Goal: Task Accomplishment & Management: Manage account settings

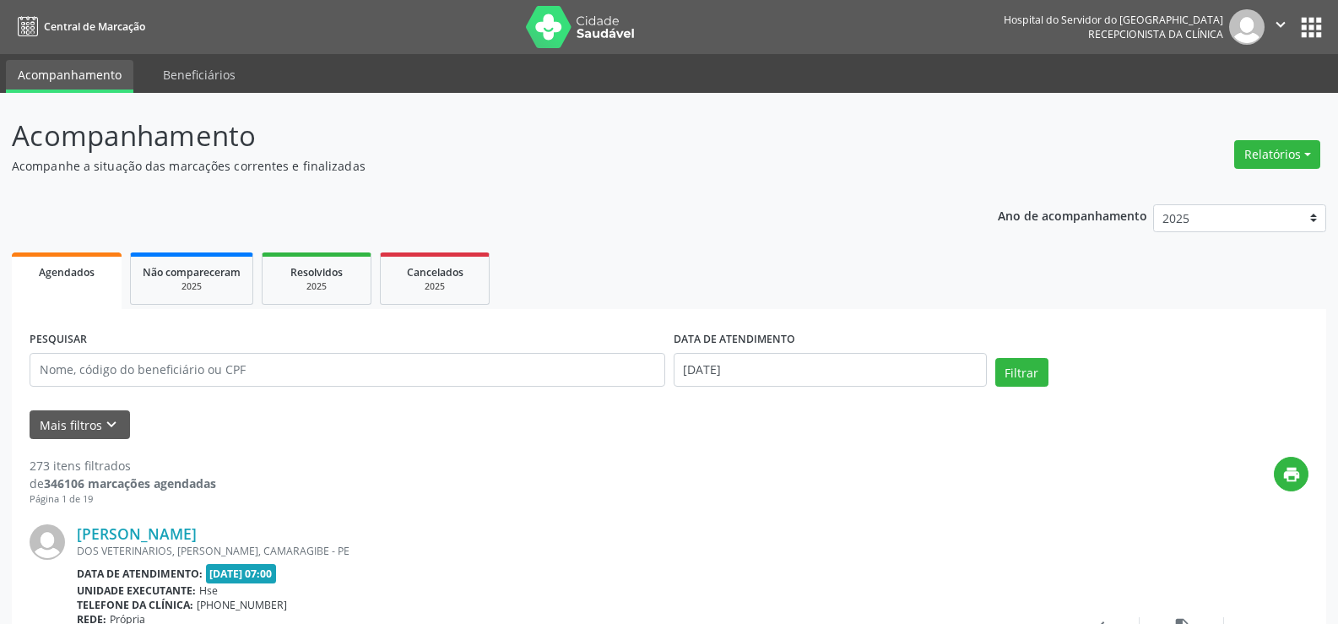
scroll to position [253, 0]
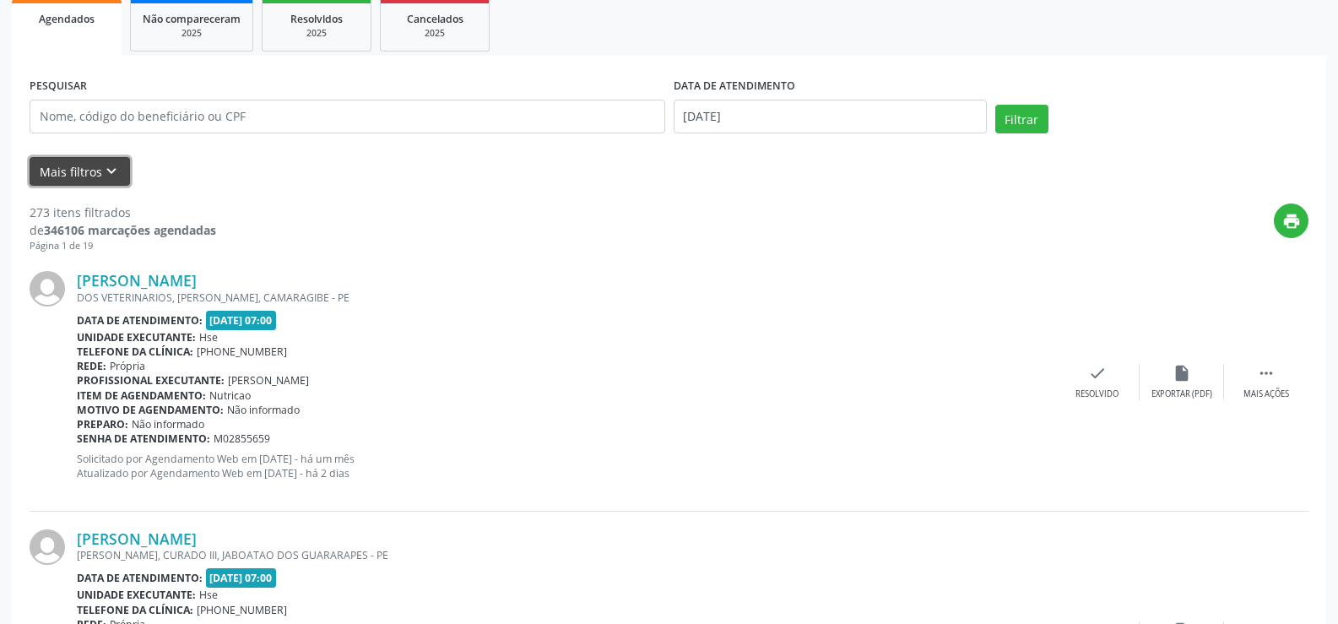
click at [97, 174] on button "Mais filtros keyboard_arrow_down" at bounding box center [80, 172] width 100 height 30
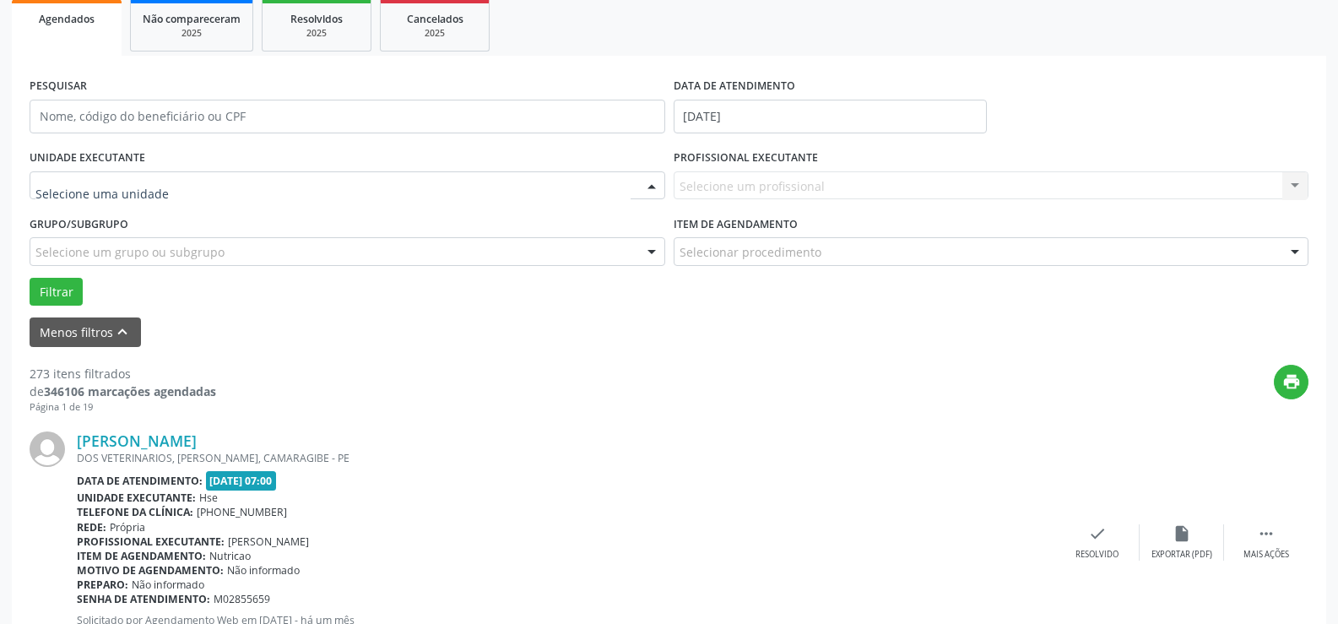
click at [98, 173] on div at bounding box center [348, 185] width 636 height 29
click at [692, 182] on div "Selecione um profissional Nenhum resultado encontrado para: " " Não há nenhuma …" at bounding box center [992, 185] width 636 height 29
click at [707, 180] on div "Selecione um profissional Nenhum resultado encontrado para: " " Não há nenhuma …" at bounding box center [992, 185] width 636 height 29
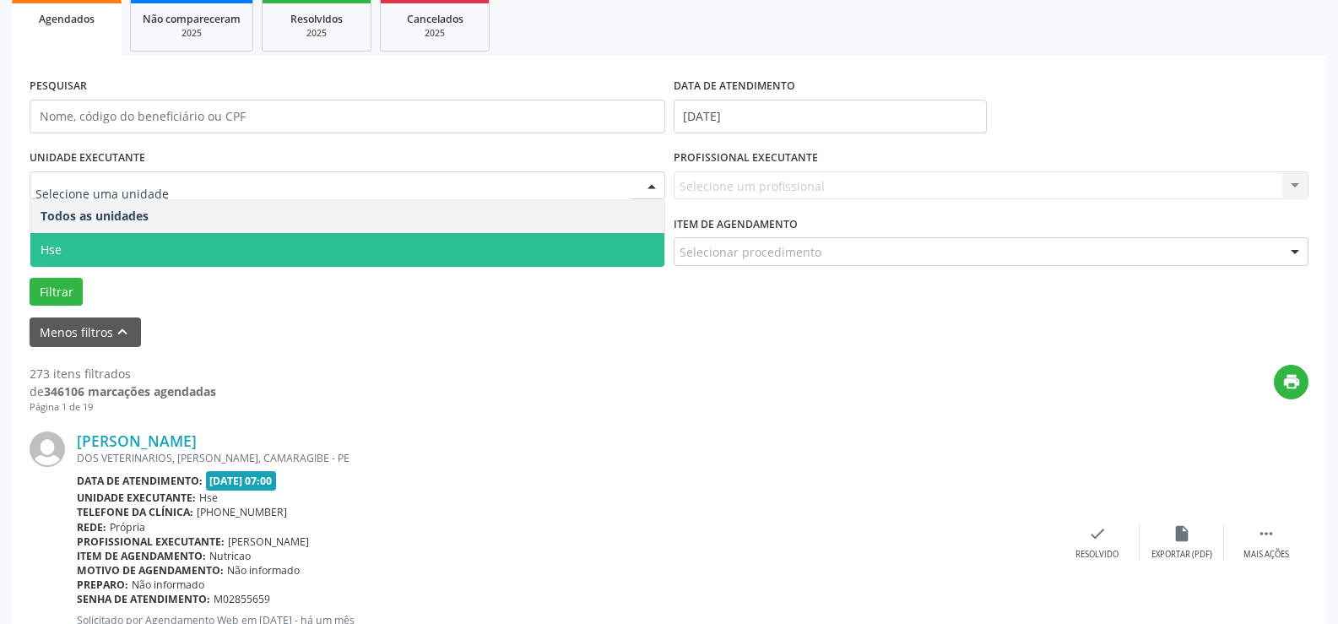
drag, startPoint x: 111, startPoint y: 246, endPoint x: 124, endPoint y: 241, distance: 13.3
click at [124, 241] on span "Hse" at bounding box center [347, 250] width 634 height 34
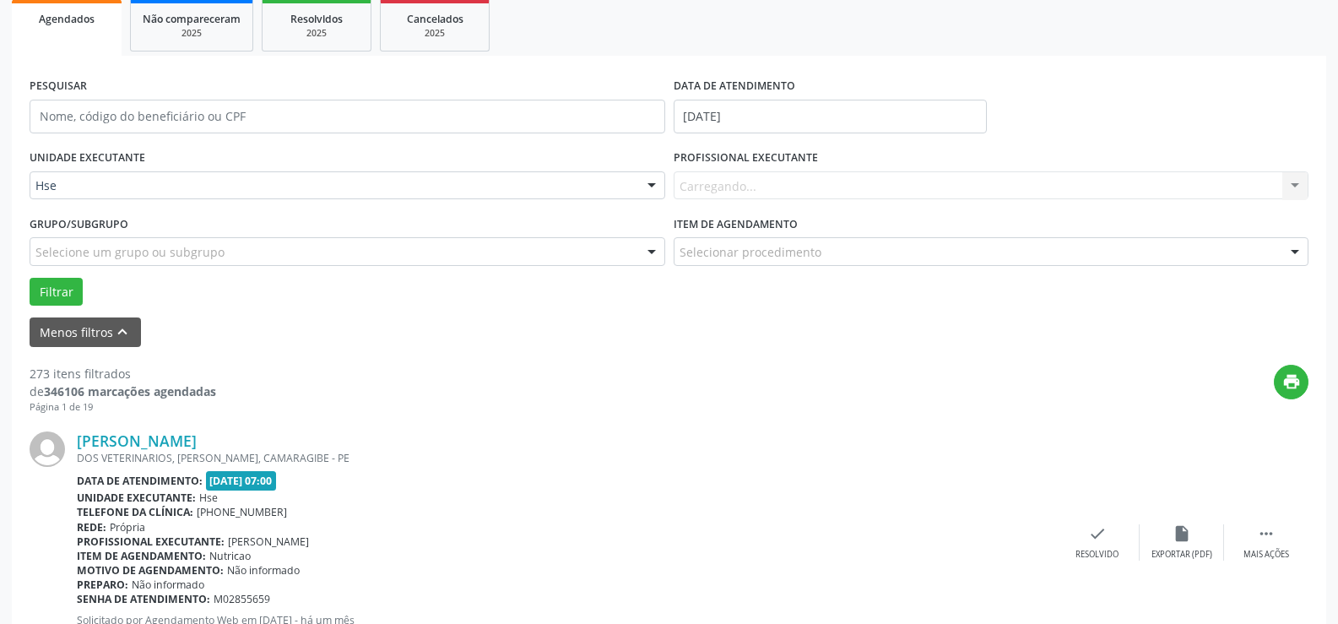
click at [129, 238] on div "UNIDADE EXECUTANTE Hse Todos as unidades Hse Nenhum resultado encontrado para: …" at bounding box center [668, 225] width 1287 height 160
click at [708, 177] on div "Carregando... Nenhum resultado encontrado para: " " Não há nenhuma opção para s…" at bounding box center [992, 185] width 636 height 29
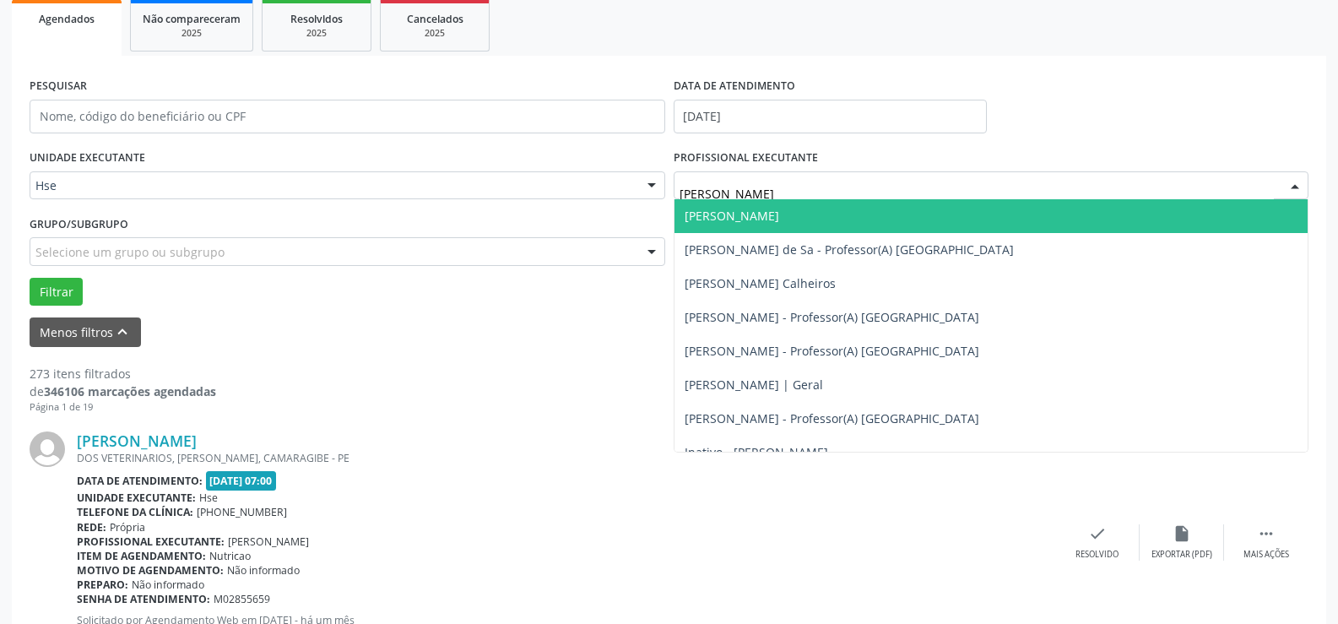
type input "danie"
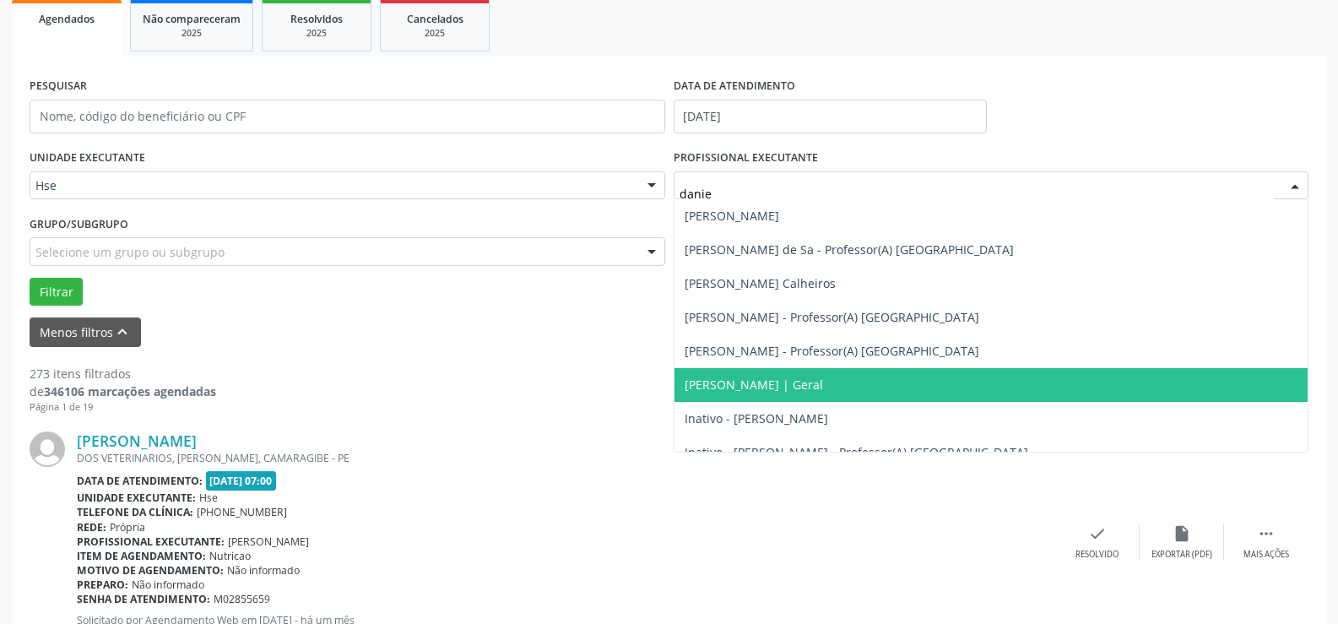
click at [817, 384] on span "[PERSON_NAME] | Geral" at bounding box center [754, 384] width 138 height 16
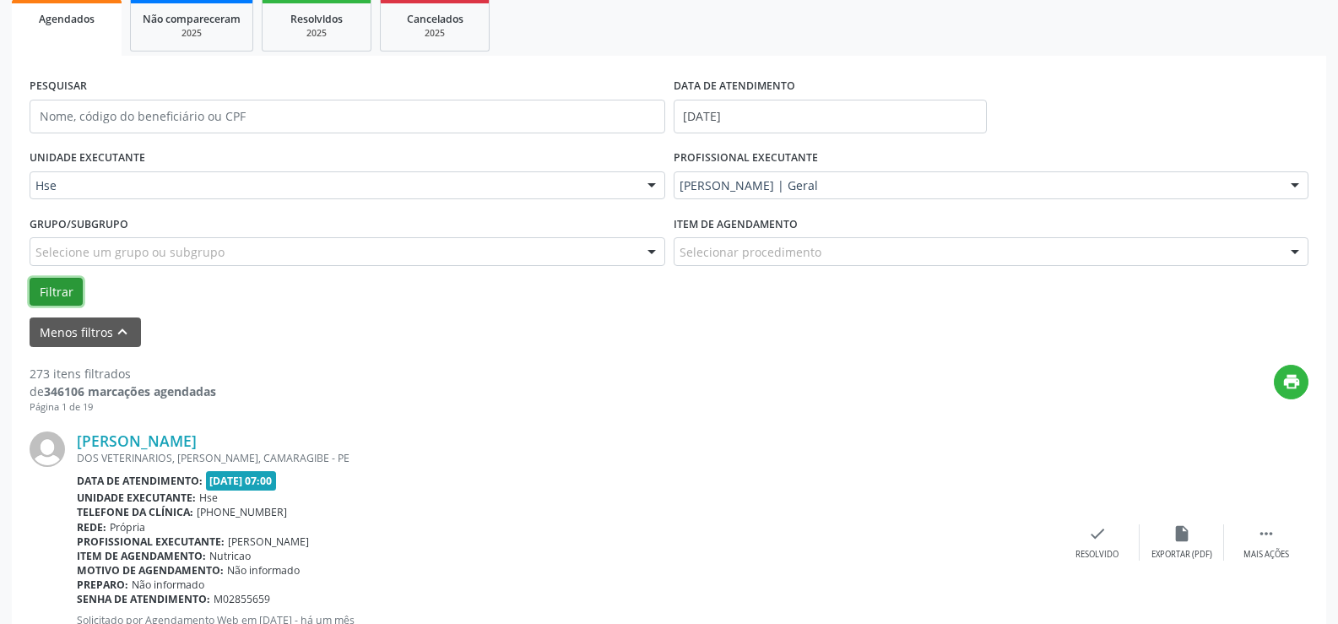
click at [57, 291] on button "Filtrar" at bounding box center [56, 292] width 53 height 29
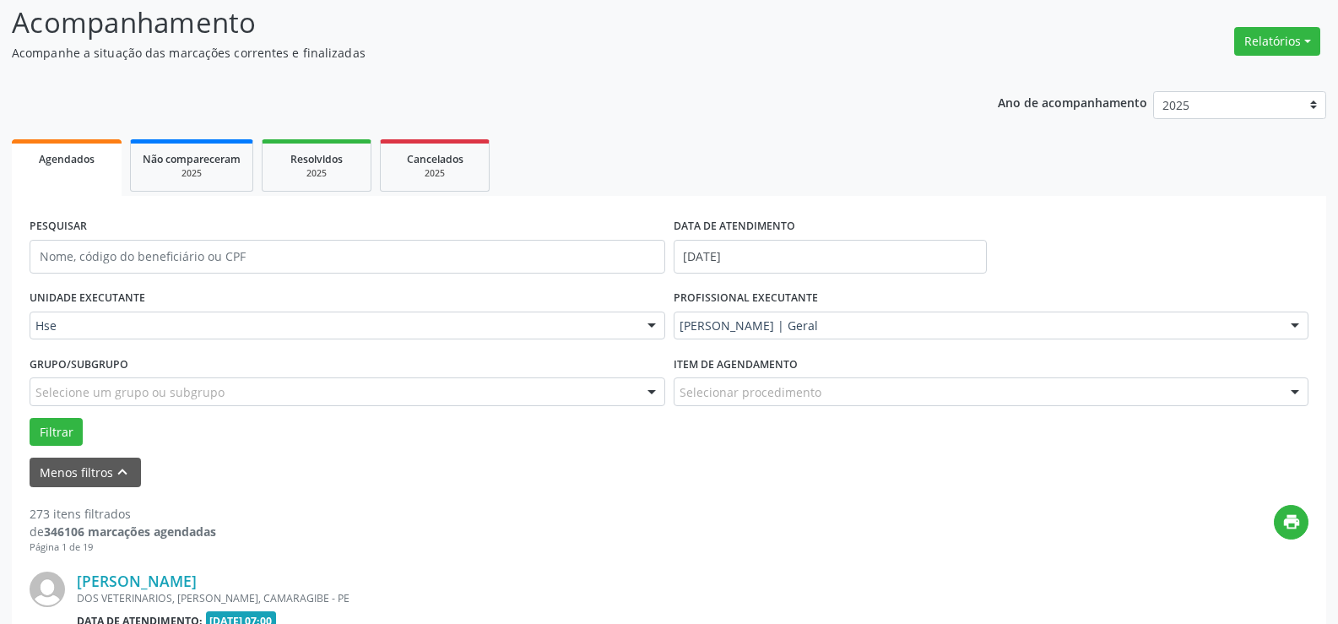
click at [59, 287] on label "UNIDADE EXECUTANTE" at bounding box center [88, 298] width 116 height 26
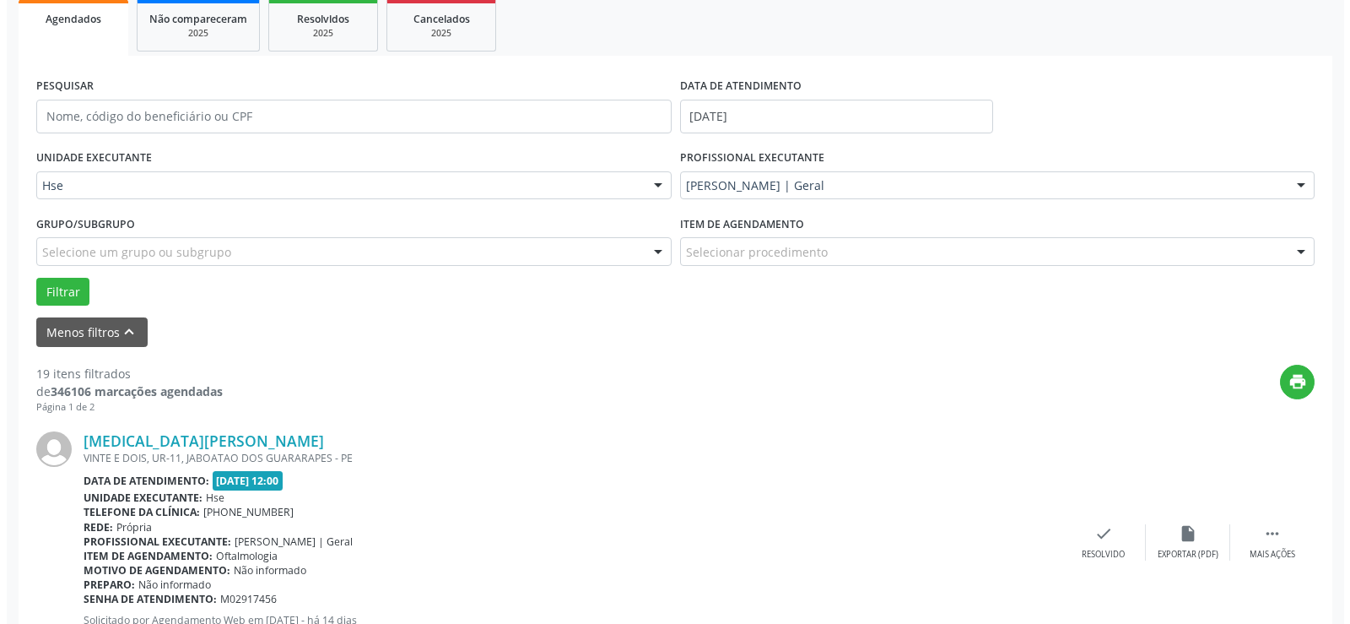
scroll to position [422, 0]
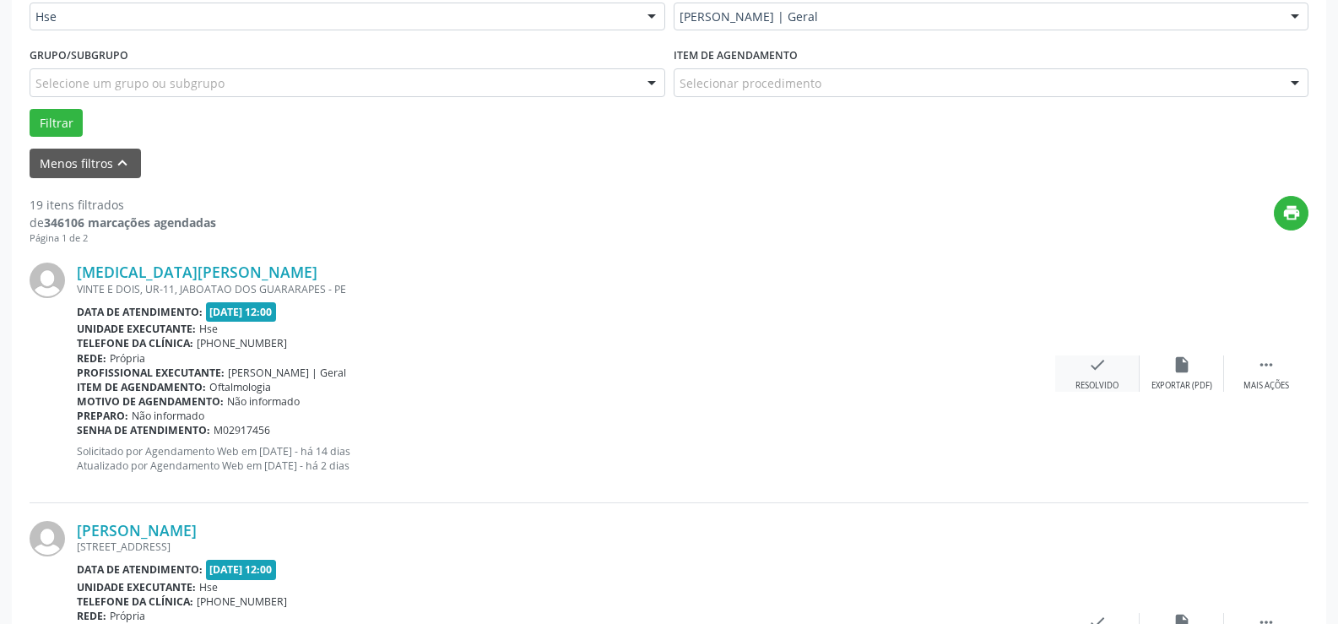
click at [1103, 375] on div "check Resolvido" at bounding box center [1097, 373] width 84 height 36
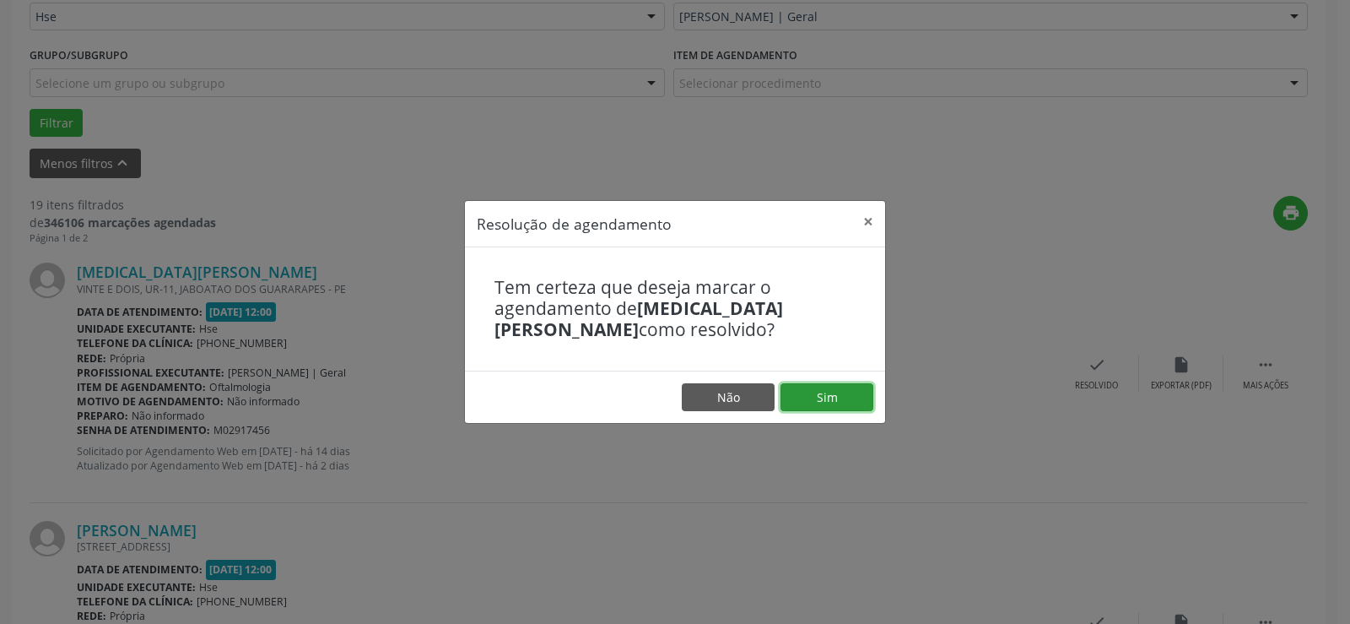
click at [833, 398] on button "Sim" at bounding box center [827, 397] width 93 height 29
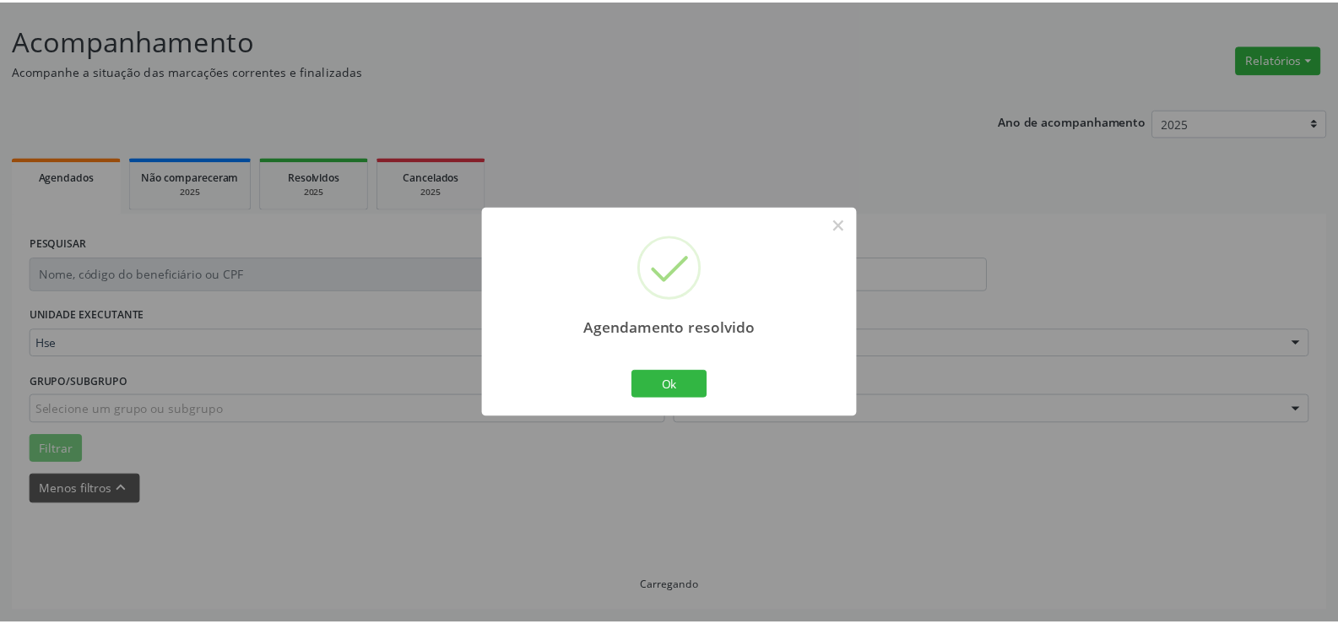
scroll to position [95, 0]
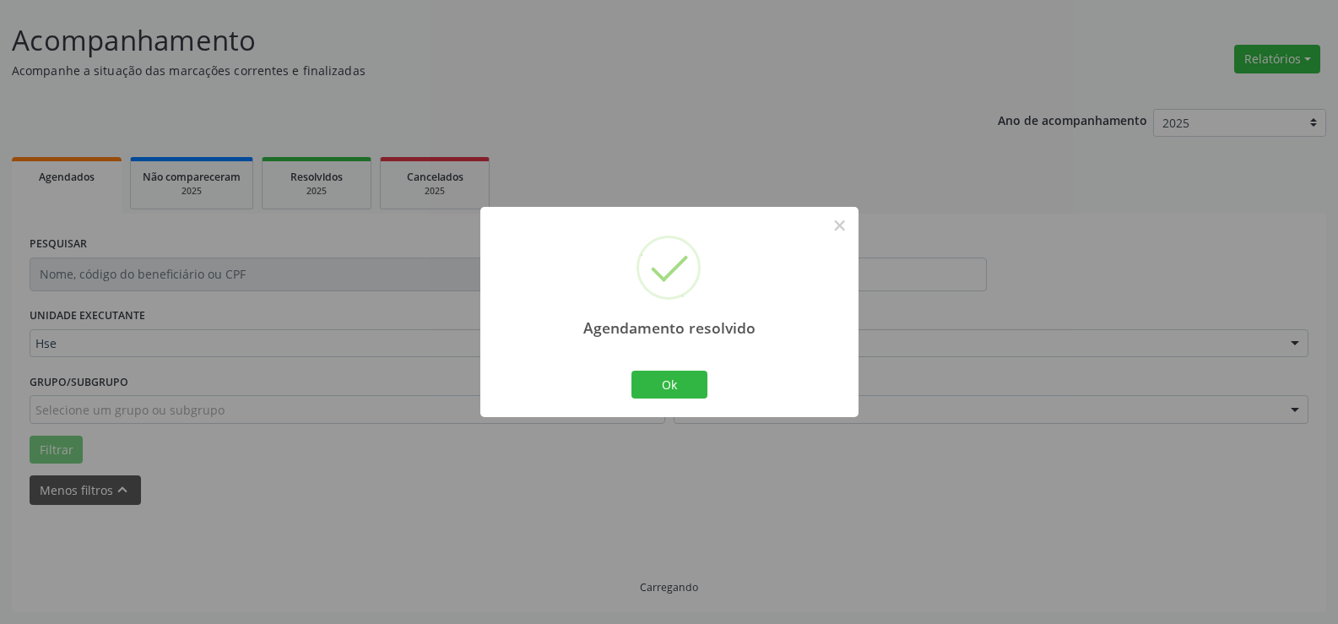
click at [826, 402] on div "Agendamento resolvido × Ok Cancel" at bounding box center [669, 312] width 378 height 210
click at [685, 374] on button "Ok" at bounding box center [669, 385] width 76 height 29
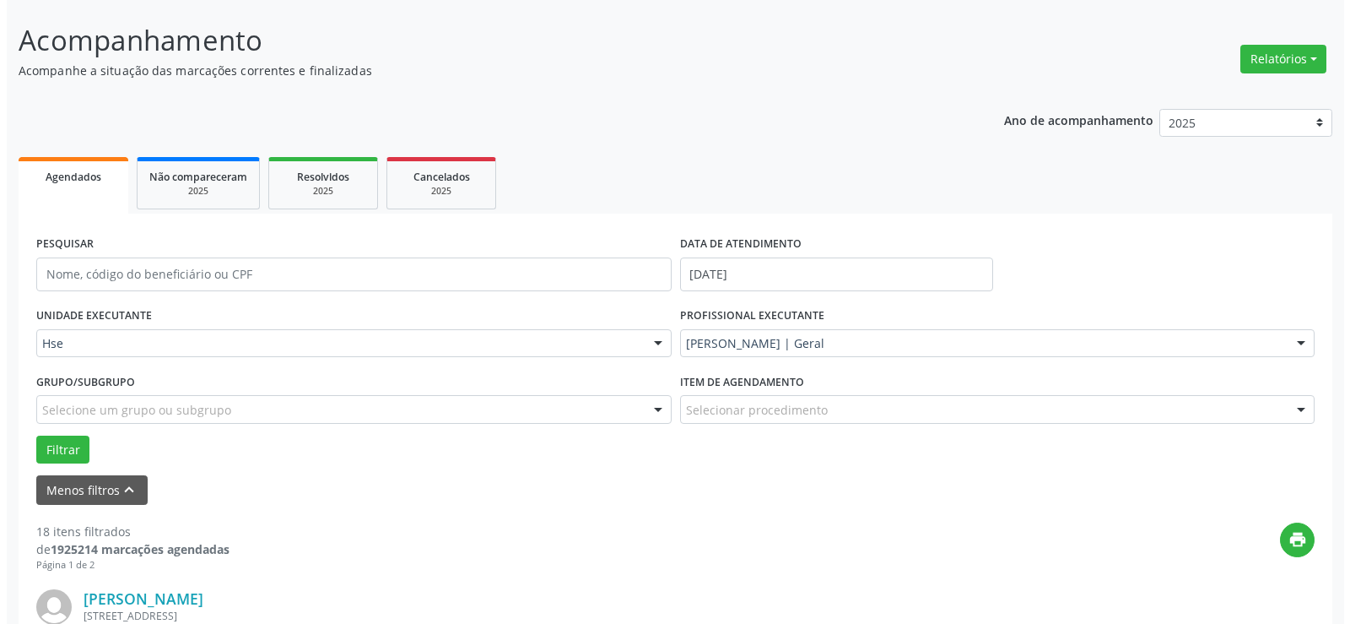
scroll to position [349, 0]
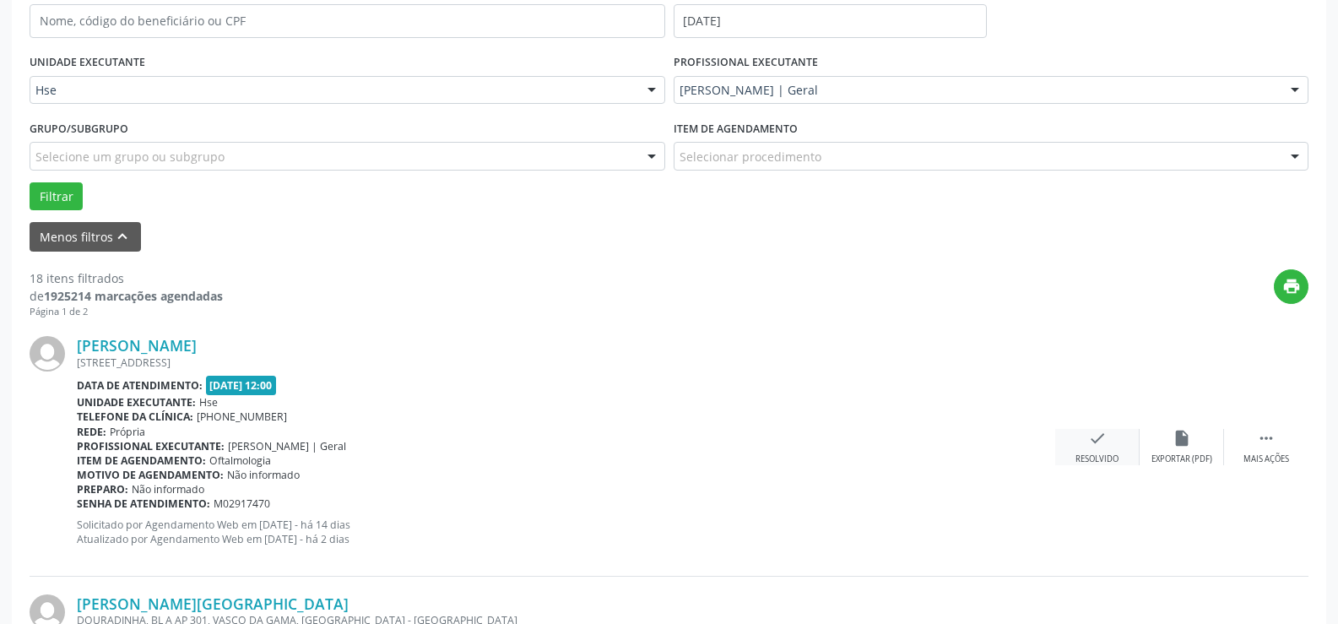
click at [1102, 436] on icon "check" at bounding box center [1097, 438] width 19 height 19
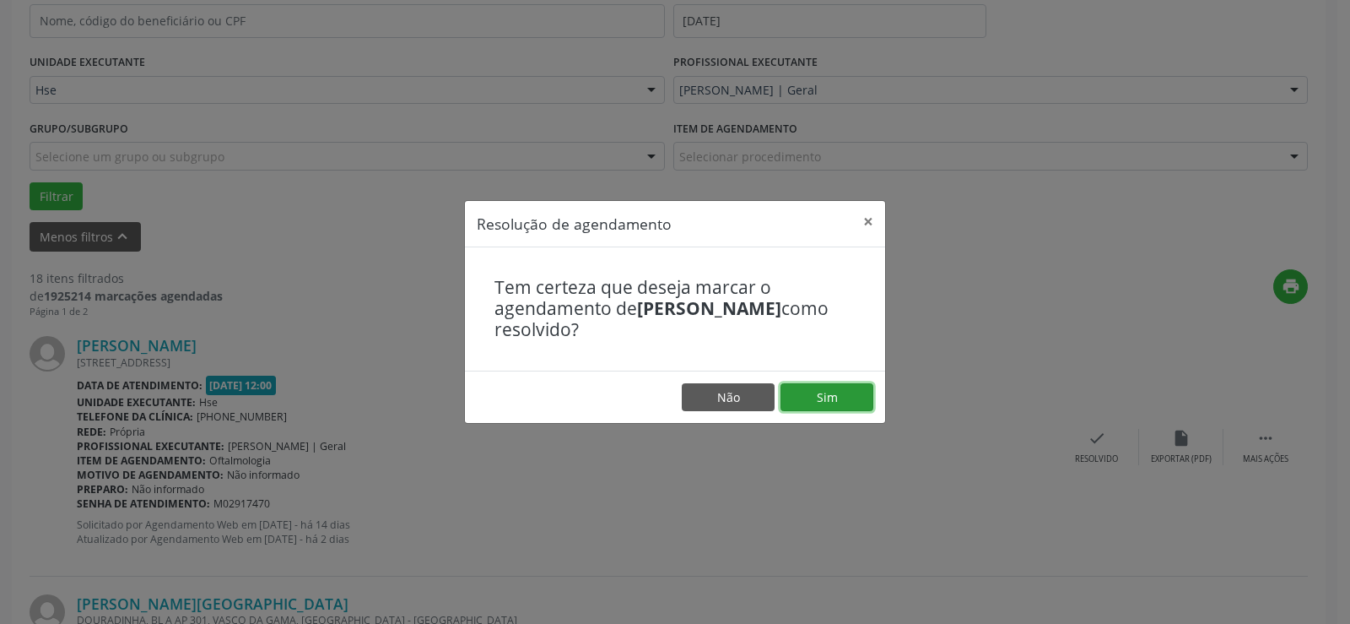
click at [826, 398] on button "Sim" at bounding box center [827, 397] width 93 height 29
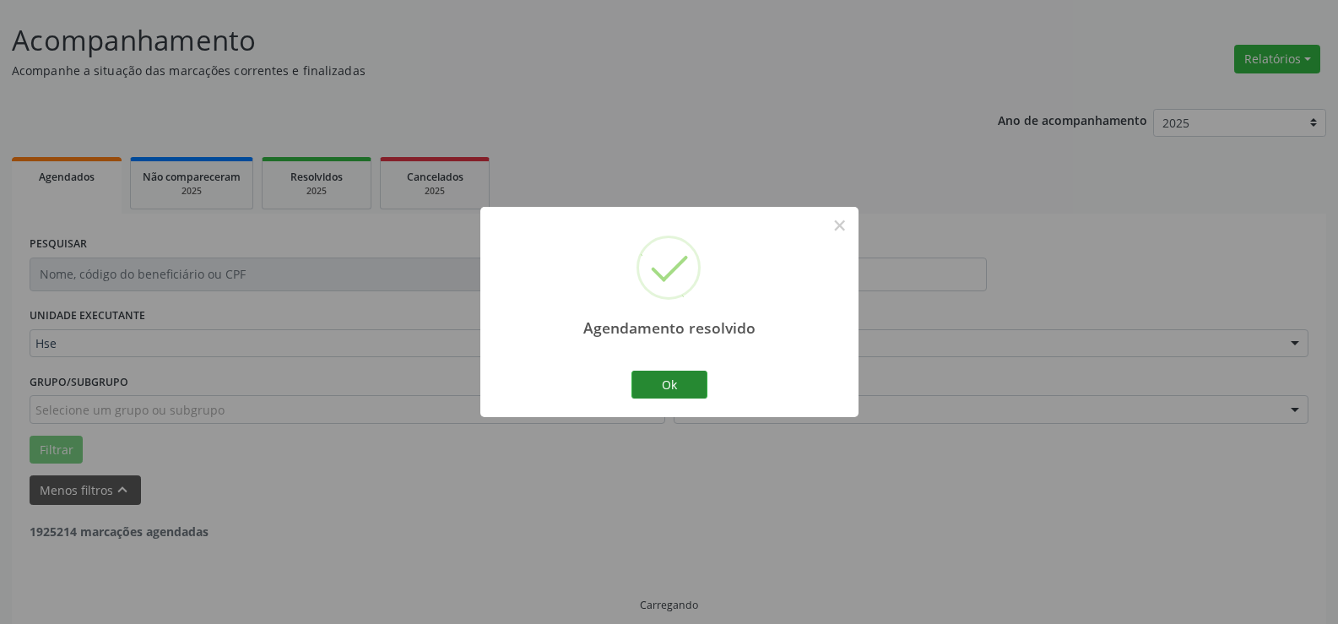
scroll to position [113, 0]
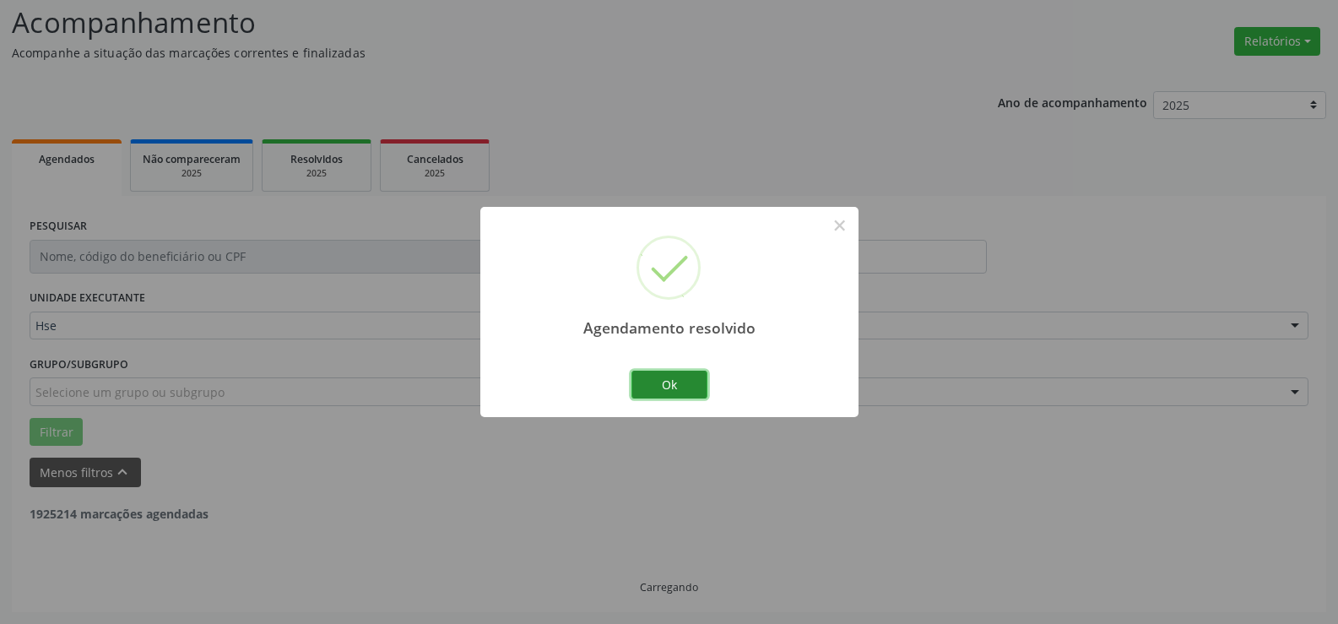
click at [672, 383] on button "Ok" at bounding box center [669, 385] width 76 height 29
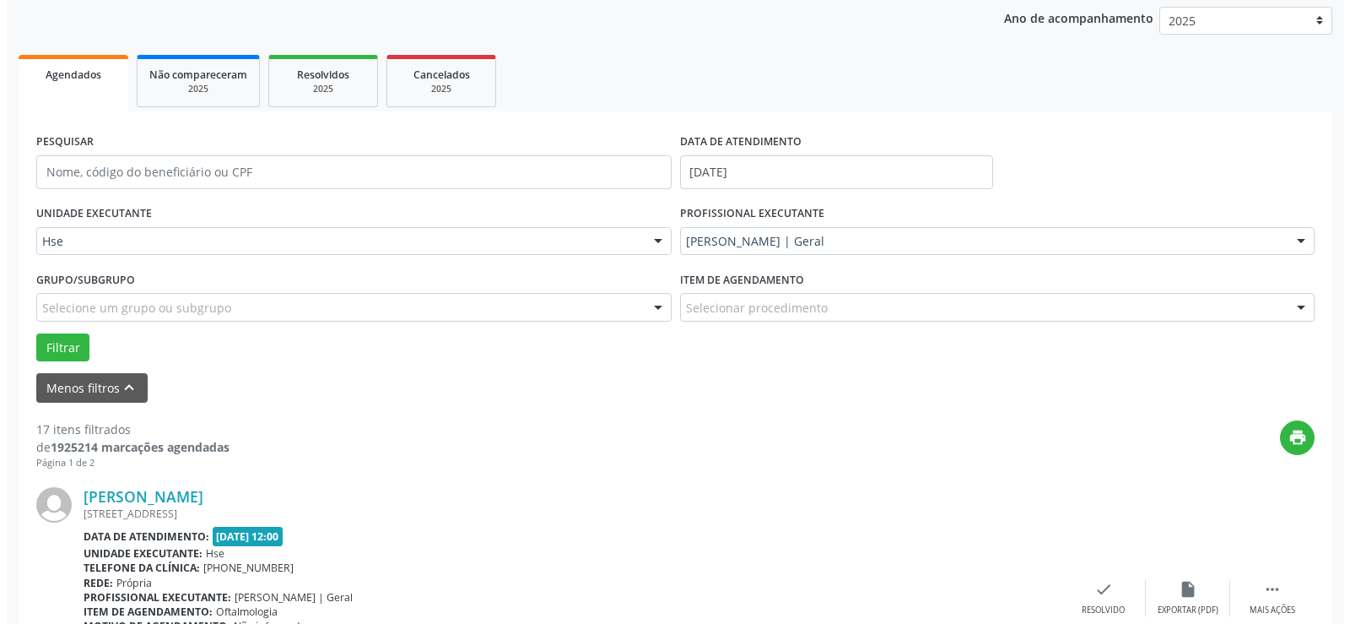
scroll to position [451, 0]
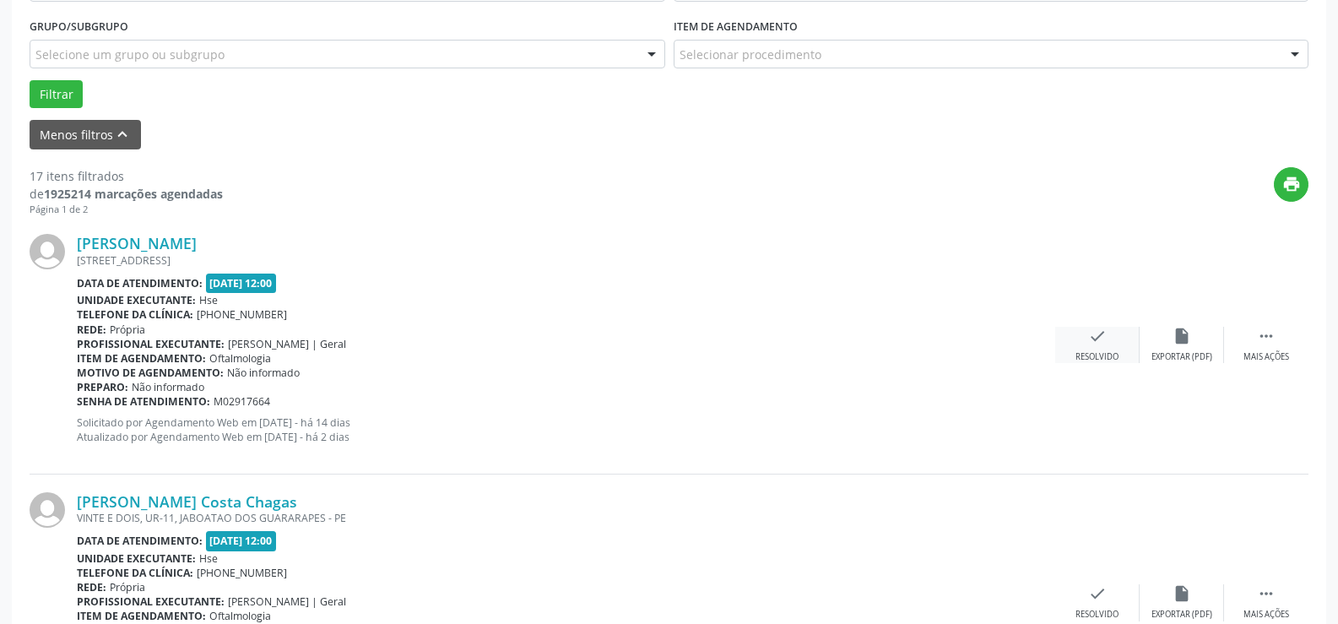
click at [1103, 344] on div "check Resolvido" at bounding box center [1097, 345] width 84 height 36
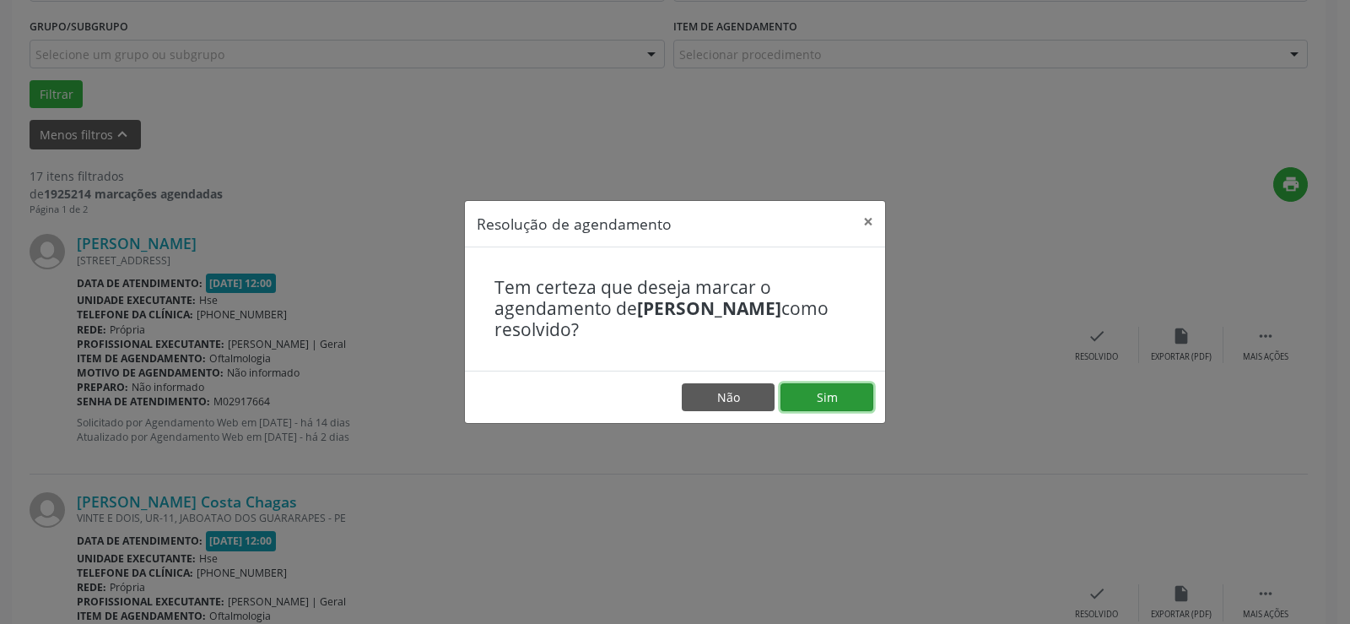
click at [817, 397] on button "Sim" at bounding box center [827, 397] width 93 height 29
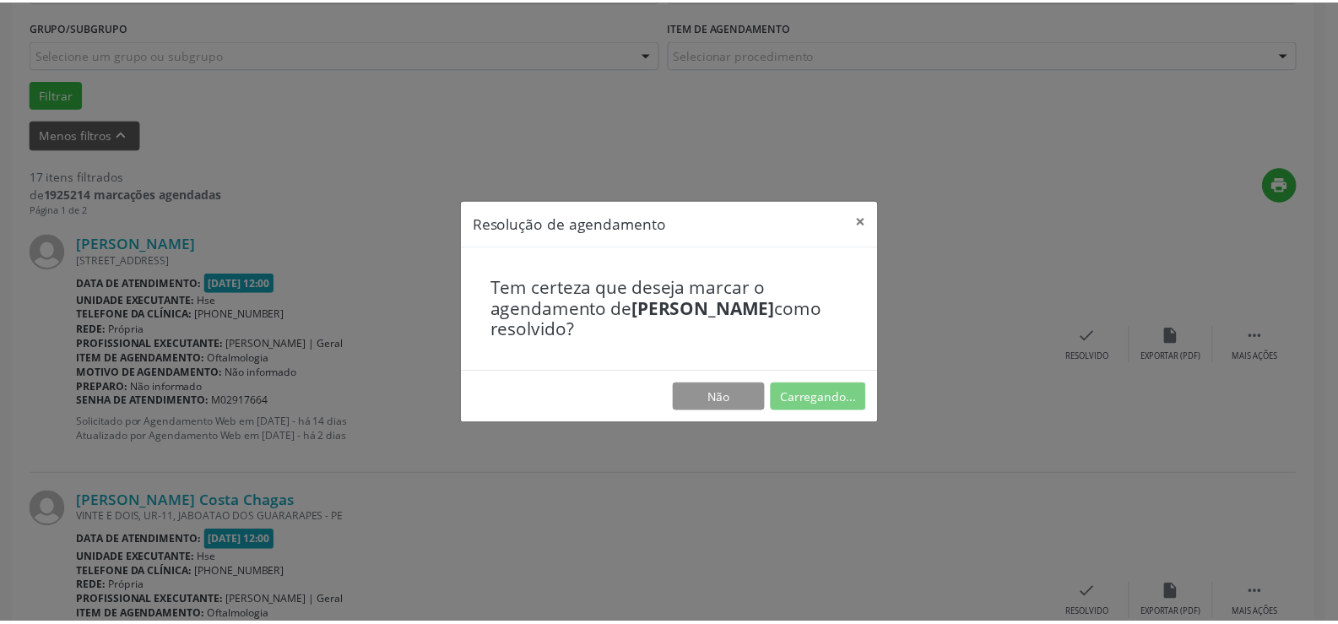
scroll to position [95, 0]
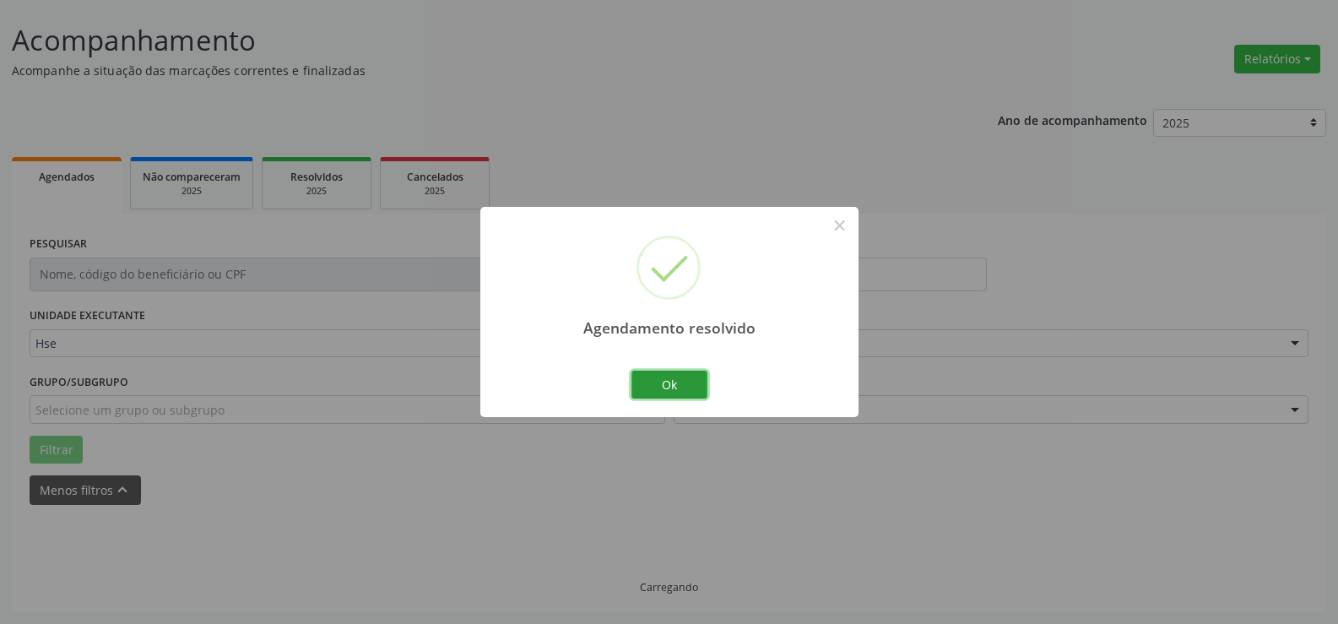
drag, startPoint x: 697, startPoint y: 381, endPoint x: 749, endPoint y: 362, distance: 55.5
click at [698, 380] on button "Ok" at bounding box center [669, 385] width 76 height 29
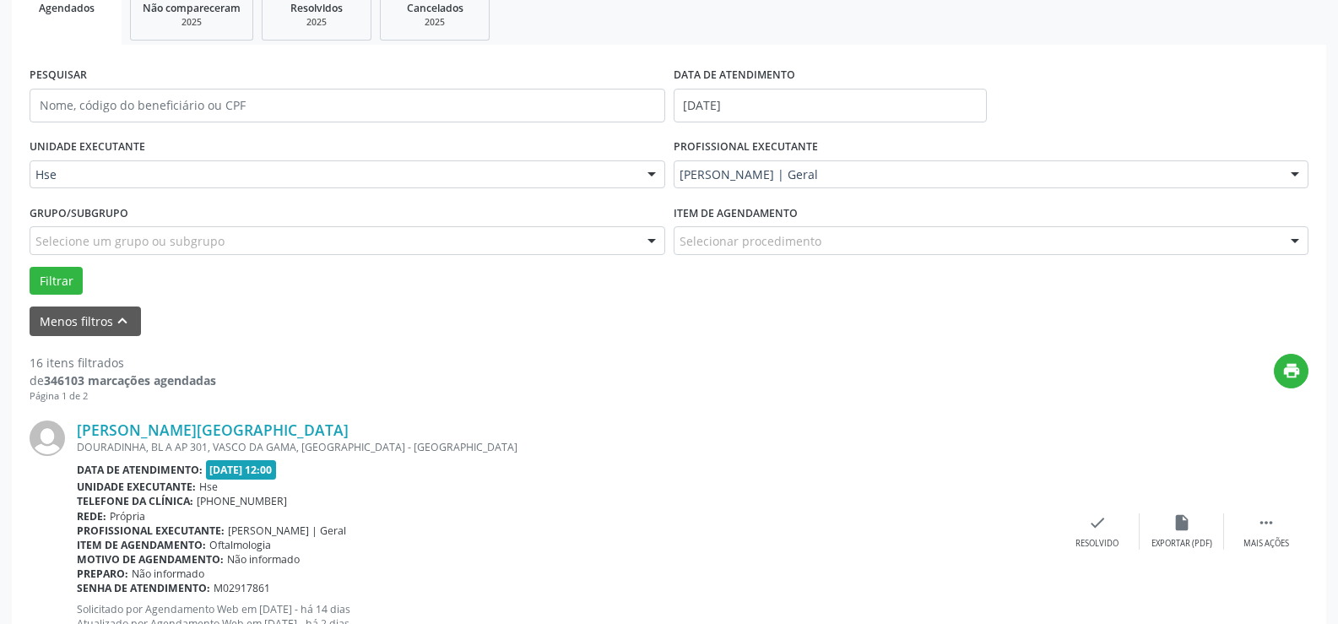
scroll to position [517, 0]
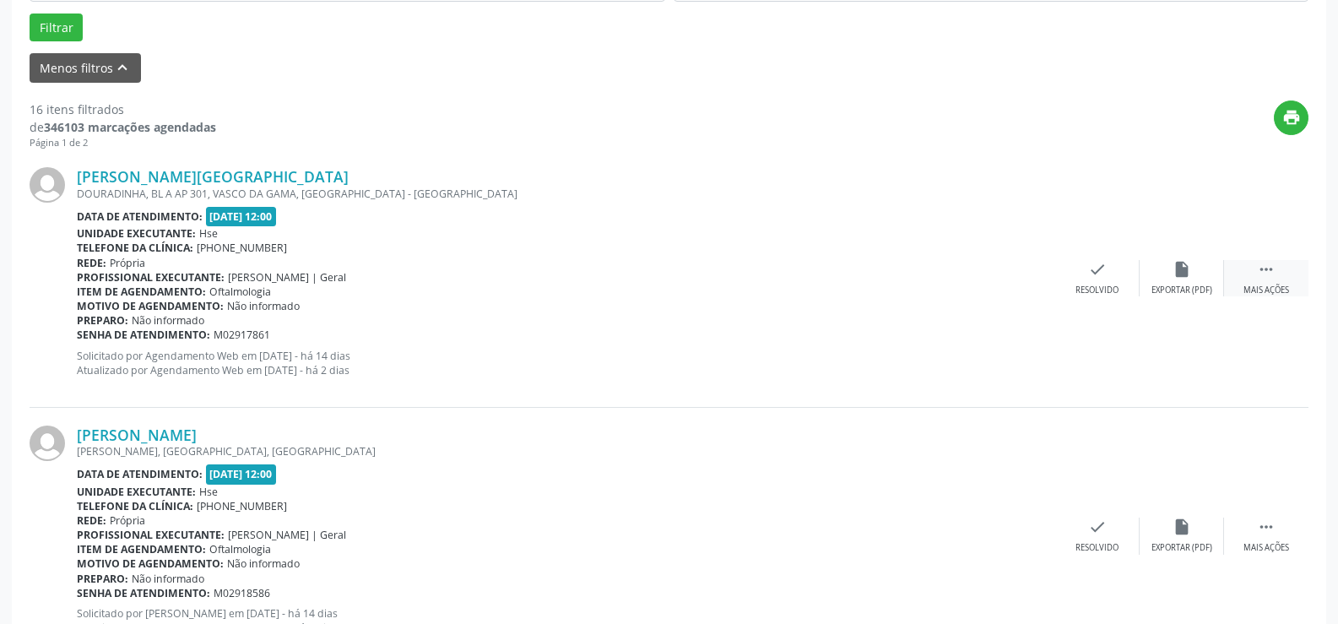
click at [1280, 281] on div " Mais ações" at bounding box center [1266, 278] width 84 height 36
click at [1179, 280] on div "alarm_off Não compareceu" at bounding box center [1181, 278] width 84 height 36
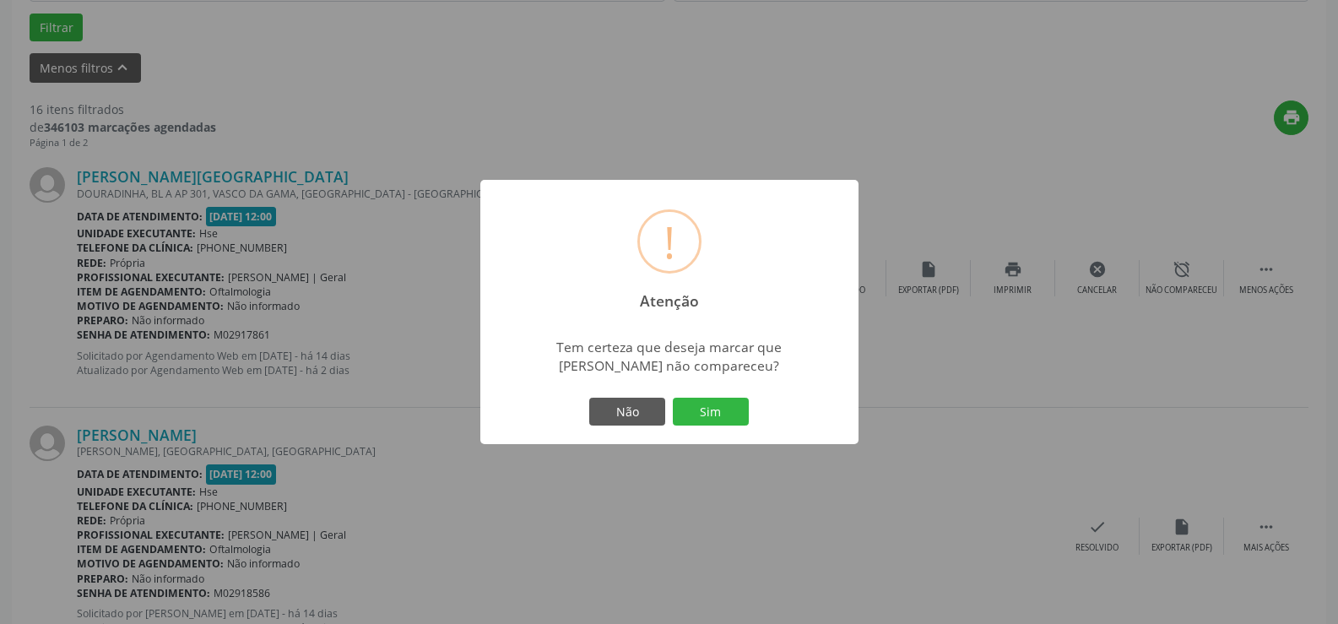
click at [708, 413] on button "Sim" at bounding box center [711, 412] width 76 height 29
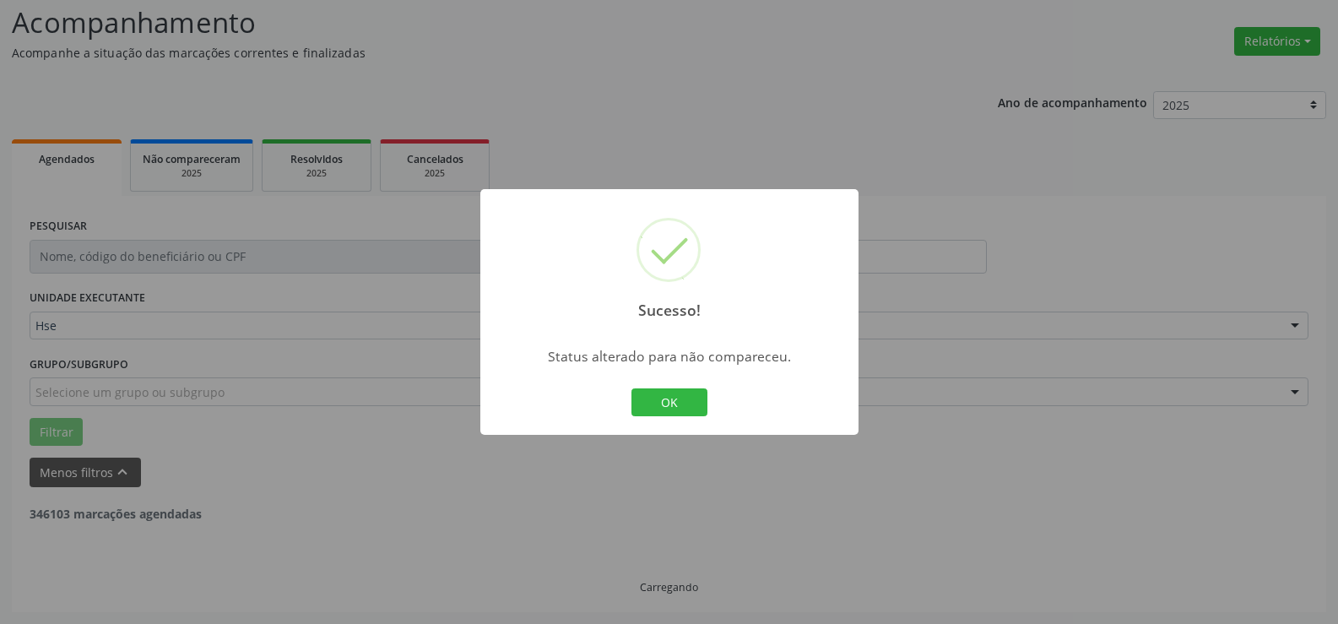
scroll to position [113, 0]
click at [686, 402] on button "OK" at bounding box center [669, 402] width 76 height 29
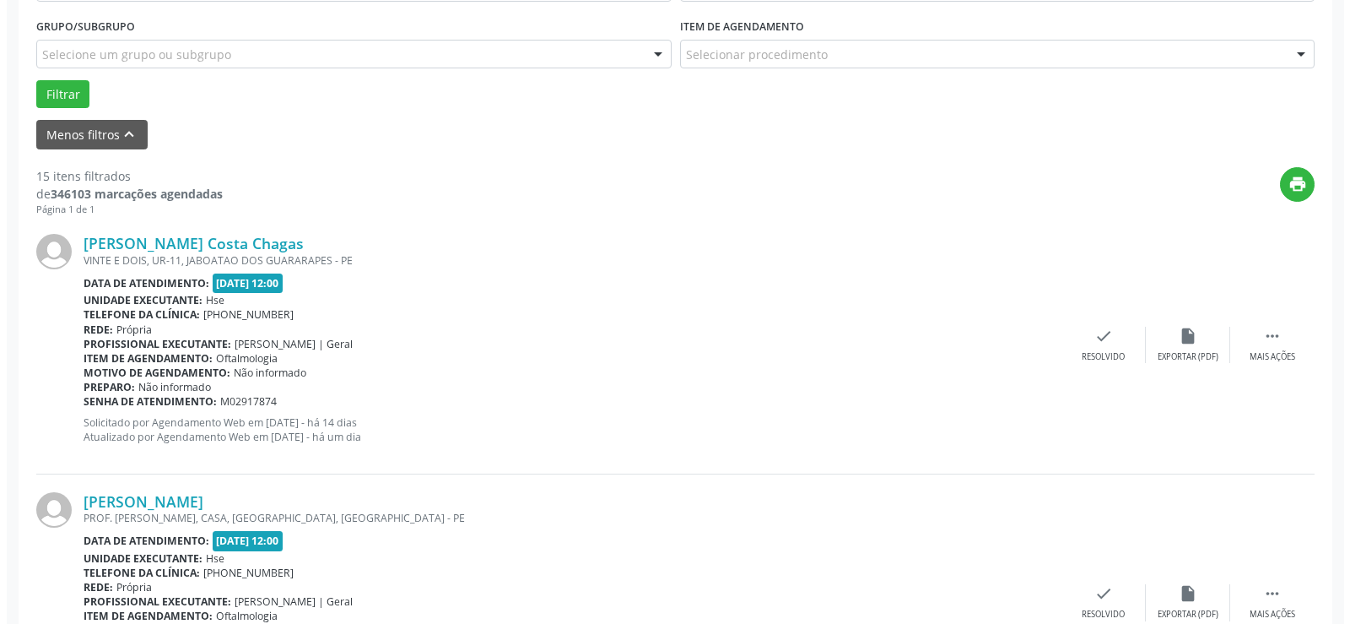
scroll to position [535, 0]
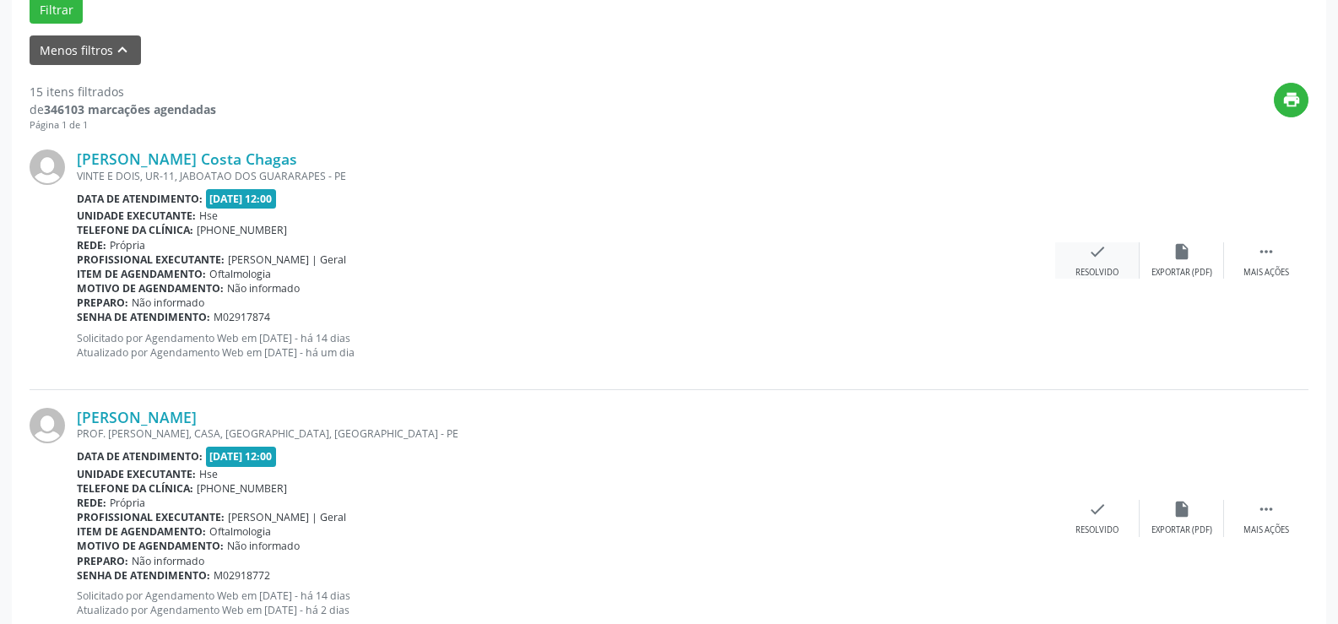
click at [1106, 264] on div "check Resolvido" at bounding box center [1097, 260] width 84 height 36
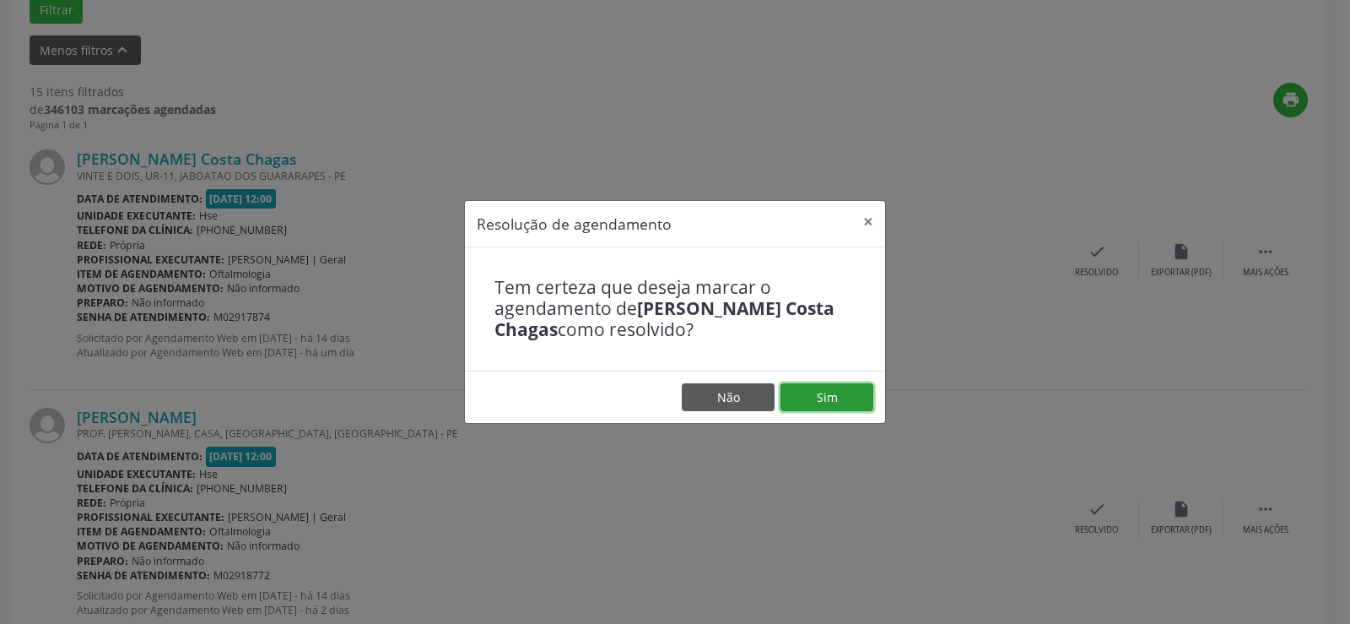
click at [832, 399] on button "Sim" at bounding box center [827, 397] width 93 height 29
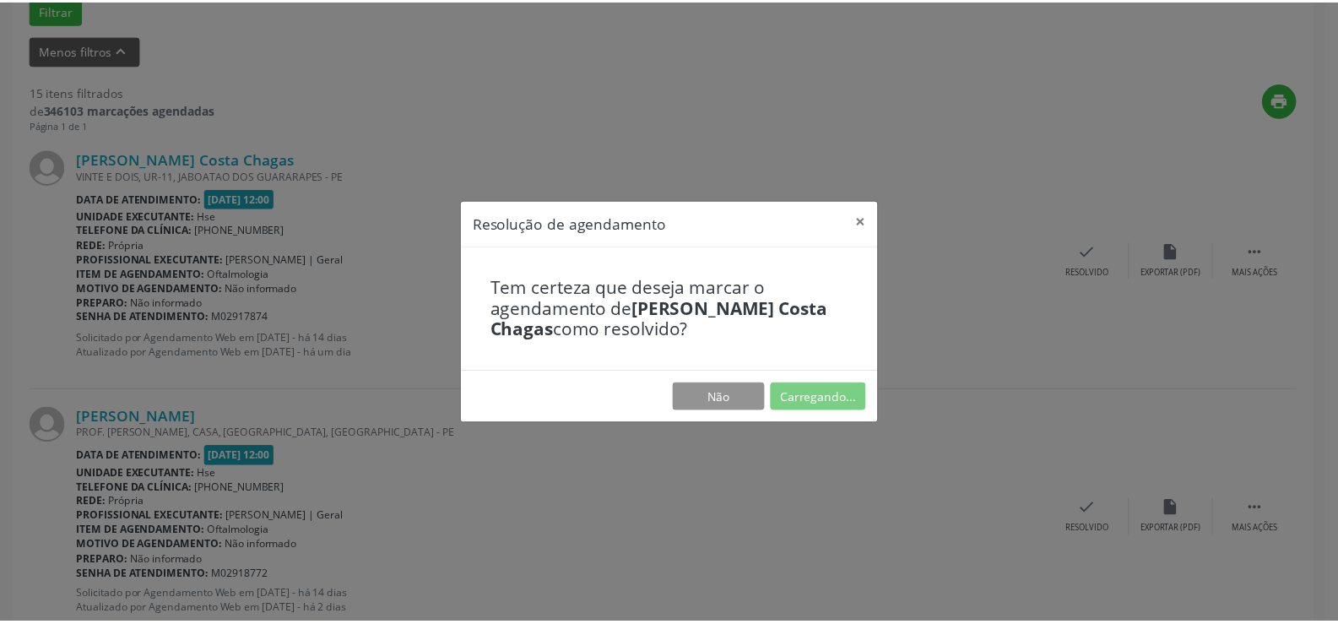
scroll to position [95, 0]
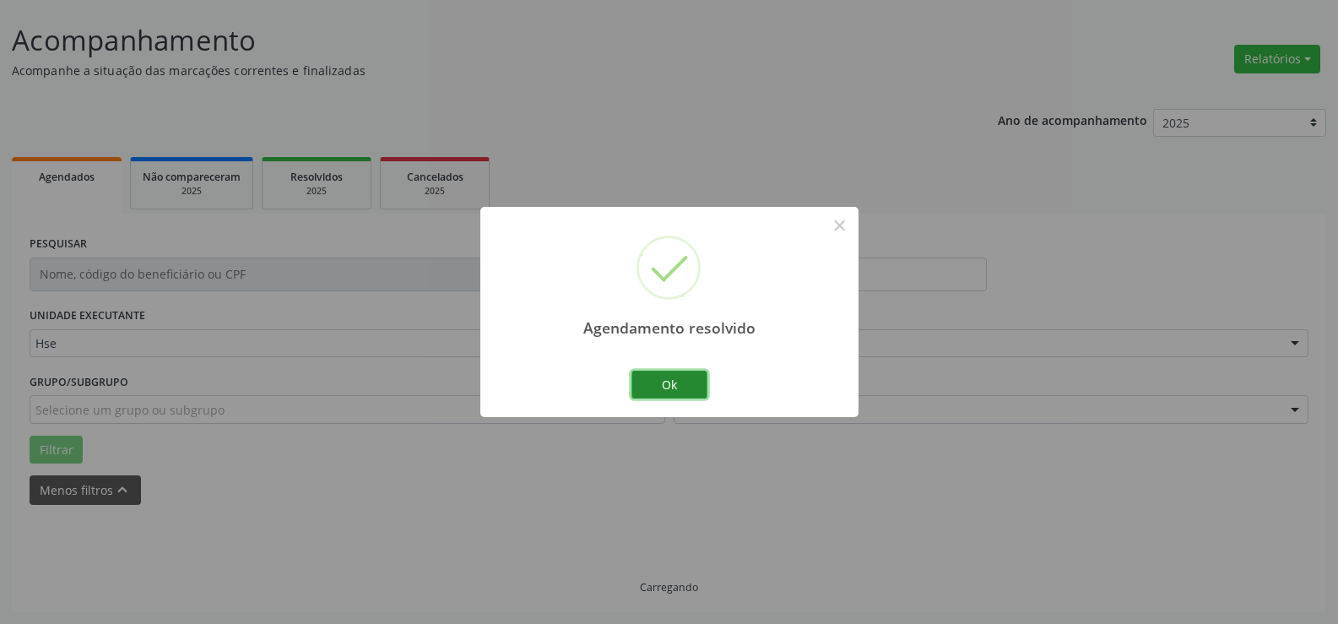
click at [668, 384] on button "Ok" at bounding box center [669, 385] width 76 height 29
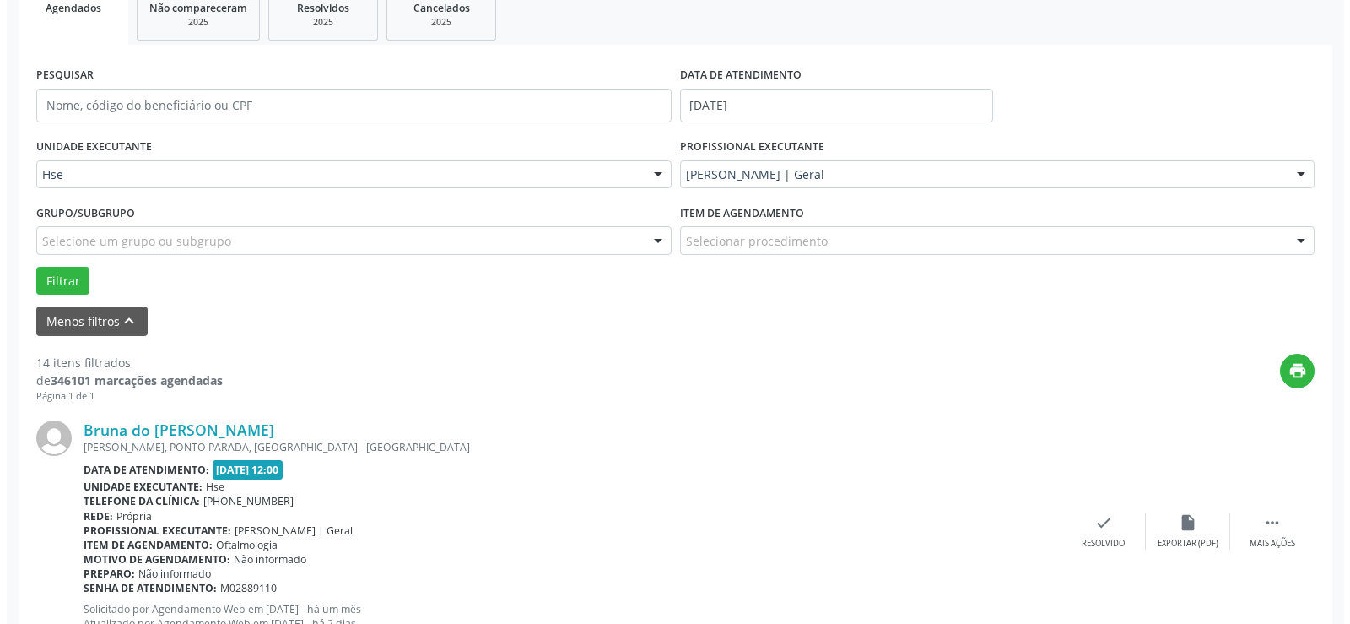
scroll to position [517, 0]
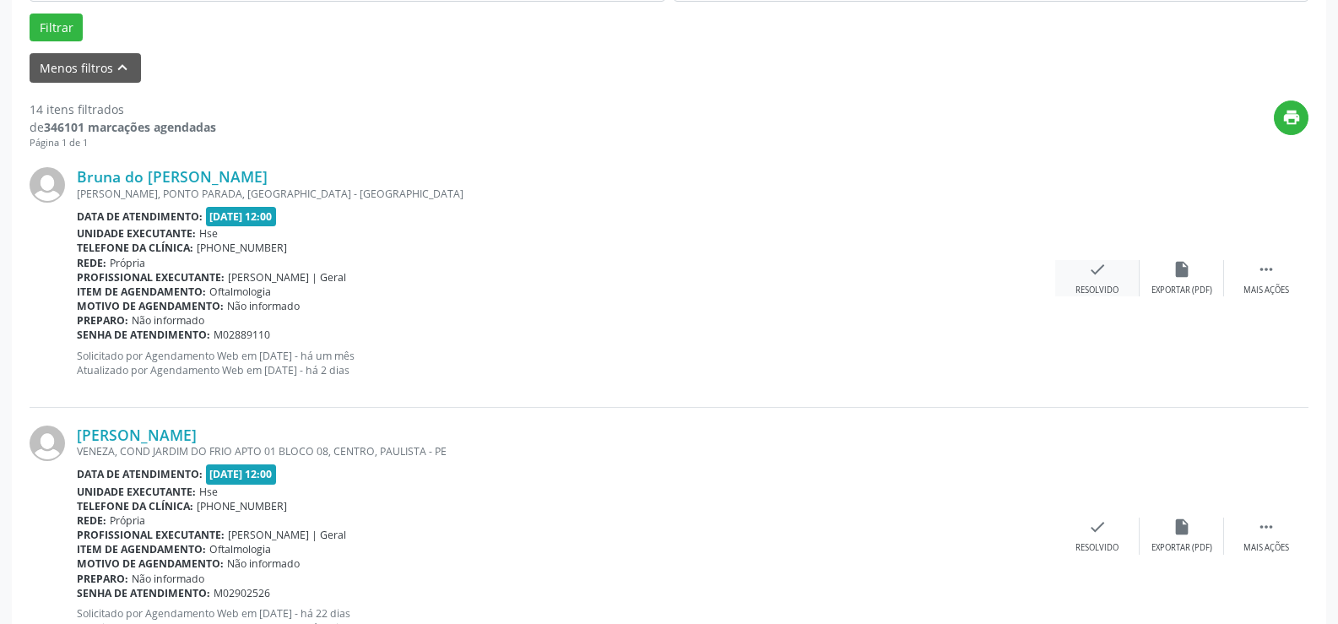
click at [1096, 290] on div "Resolvido" at bounding box center [1096, 290] width 43 height 12
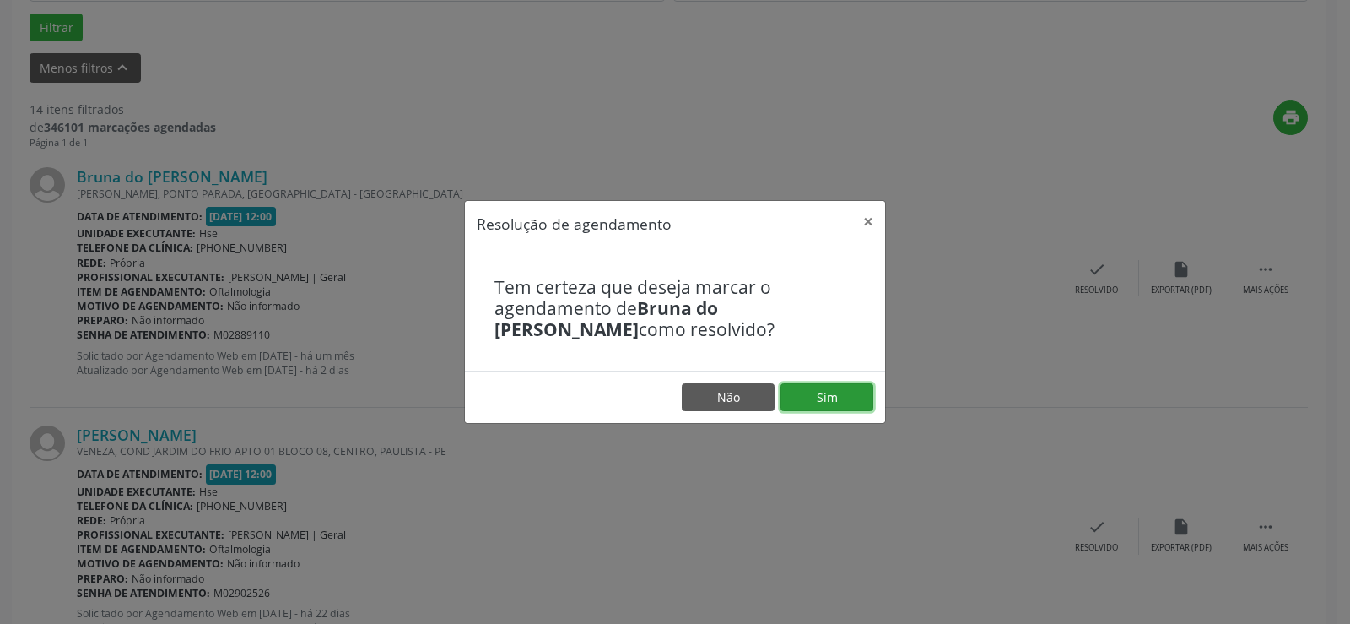
click at [831, 388] on button "Sim" at bounding box center [827, 397] width 93 height 29
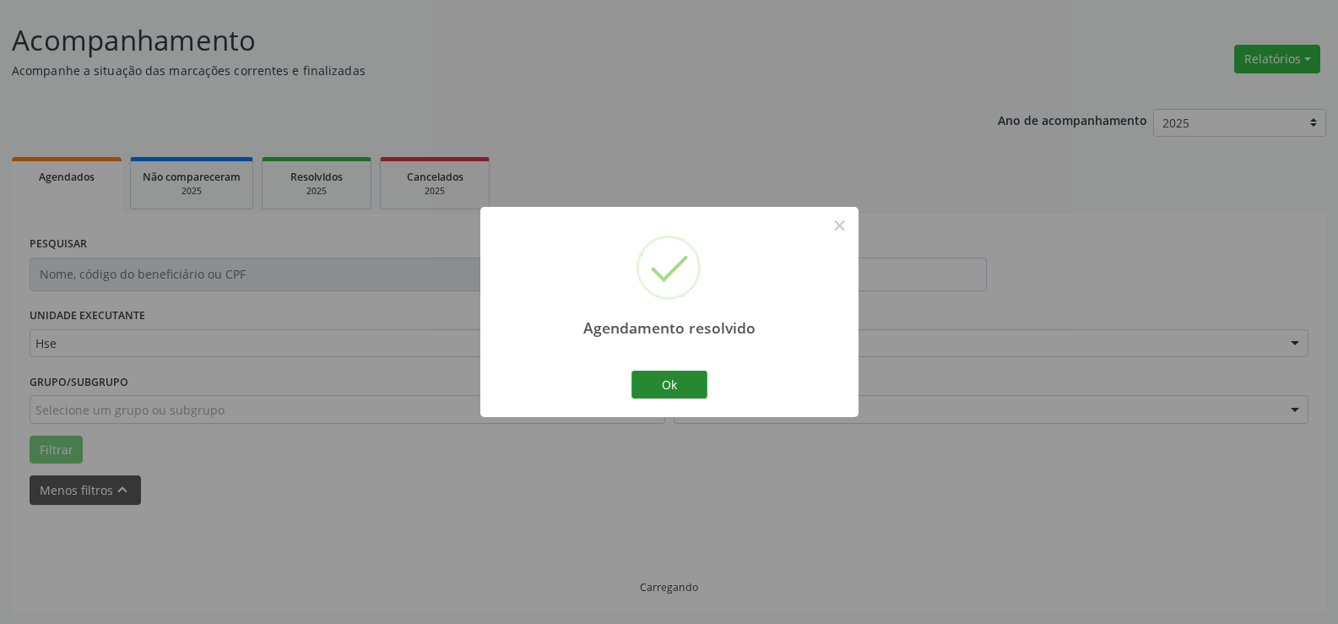
scroll to position [113, 0]
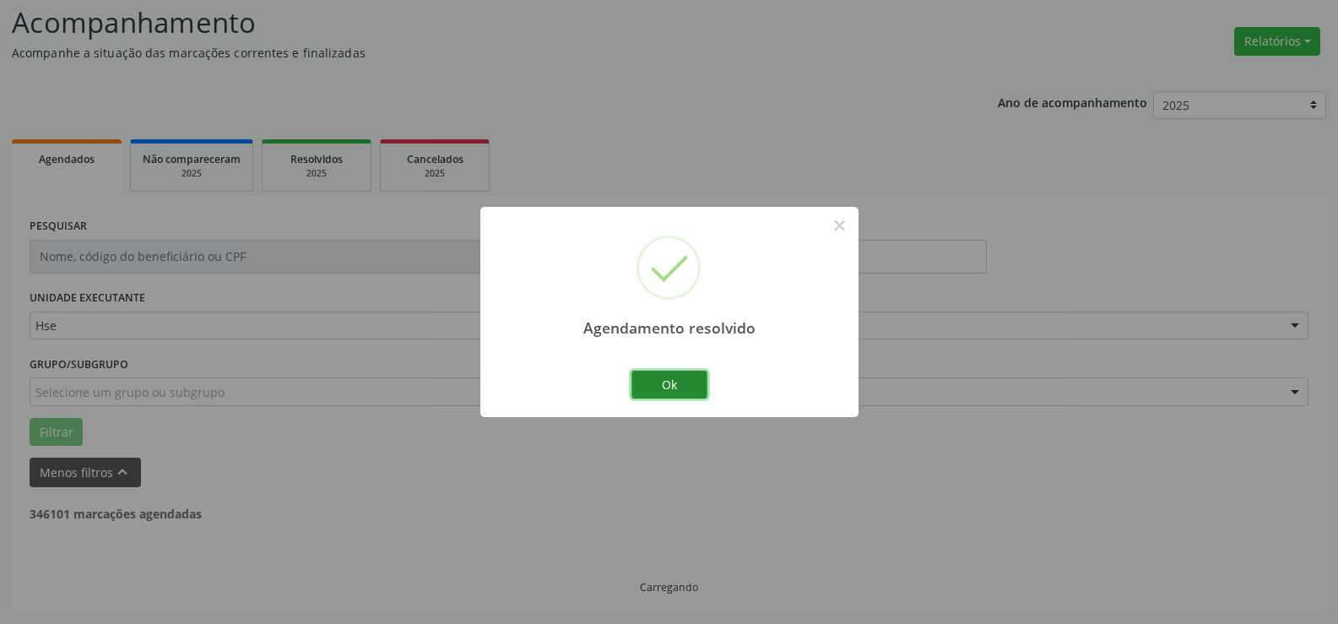
click at [674, 382] on button "Ok" at bounding box center [669, 385] width 76 height 29
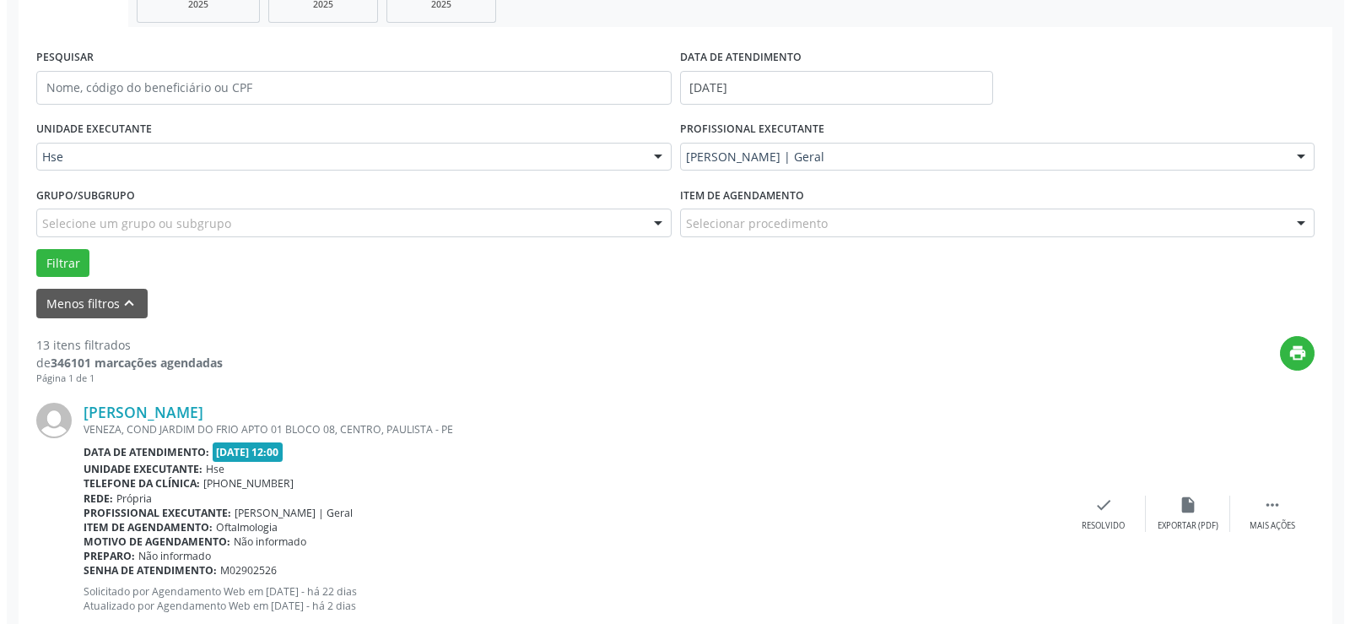
scroll to position [451, 0]
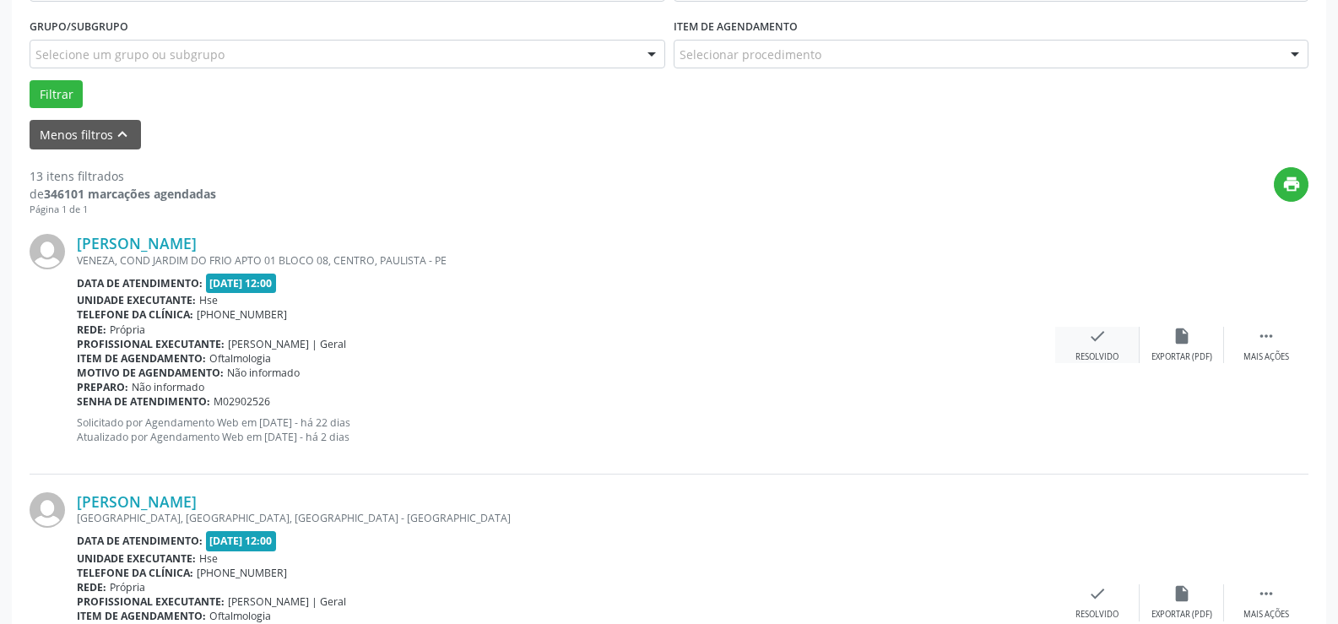
click at [1089, 349] on div "check Resolvido" at bounding box center [1097, 345] width 84 height 36
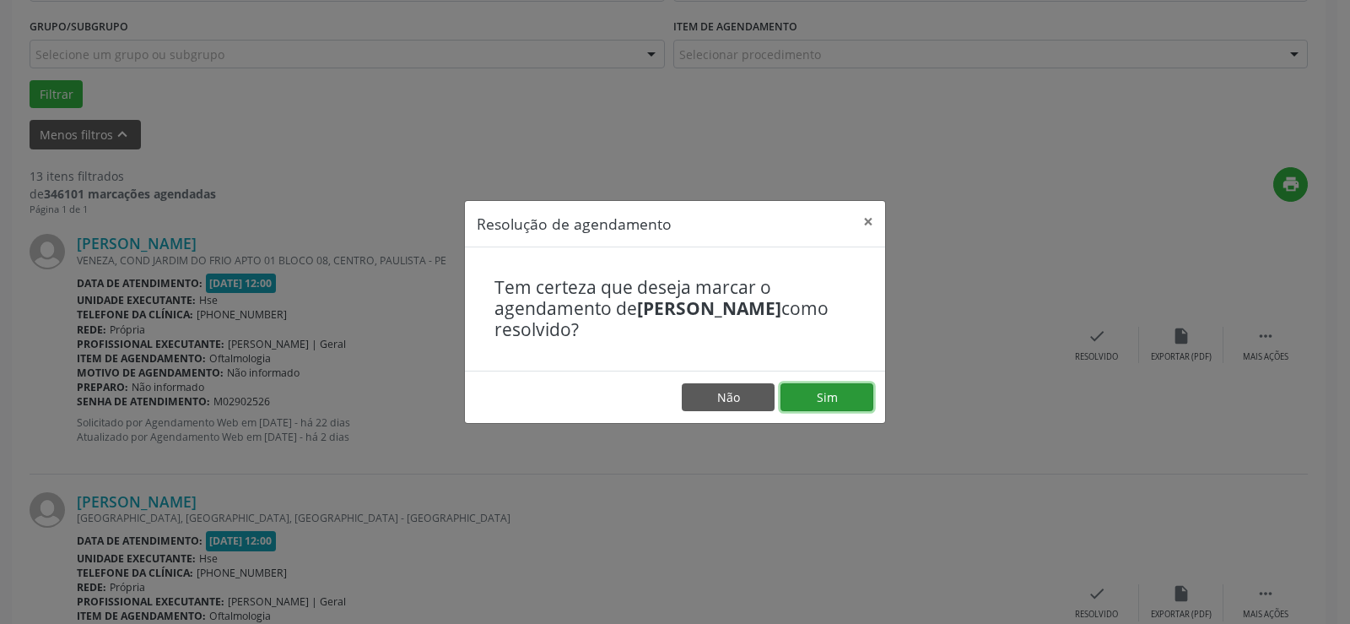
click at [834, 394] on button "Sim" at bounding box center [827, 397] width 93 height 29
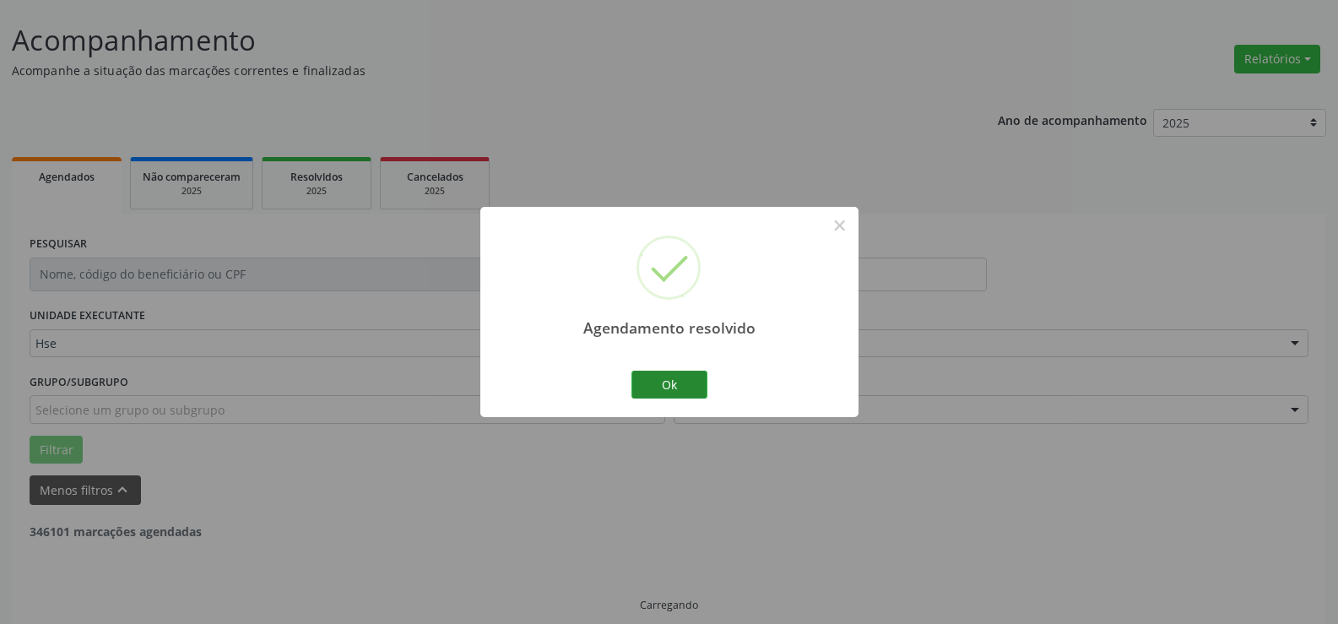
scroll to position [113, 0]
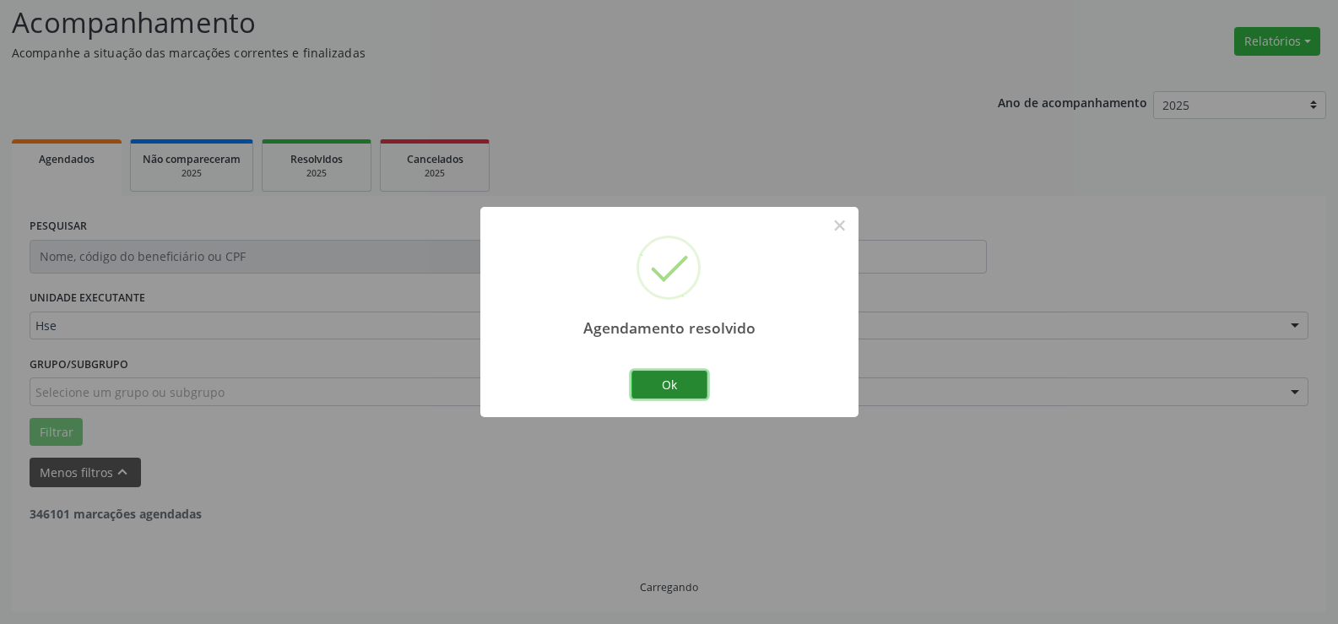
click at [685, 386] on button "Ok" at bounding box center [669, 385] width 76 height 29
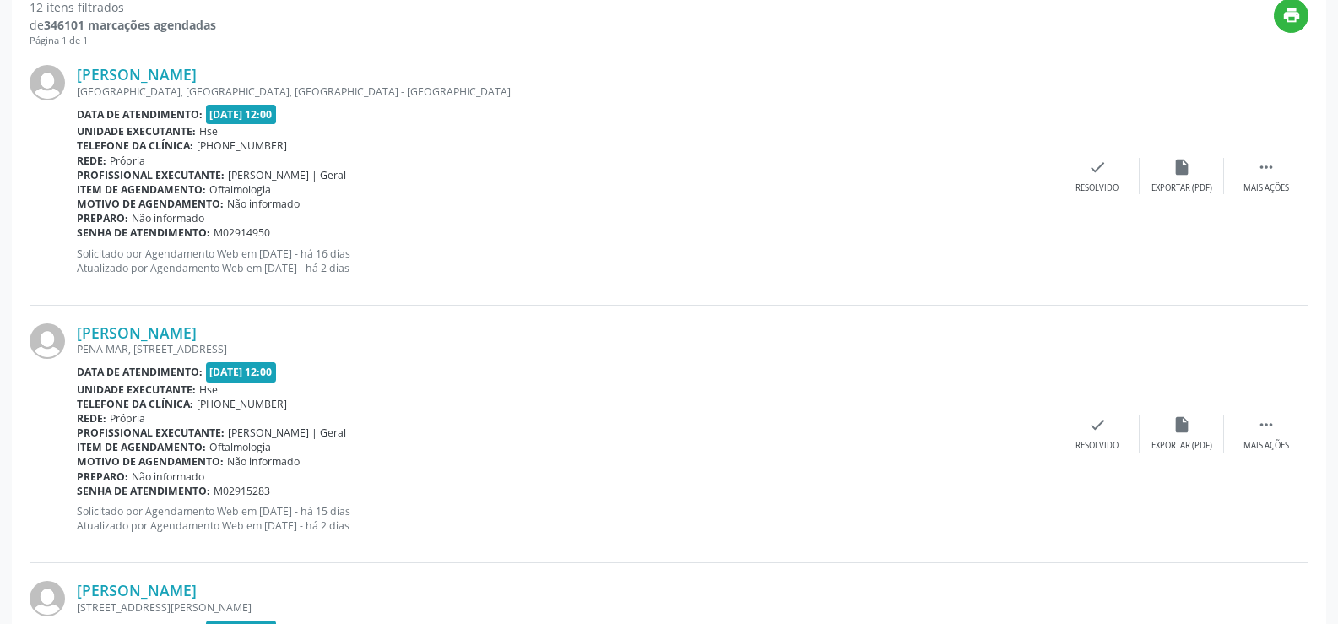
scroll to position [535, 0]
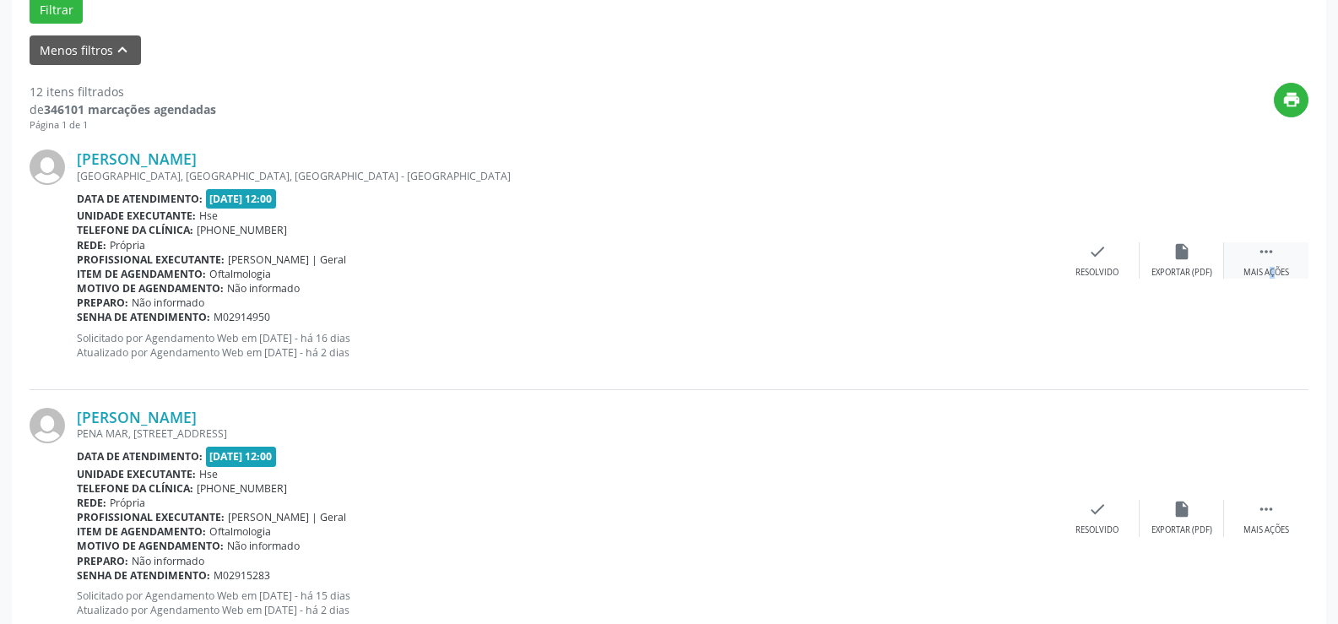
click at [1254, 264] on div " Mais ações" at bounding box center [1266, 260] width 84 height 36
click at [1177, 257] on icon "alarm_off" at bounding box center [1181, 251] width 19 height 19
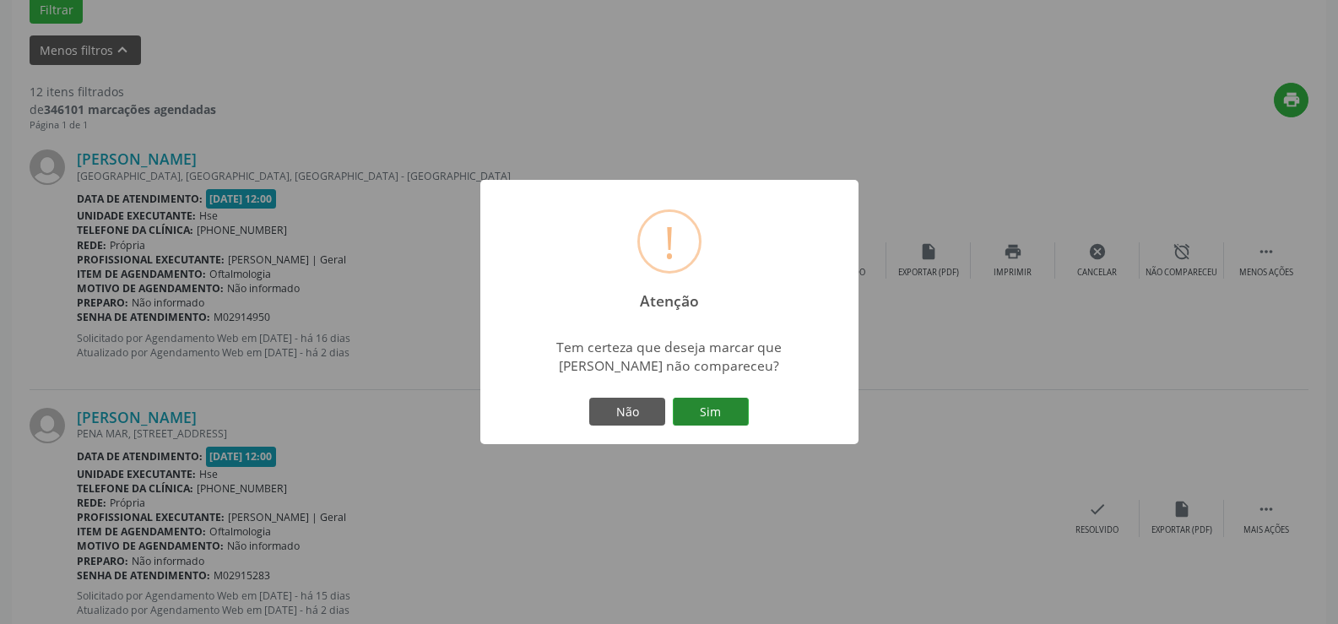
click at [719, 413] on button "Sim" at bounding box center [711, 412] width 76 height 29
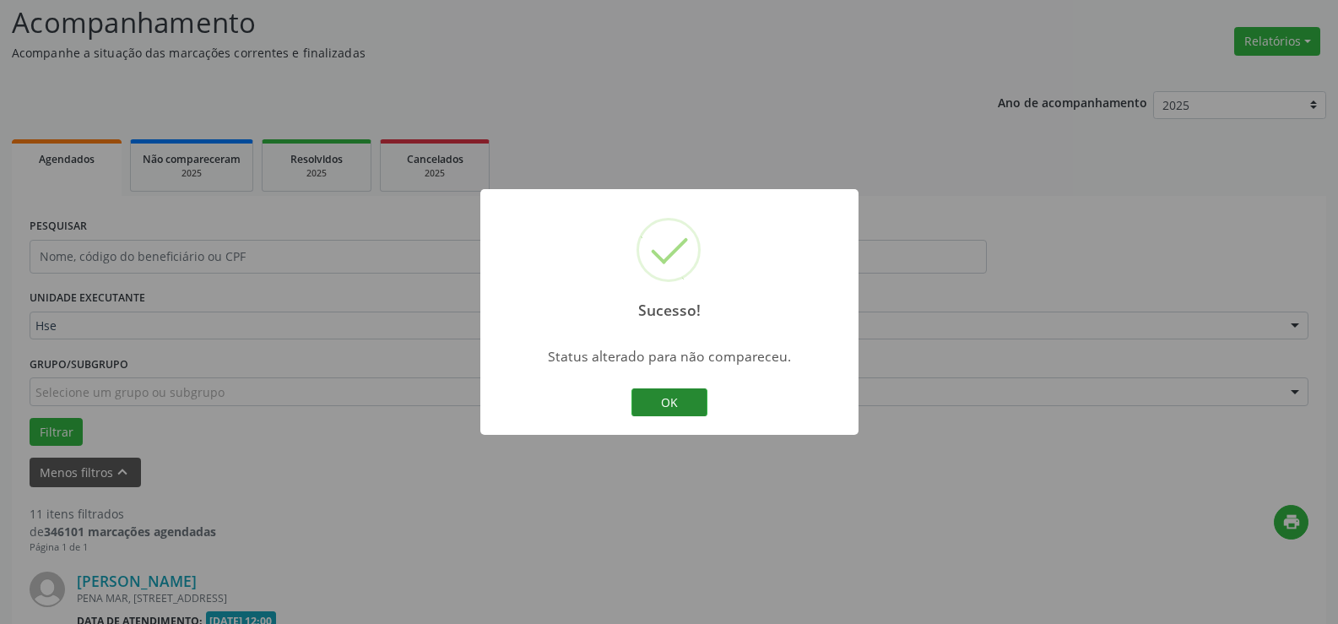
click at [674, 405] on button "OK" at bounding box center [669, 402] width 76 height 29
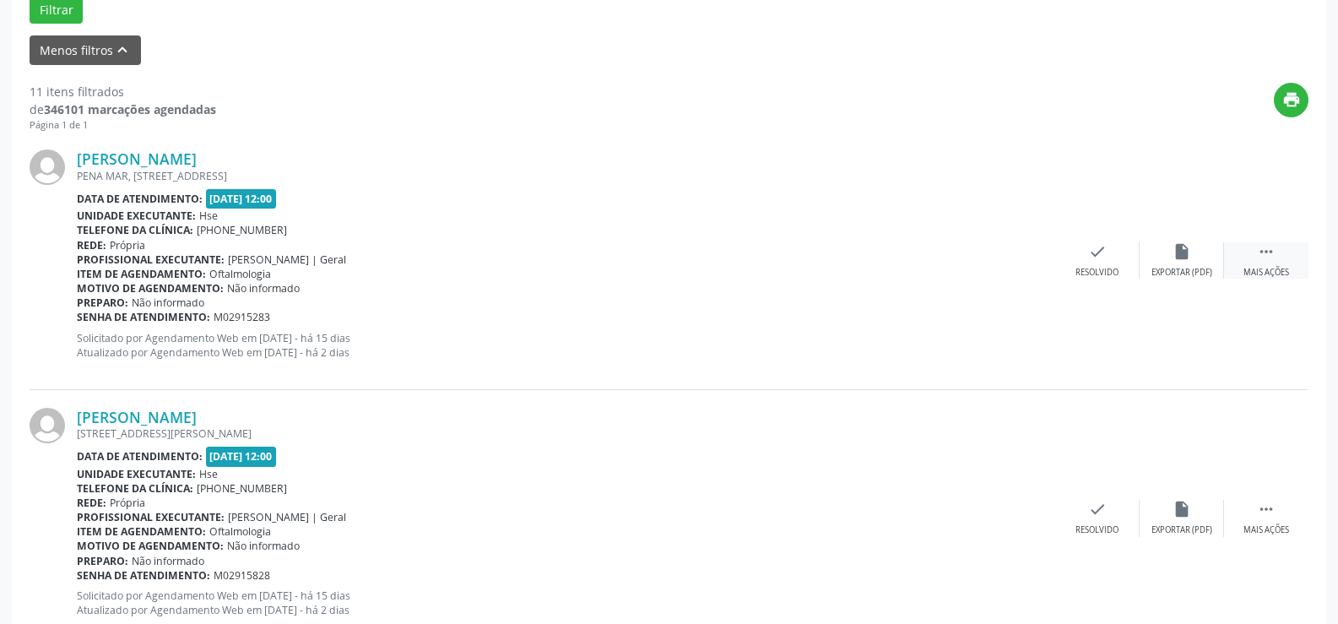
click at [1286, 258] on div " Mais ações" at bounding box center [1266, 260] width 84 height 36
click at [1179, 256] on icon "alarm_off" at bounding box center [1181, 251] width 19 height 19
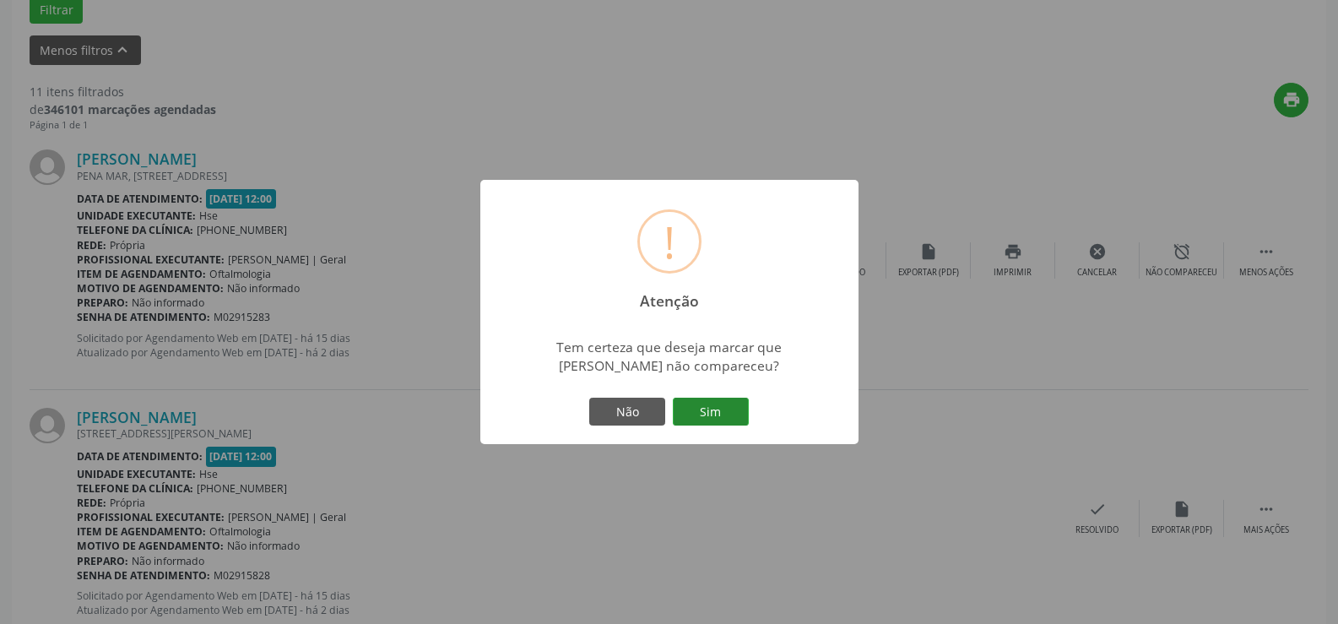
click at [703, 409] on button "Sim" at bounding box center [711, 412] width 76 height 29
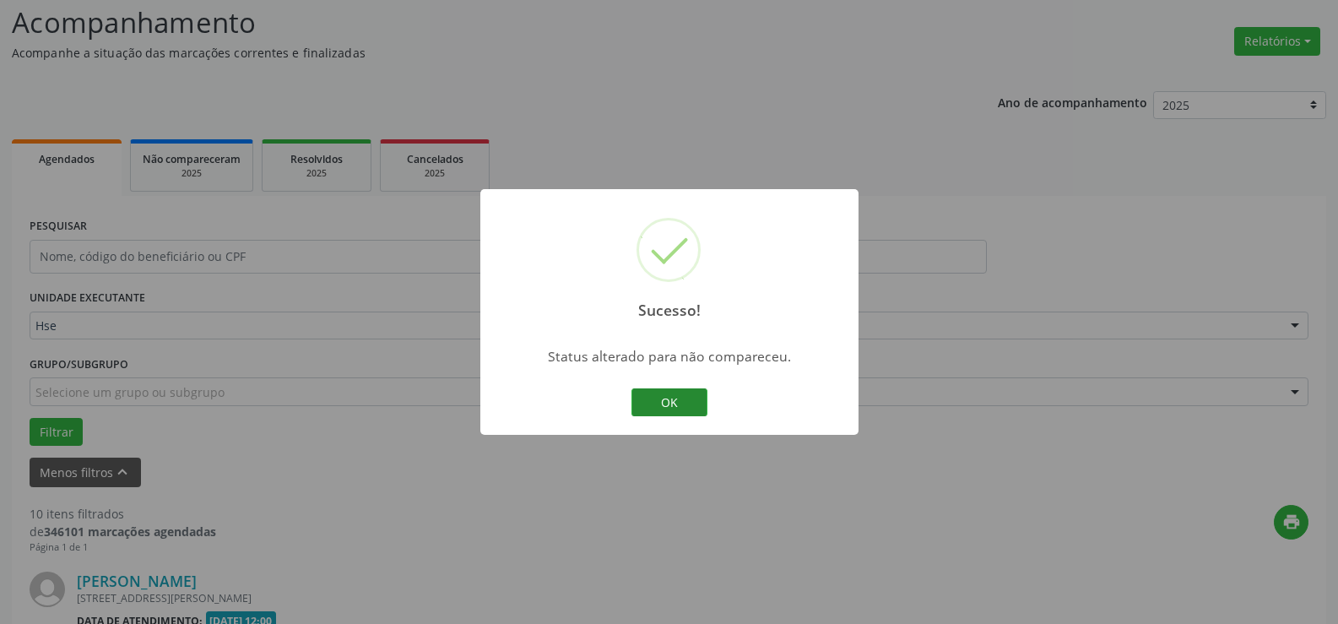
click at [665, 405] on button "OK" at bounding box center [669, 402] width 76 height 29
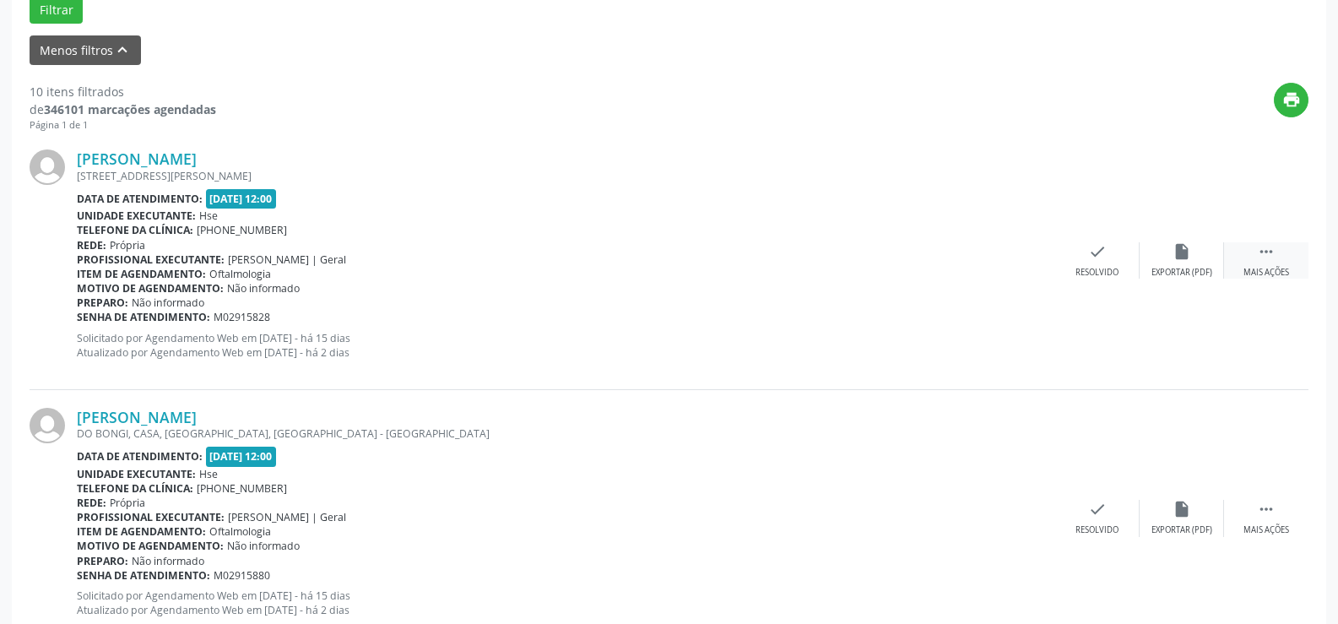
click at [1260, 257] on icon "" at bounding box center [1266, 251] width 19 height 19
click at [1177, 262] on div "alarm_off Não compareceu" at bounding box center [1181, 260] width 84 height 36
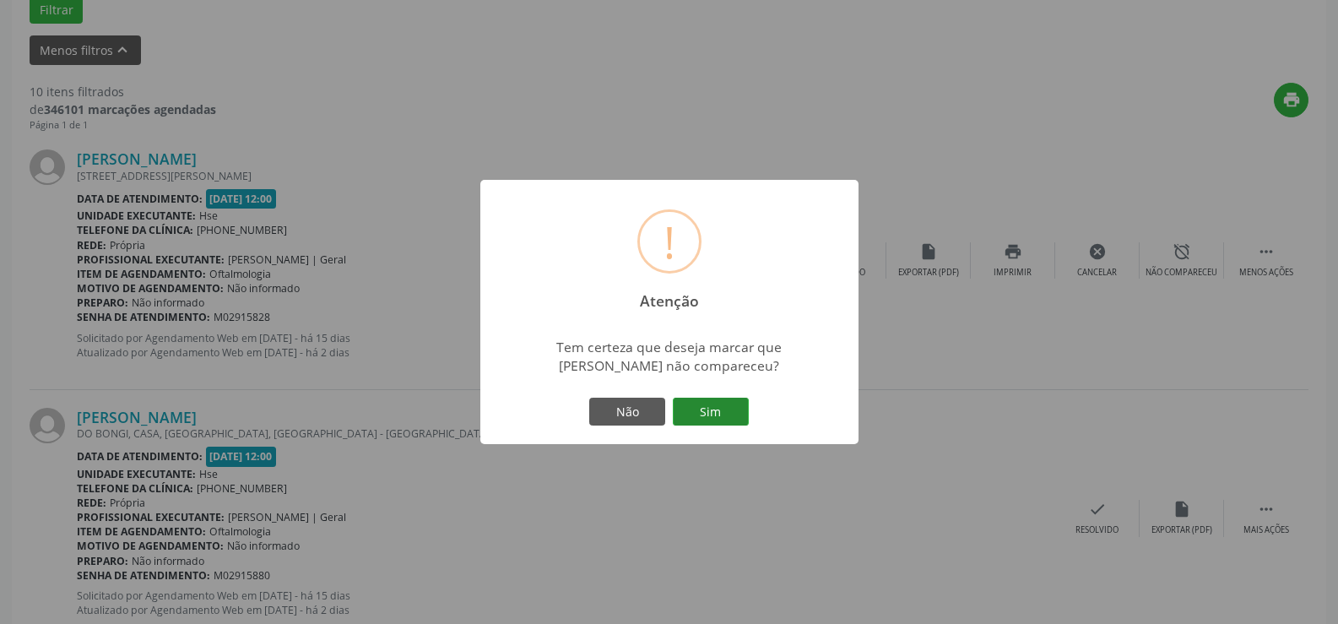
click at [724, 411] on button "Sim" at bounding box center [711, 412] width 76 height 29
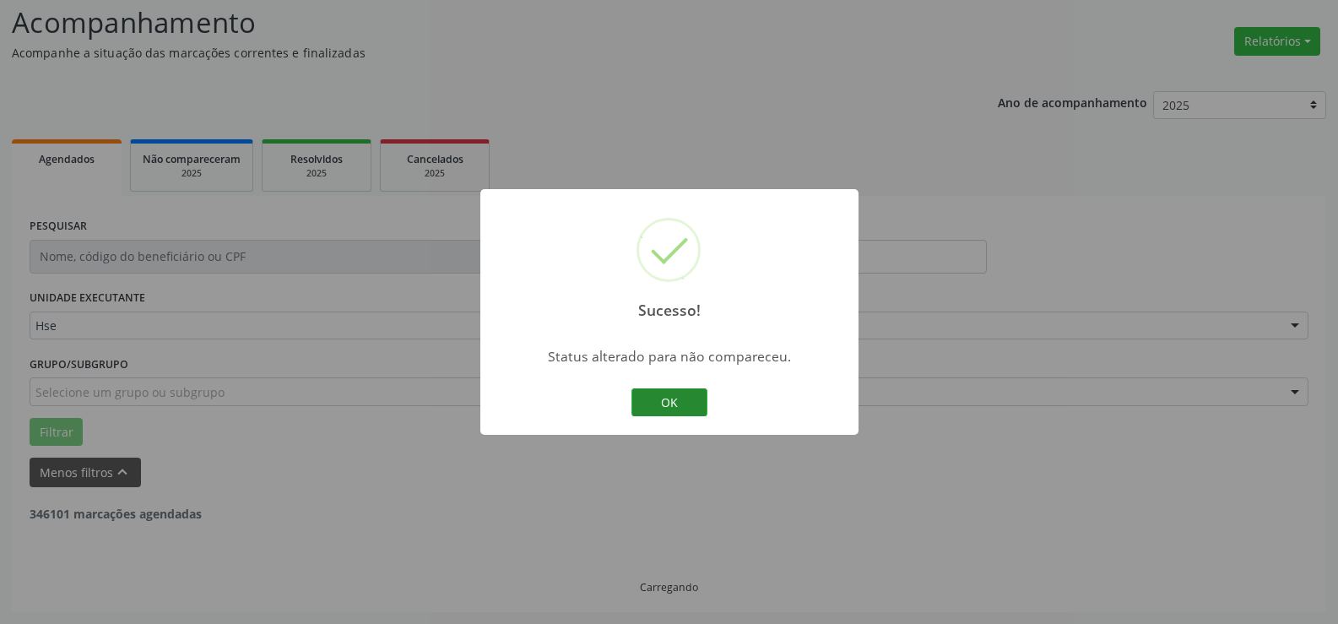
click at [677, 407] on button "OK" at bounding box center [669, 402] width 76 height 29
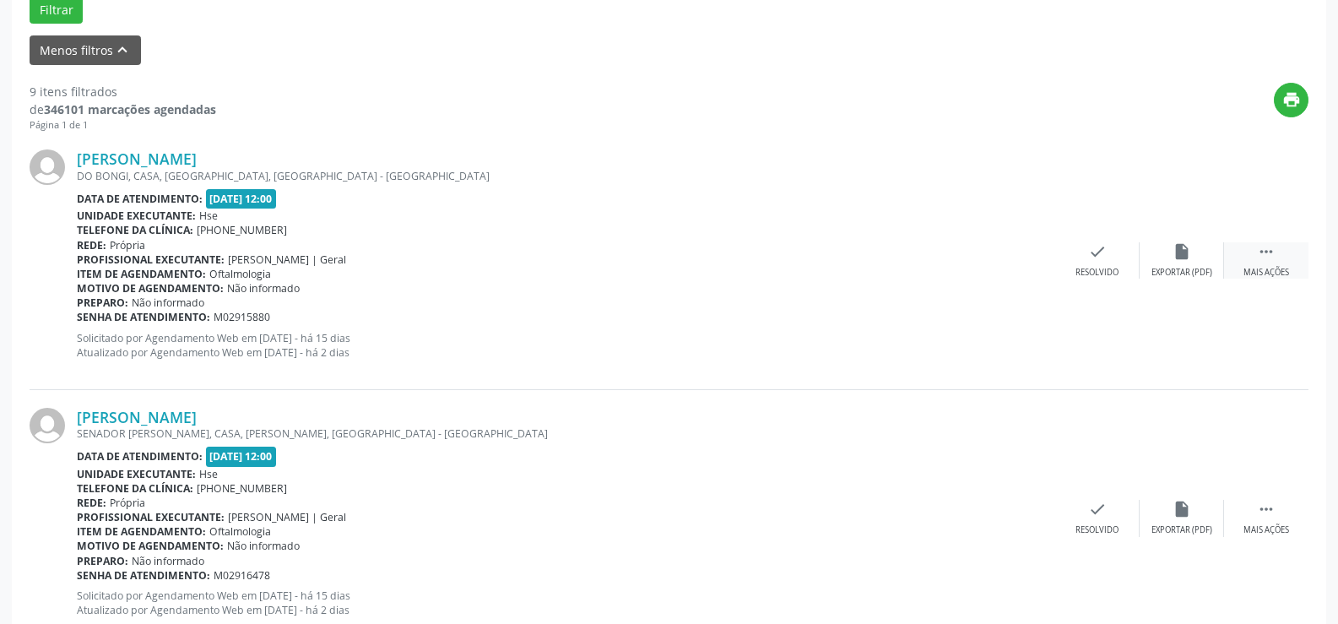
click at [1277, 257] on div " Mais ações" at bounding box center [1266, 260] width 84 height 36
click at [1193, 254] on div "alarm_off Não compareceu" at bounding box center [1181, 260] width 84 height 36
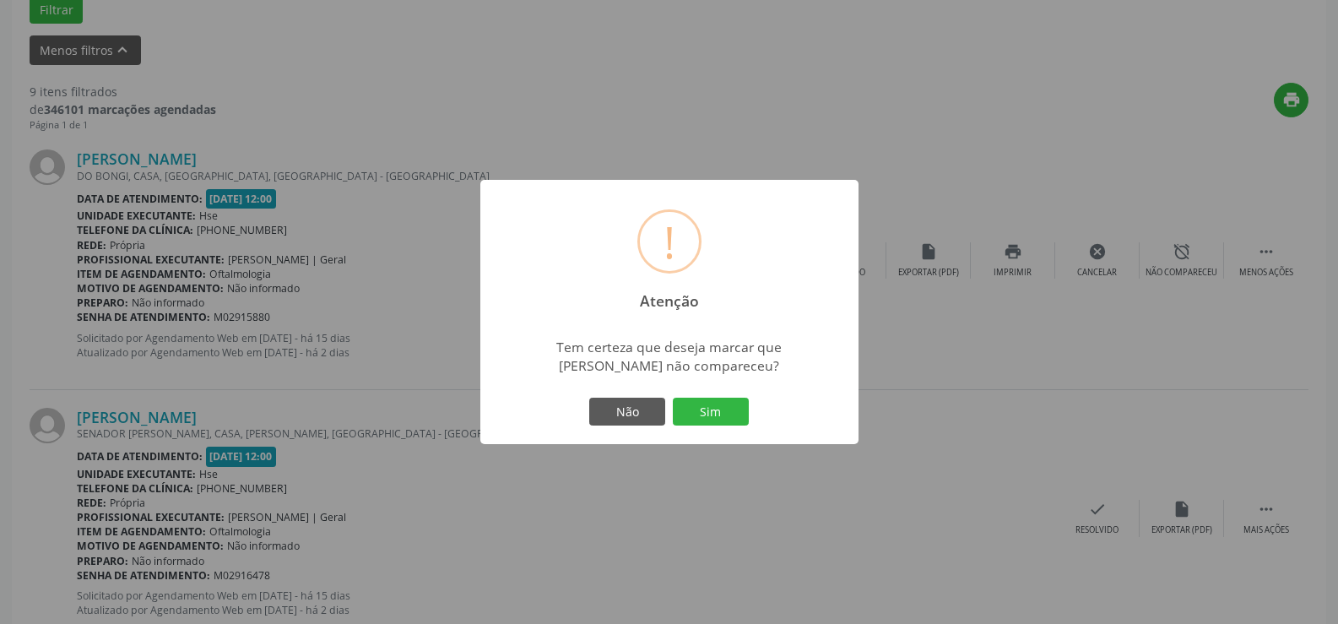
drag, startPoint x: 719, startPoint y: 407, endPoint x: 722, endPoint y: 416, distance: 9.9
click at [719, 406] on button "Sim" at bounding box center [711, 412] width 76 height 29
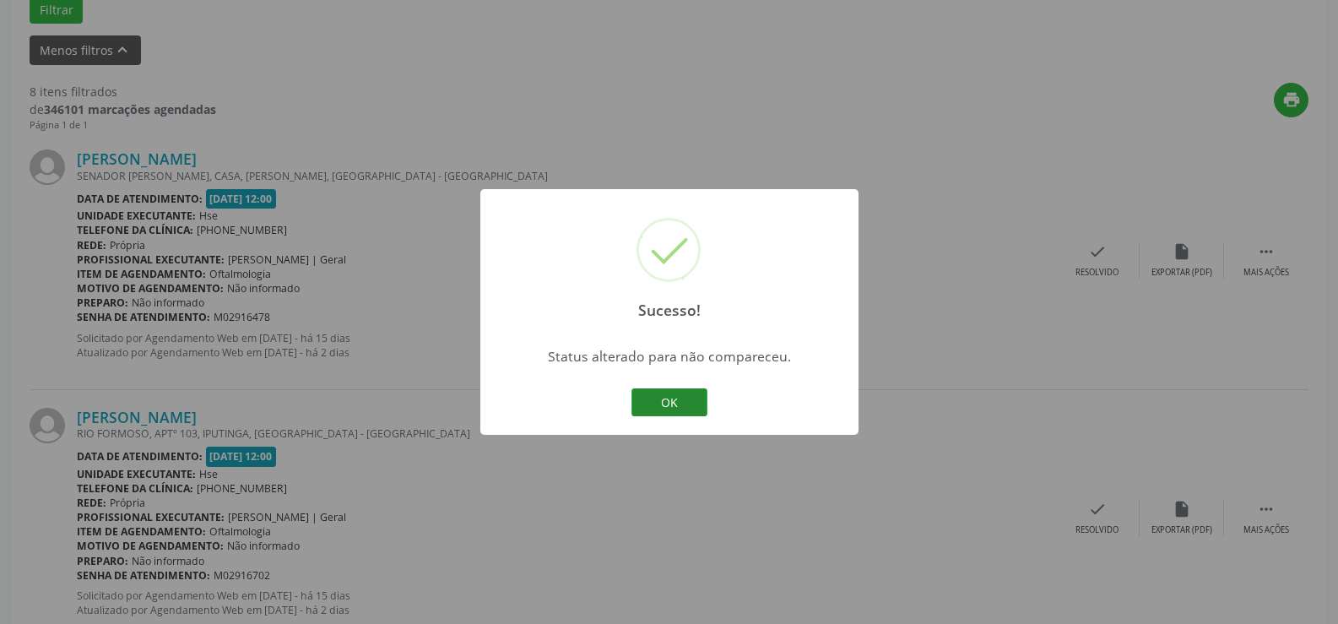
click at [675, 393] on button "OK" at bounding box center [669, 402] width 76 height 29
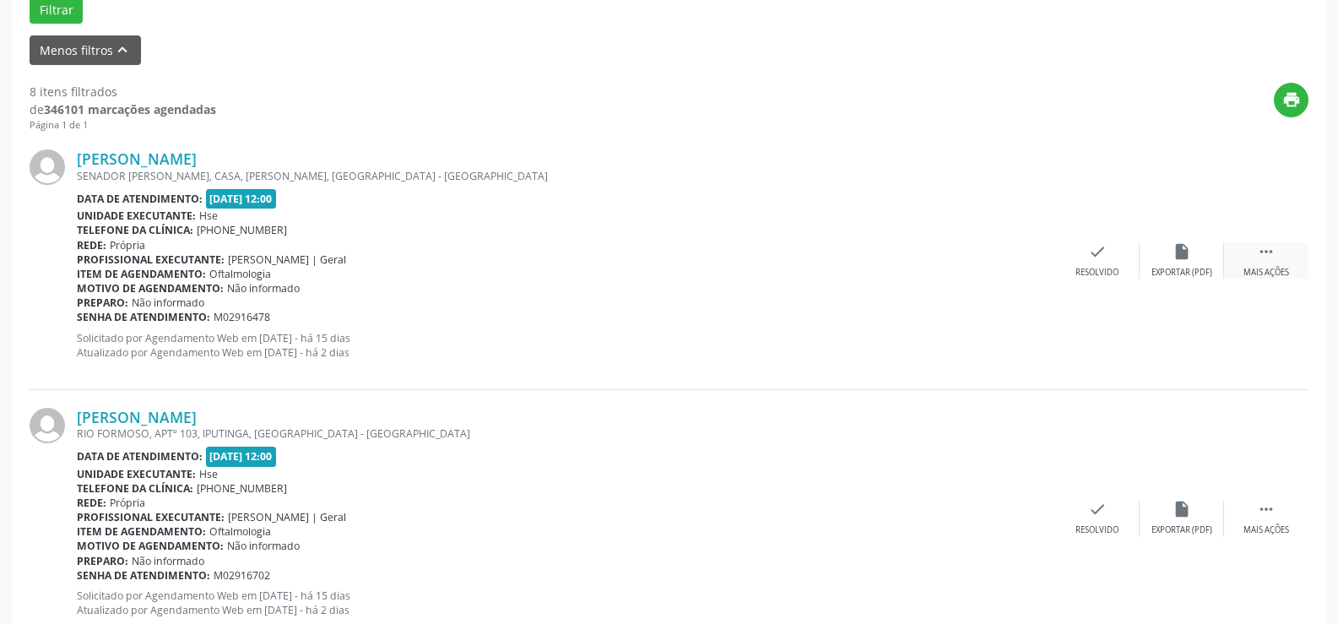
click at [1256, 257] on div " Mais ações" at bounding box center [1266, 260] width 84 height 36
click at [1185, 252] on icon "alarm_off" at bounding box center [1181, 251] width 19 height 19
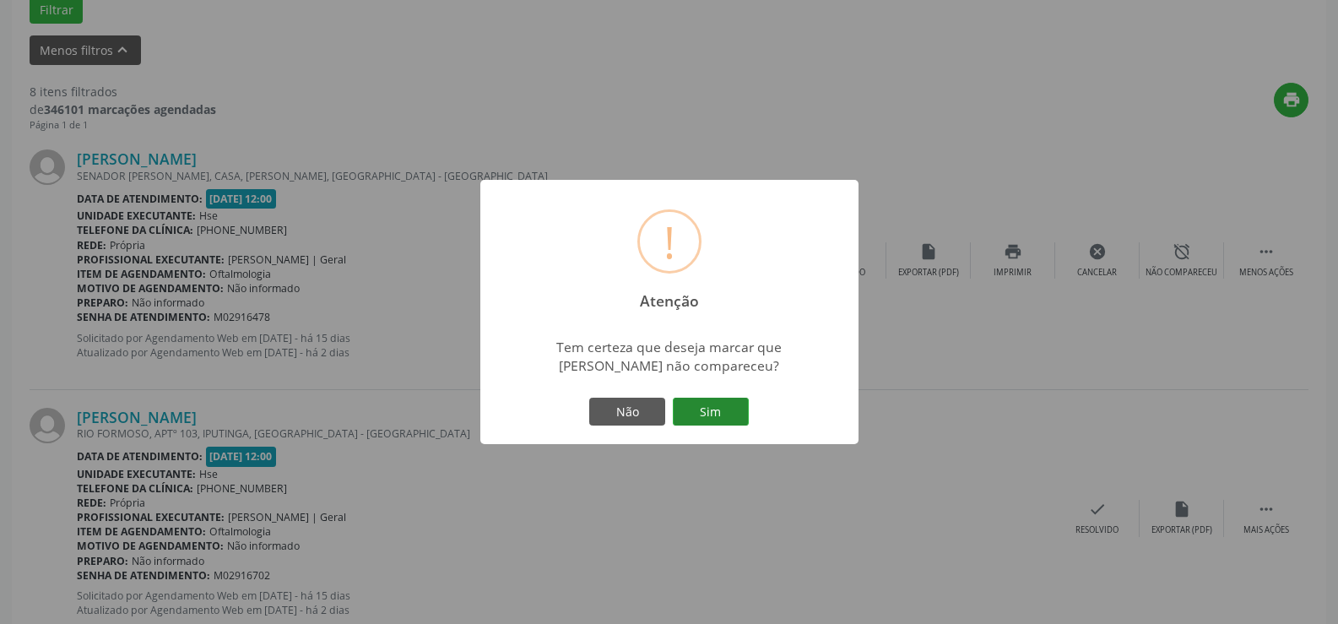
click at [717, 407] on button "Sim" at bounding box center [711, 412] width 76 height 29
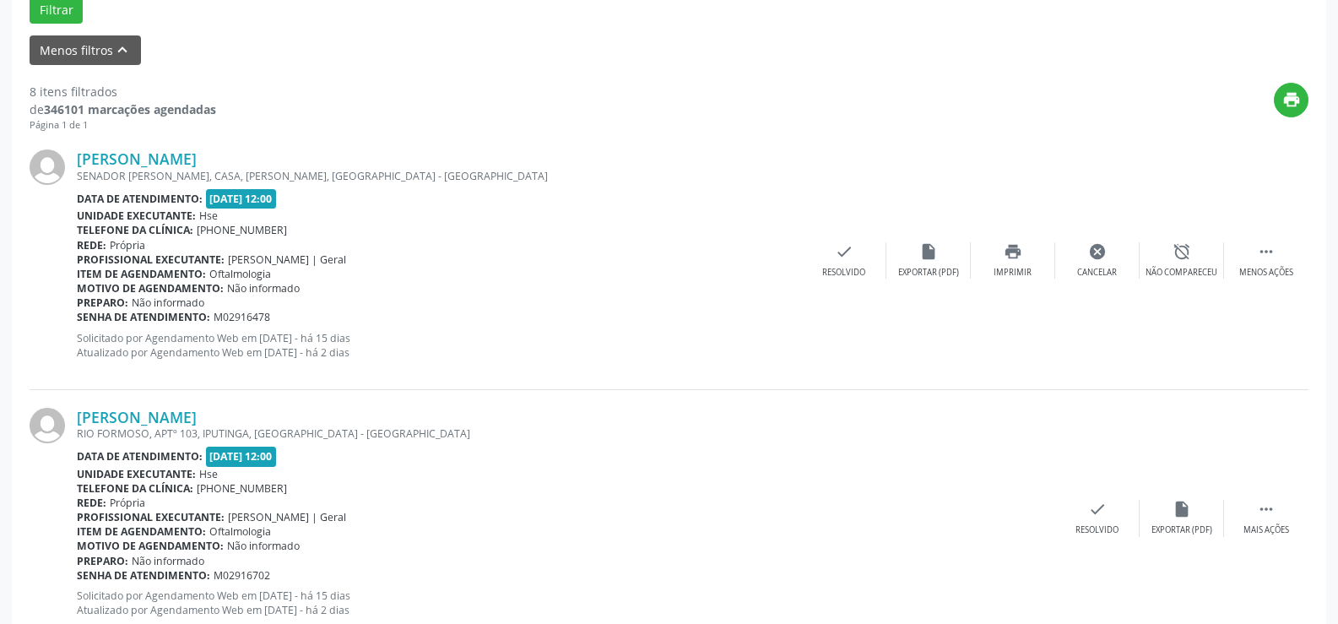
scroll to position [113, 0]
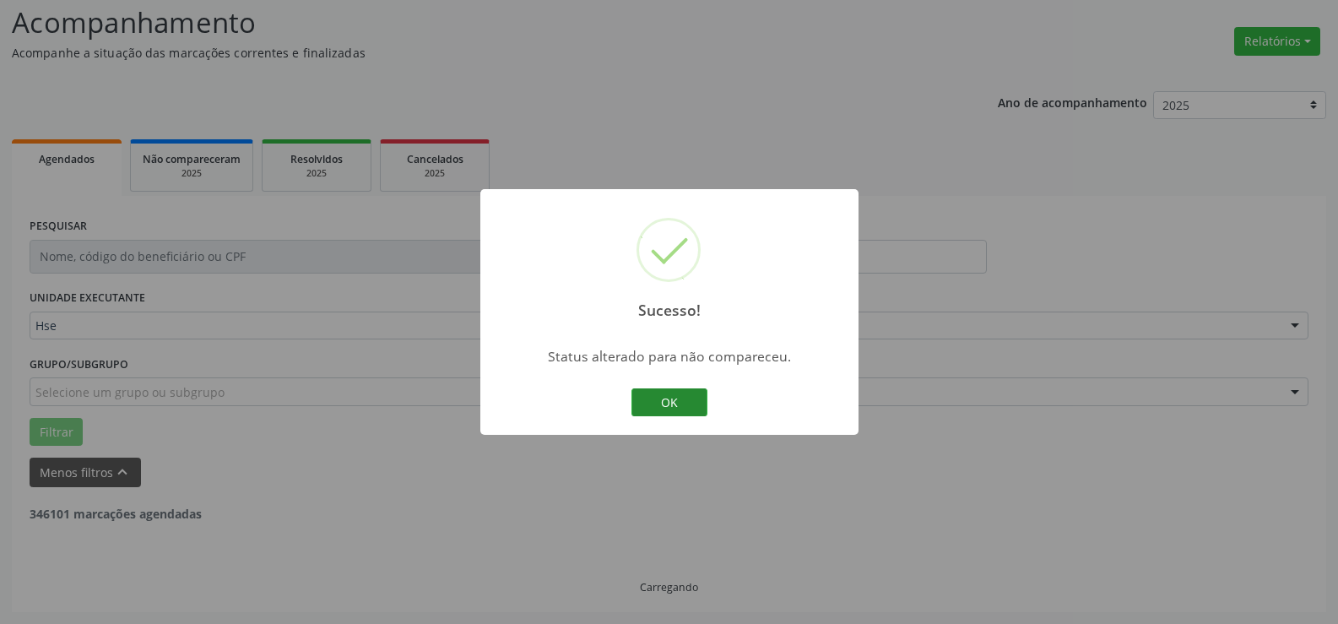
click at [679, 392] on button "OK" at bounding box center [669, 402] width 76 height 29
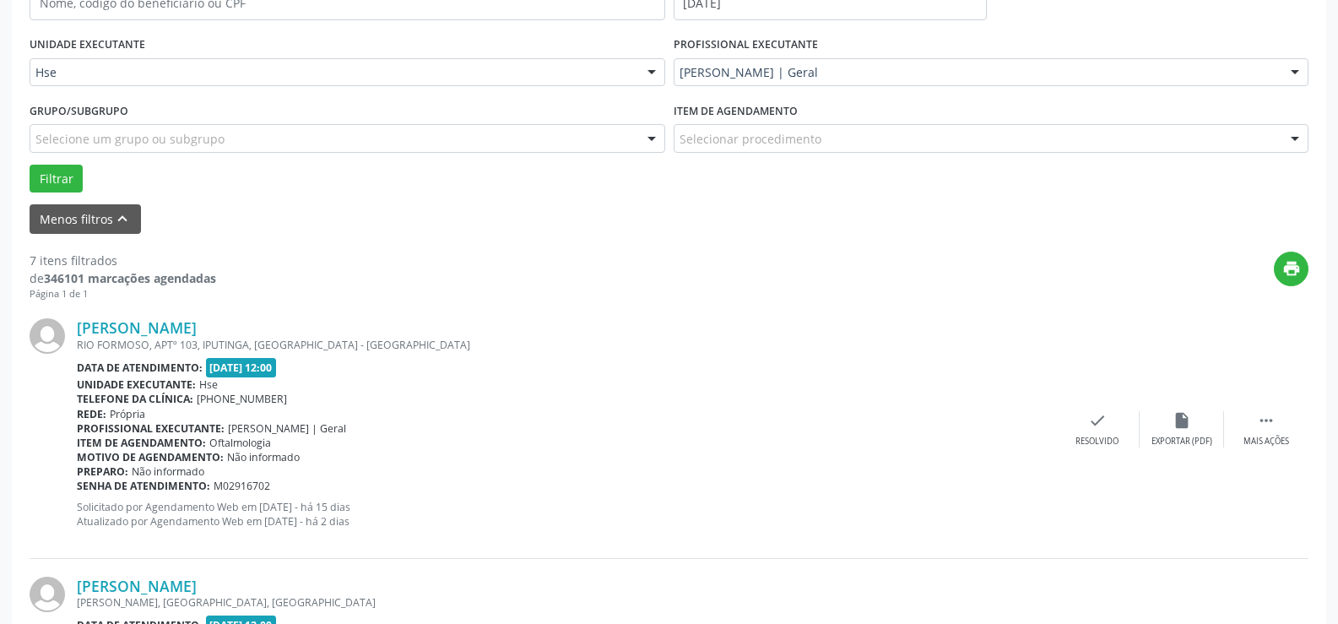
scroll to position [451, 0]
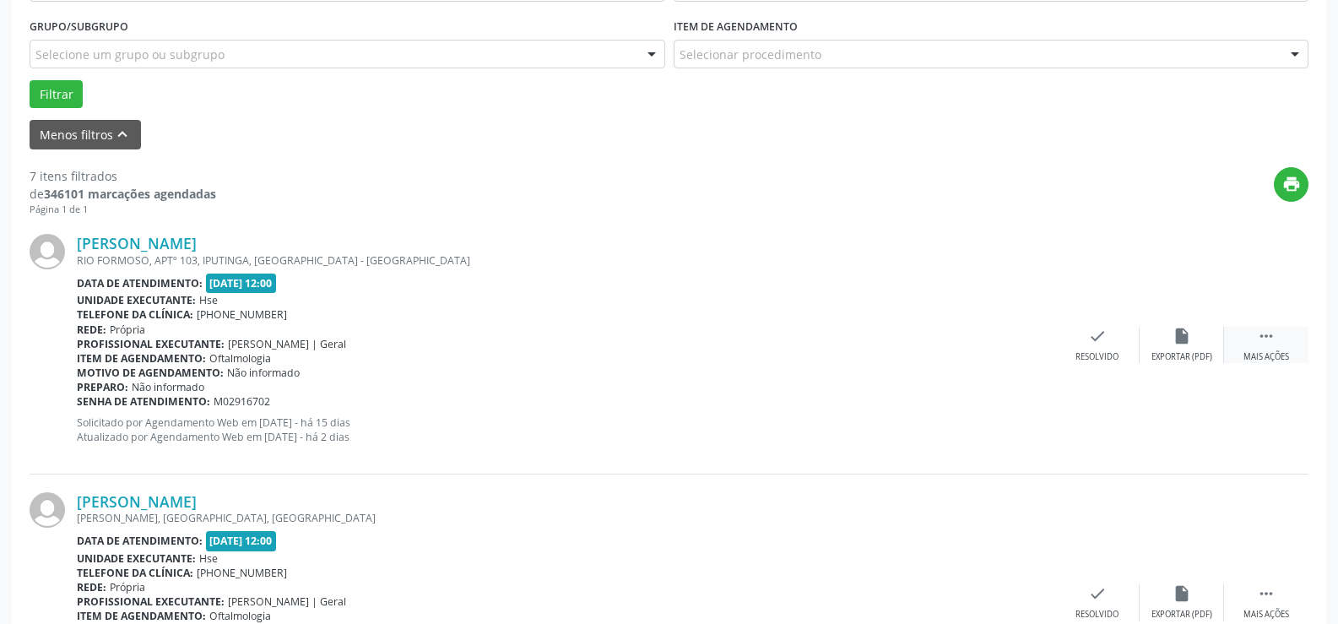
click at [1266, 343] on icon "" at bounding box center [1266, 336] width 19 height 19
click at [1182, 342] on icon "alarm_off" at bounding box center [1181, 336] width 19 height 19
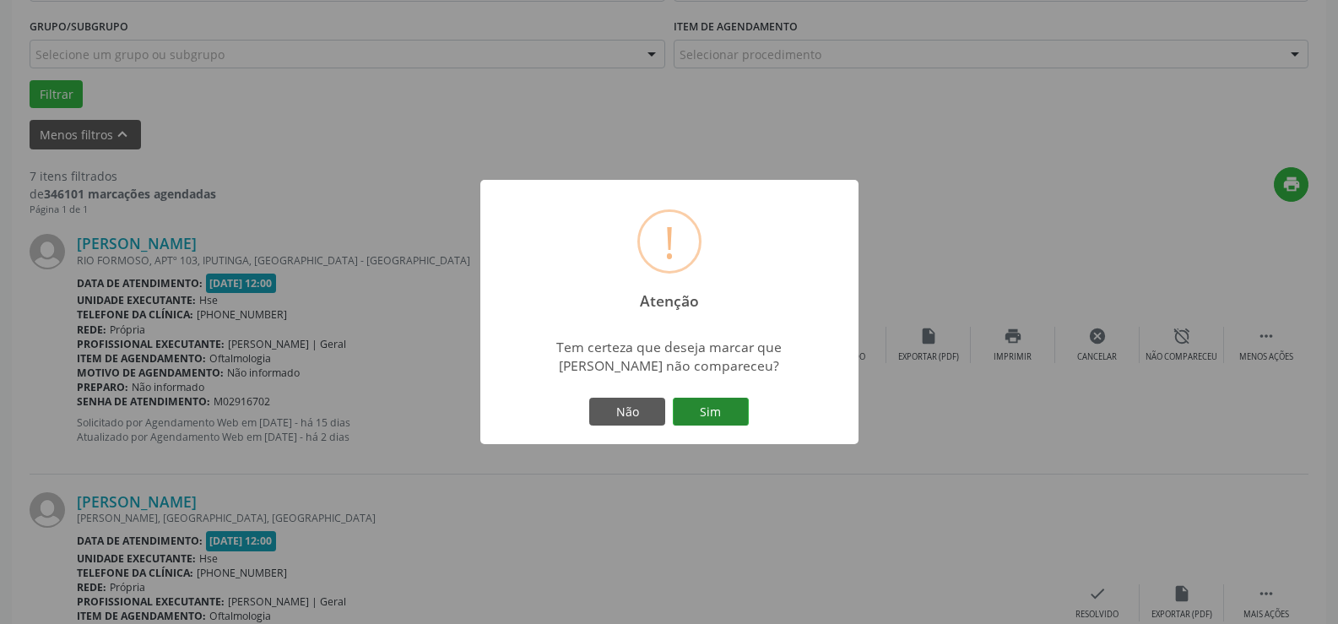
drag, startPoint x: 721, startPoint y: 414, endPoint x: 714, endPoint y: 393, distance: 22.2
click at [720, 414] on button "Sim" at bounding box center [711, 412] width 76 height 29
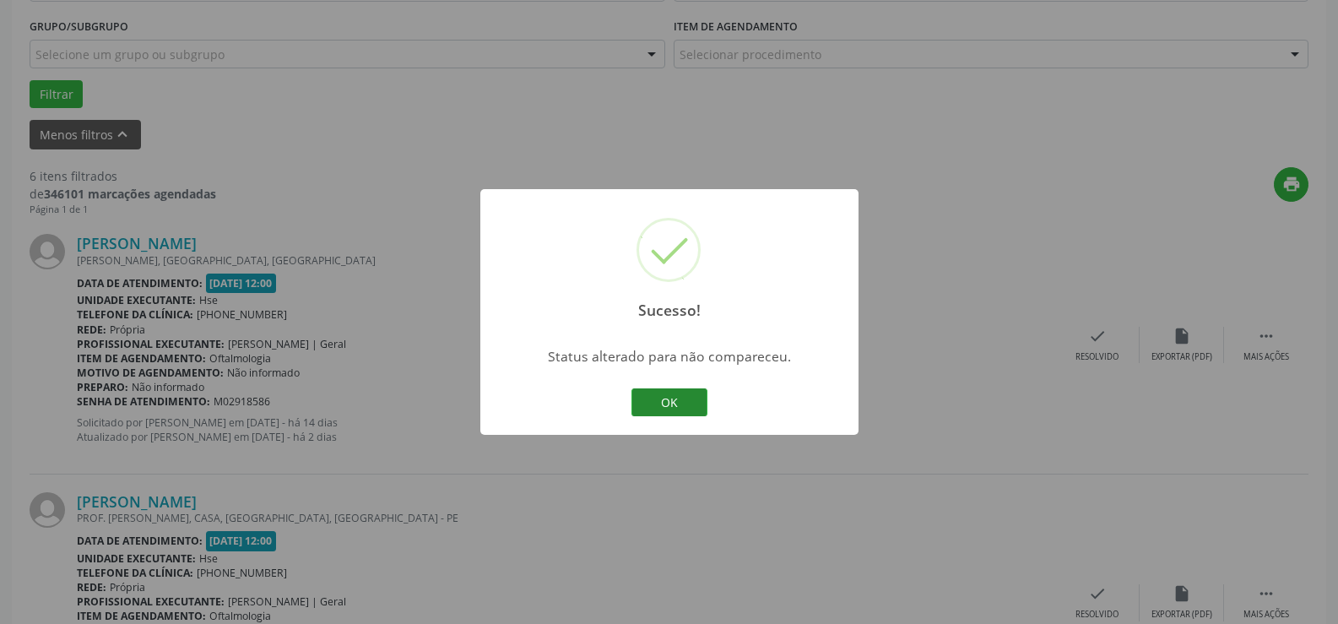
click at [653, 400] on button "OK" at bounding box center [669, 402] width 76 height 29
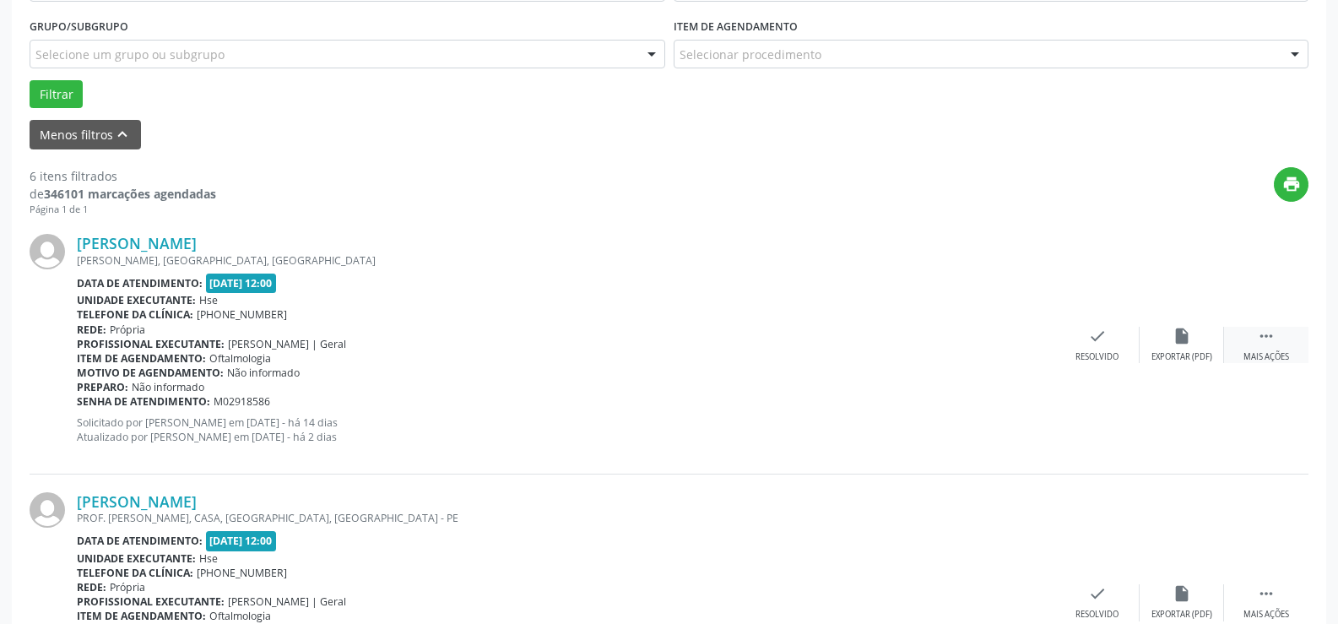
click at [1261, 345] on icon "" at bounding box center [1266, 336] width 19 height 19
click at [1179, 351] on div "Não compareceu" at bounding box center [1181, 357] width 72 height 12
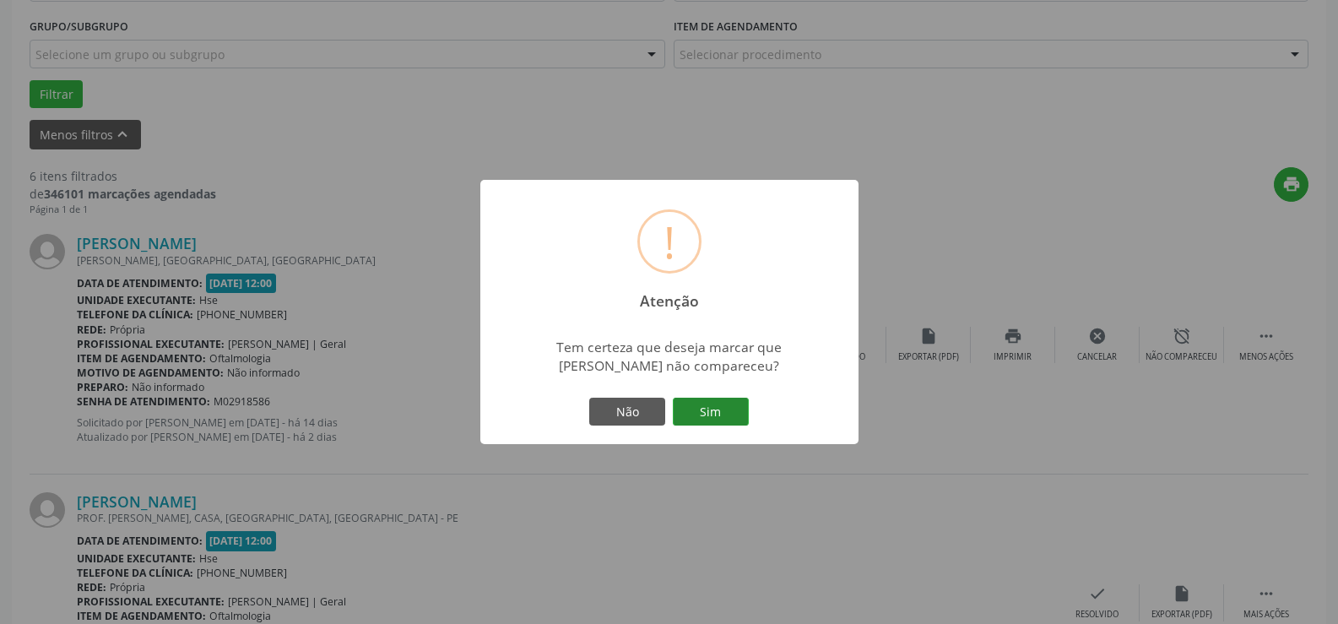
click at [716, 415] on button "Sim" at bounding box center [711, 412] width 76 height 29
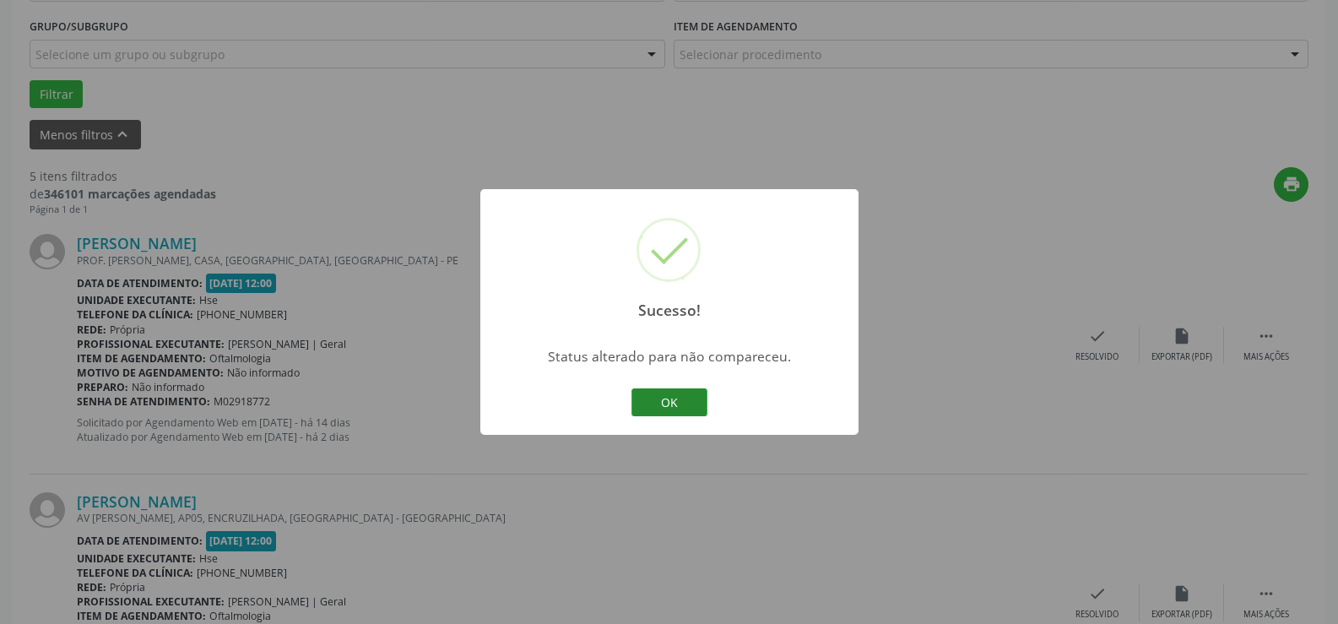
click at [674, 401] on button "OK" at bounding box center [669, 402] width 76 height 29
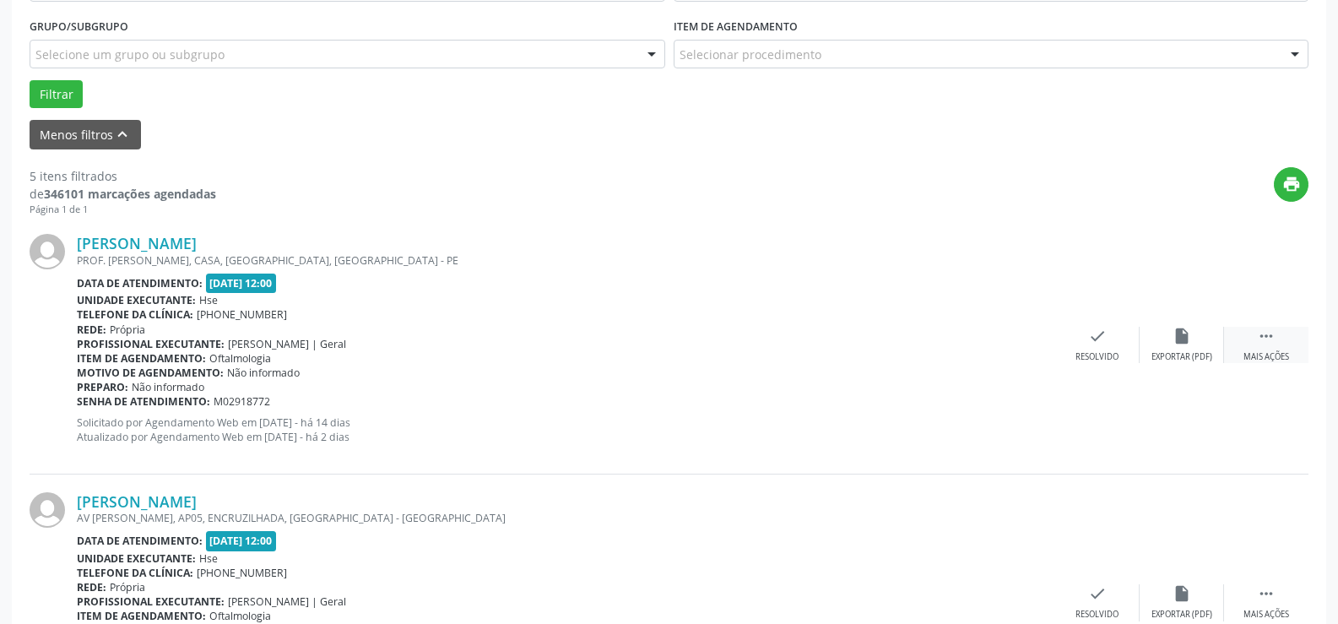
click at [1264, 341] on icon "" at bounding box center [1266, 336] width 19 height 19
click at [1172, 348] on div "alarm_off Não compareceu" at bounding box center [1181, 345] width 84 height 36
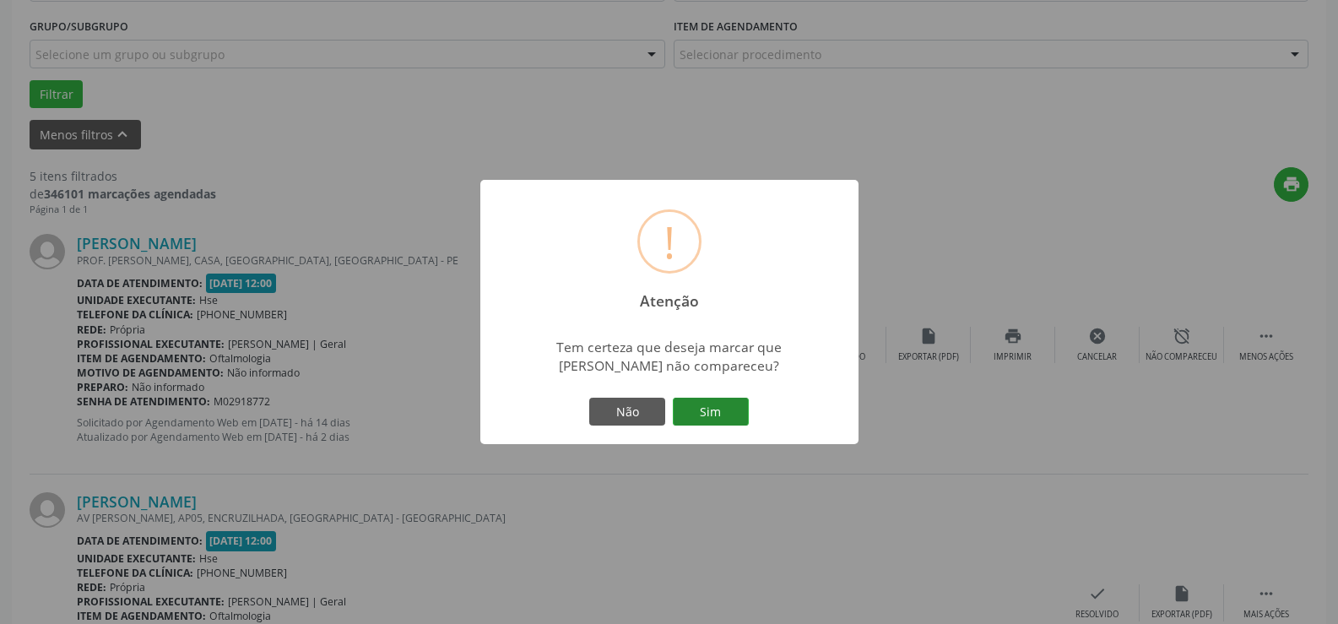
click at [712, 423] on button "Sim" at bounding box center [711, 412] width 76 height 29
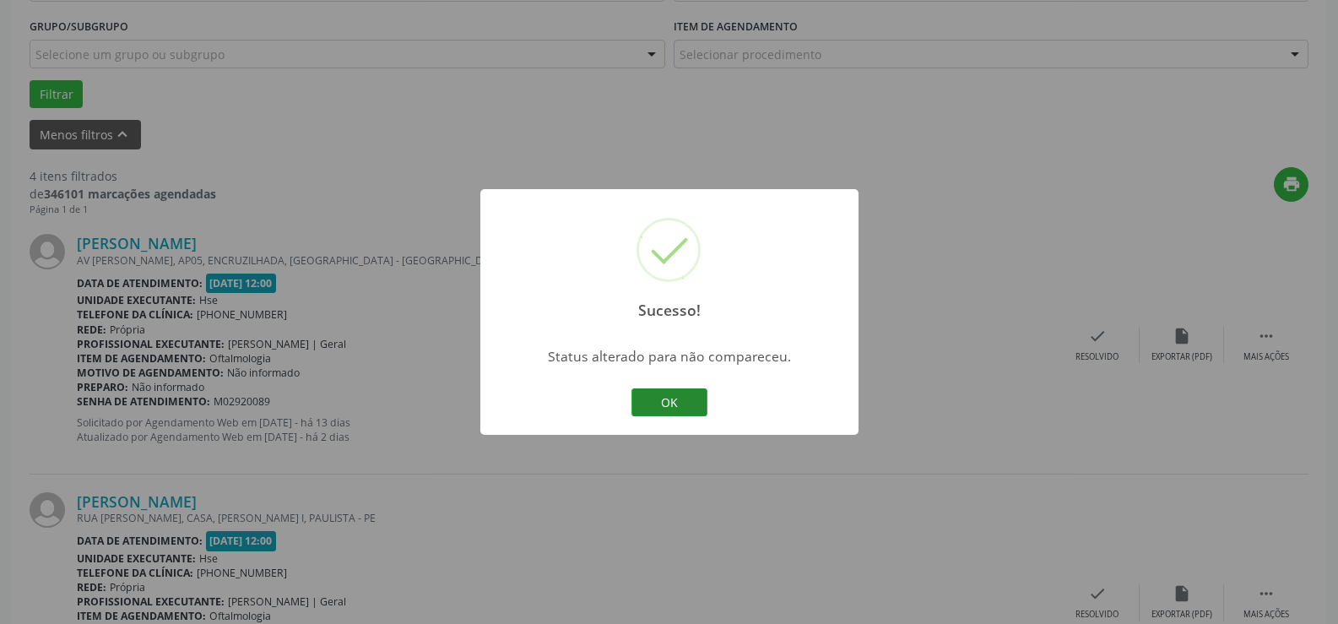
click at [677, 407] on button "OK" at bounding box center [669, 402] width 76 height 29
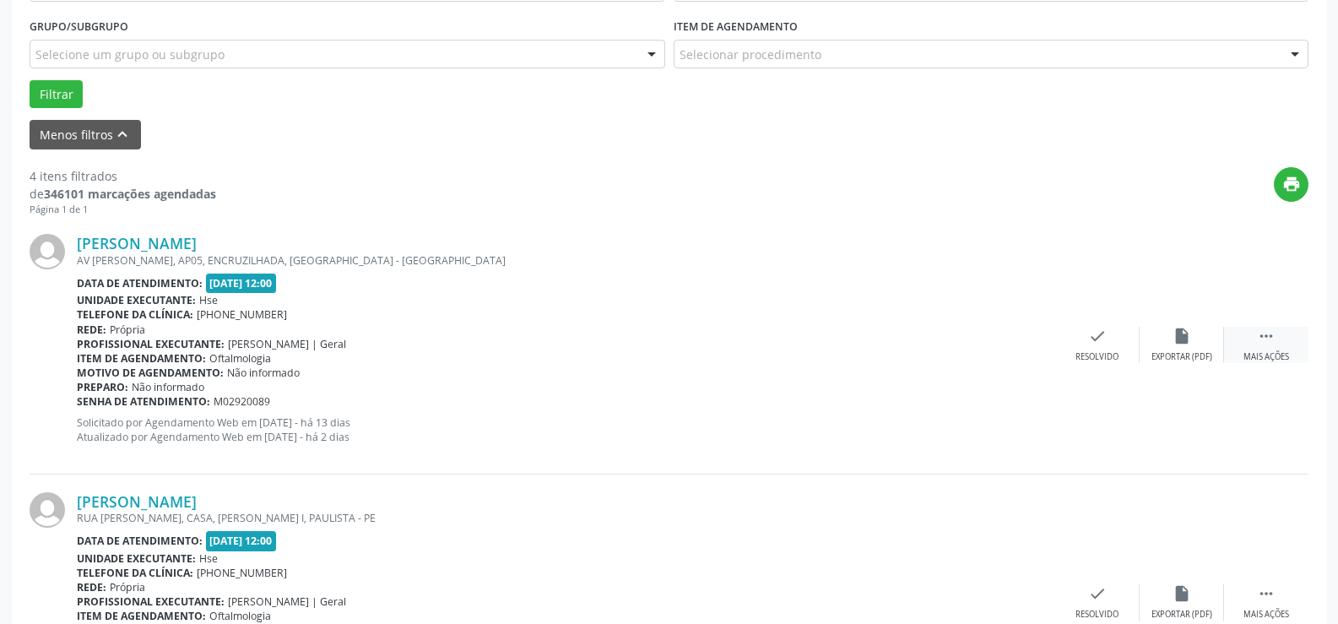
click at [1278, 345] on div " Mais ações" at bounding box center [1266, 345] width 84 height 36
click at [1178, 343] on icon "alarm_off" at bounding box center [1181, 336] width 19 height 19
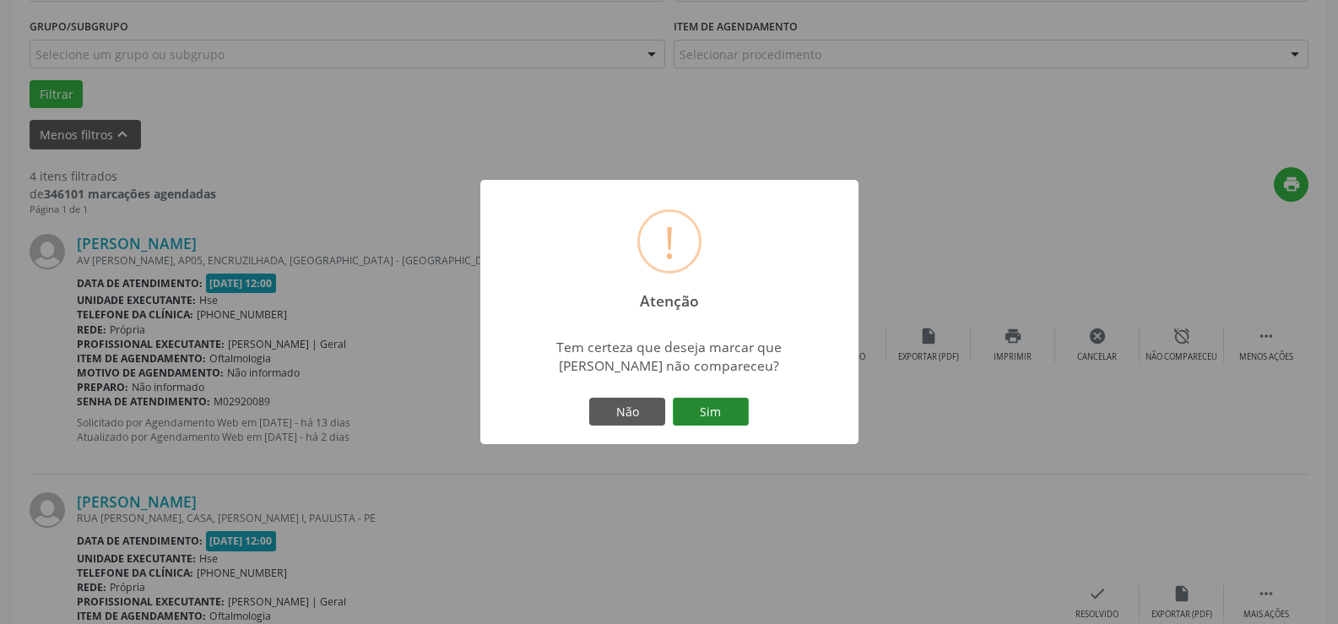
click at [729, 403] on button "Sim" at bounding box center [711, 412] width 76 height 29
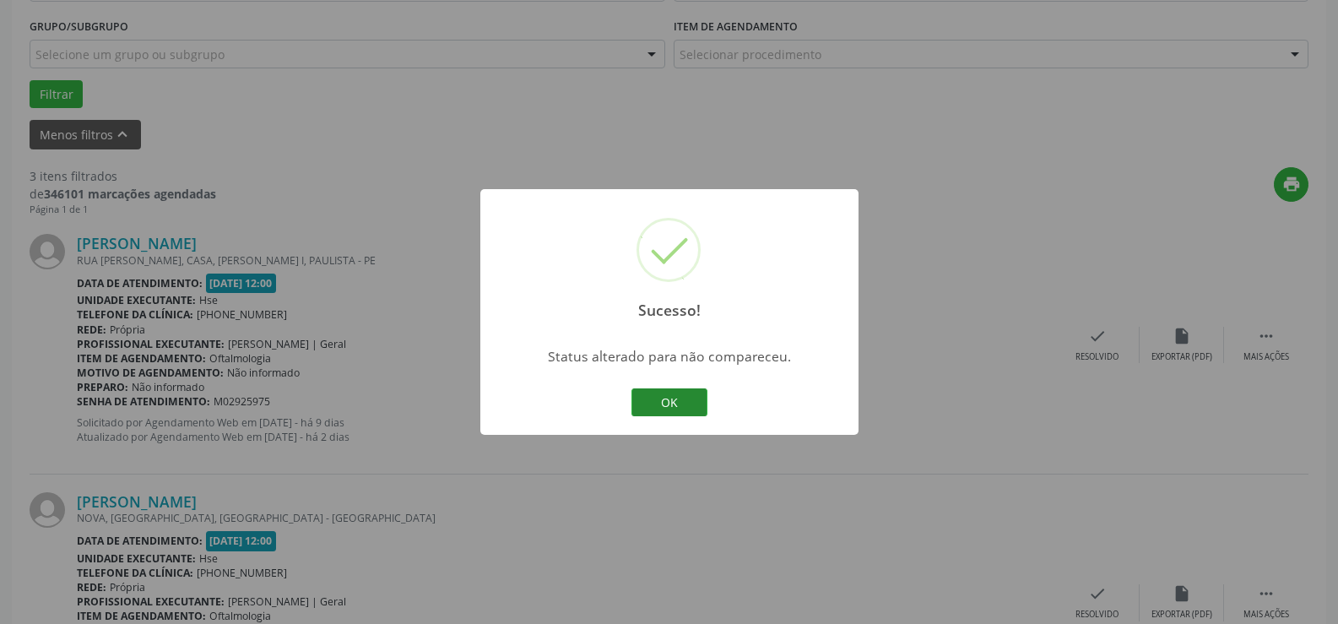
click at [679, 399] on button "OK" at bounding box center [669, 402] width 76 height 29
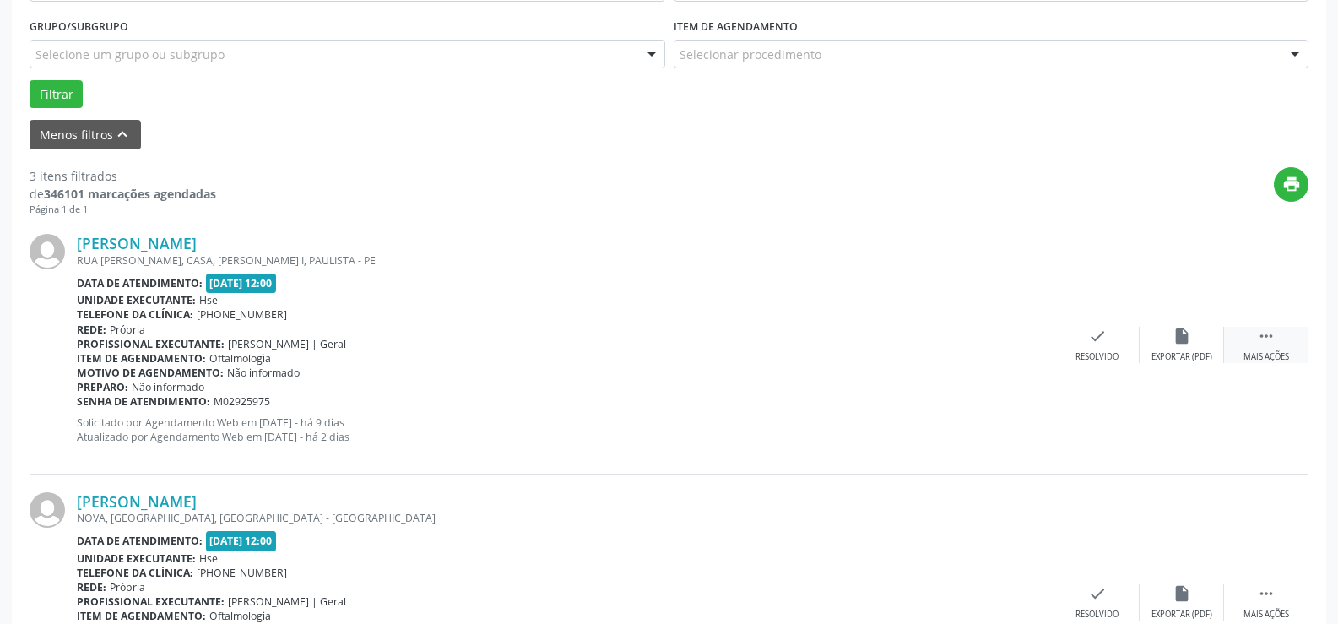
drag, startPoint x: 1272, startPoint y: 336, endPoint x: 1225, endPoint y: 340, distance: 47.5
click at [1270, 336] on icon "" at bounding box center [1266, 336] width 19 height 19
click at [1176, 342] on icon "alarm_off" at bounding box center [1181, 336] width 19 height 19
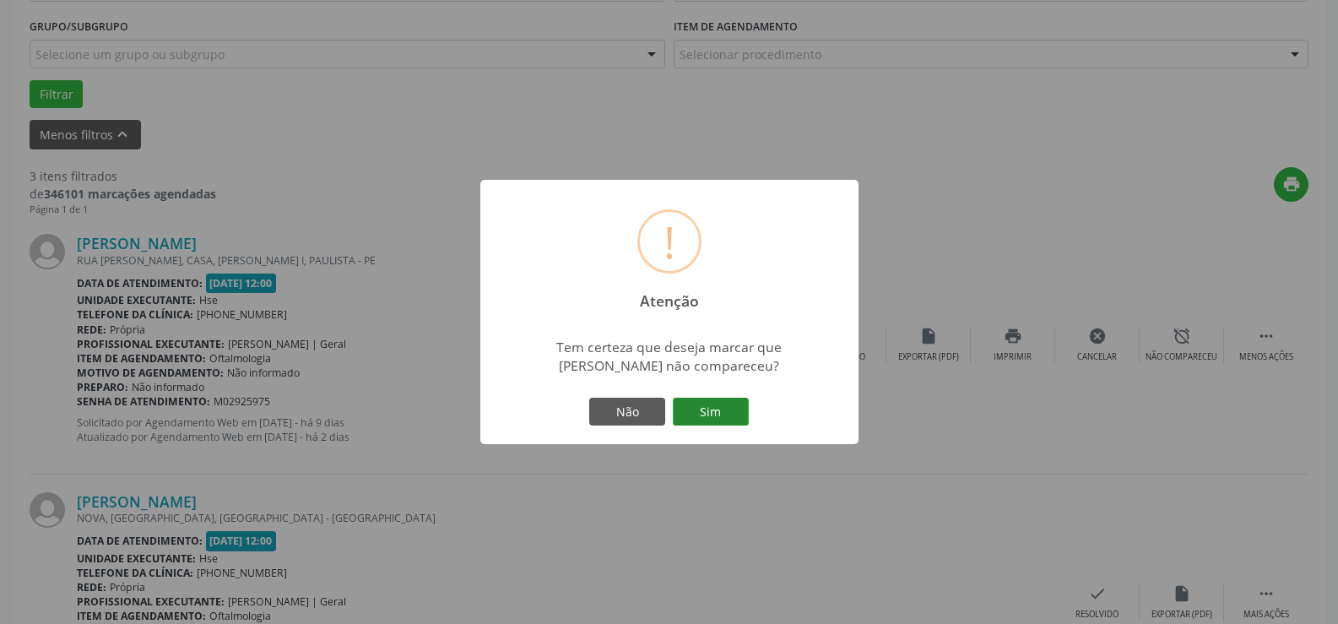
click at [712, 404] on button "Sim" at bounding box center [711, 412] width 76 height 29
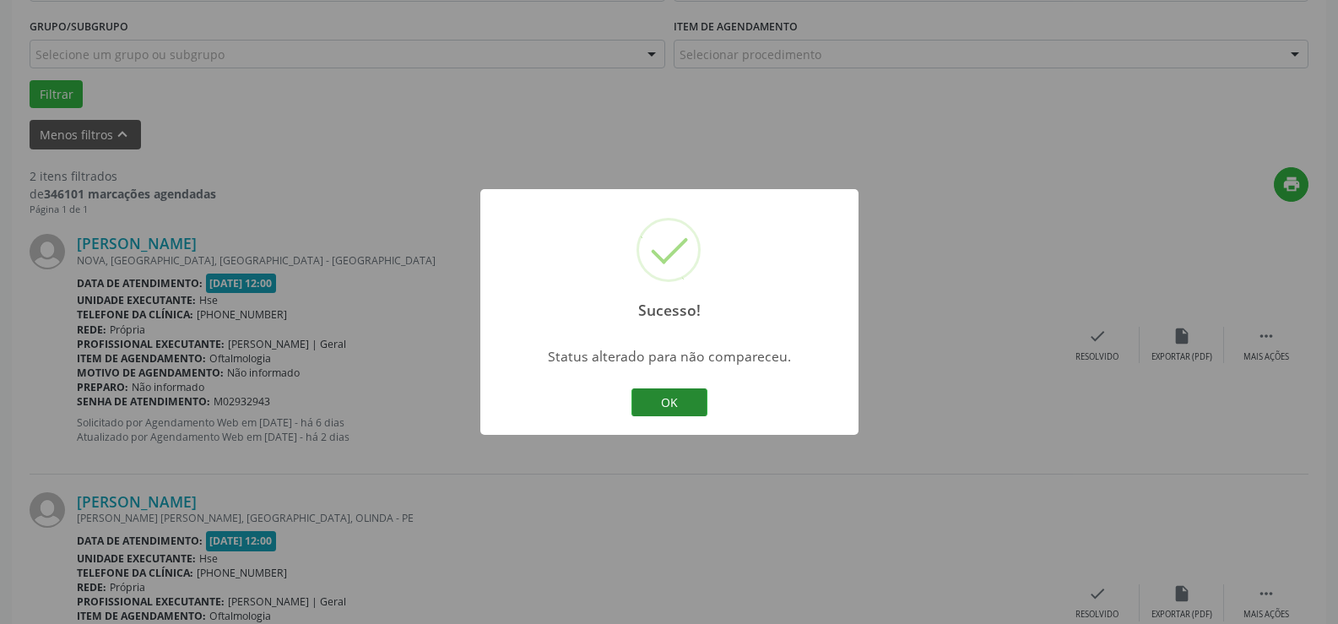
click at [681, 400] on button "OK" at bounding box center [669, 402] width 76 height 29
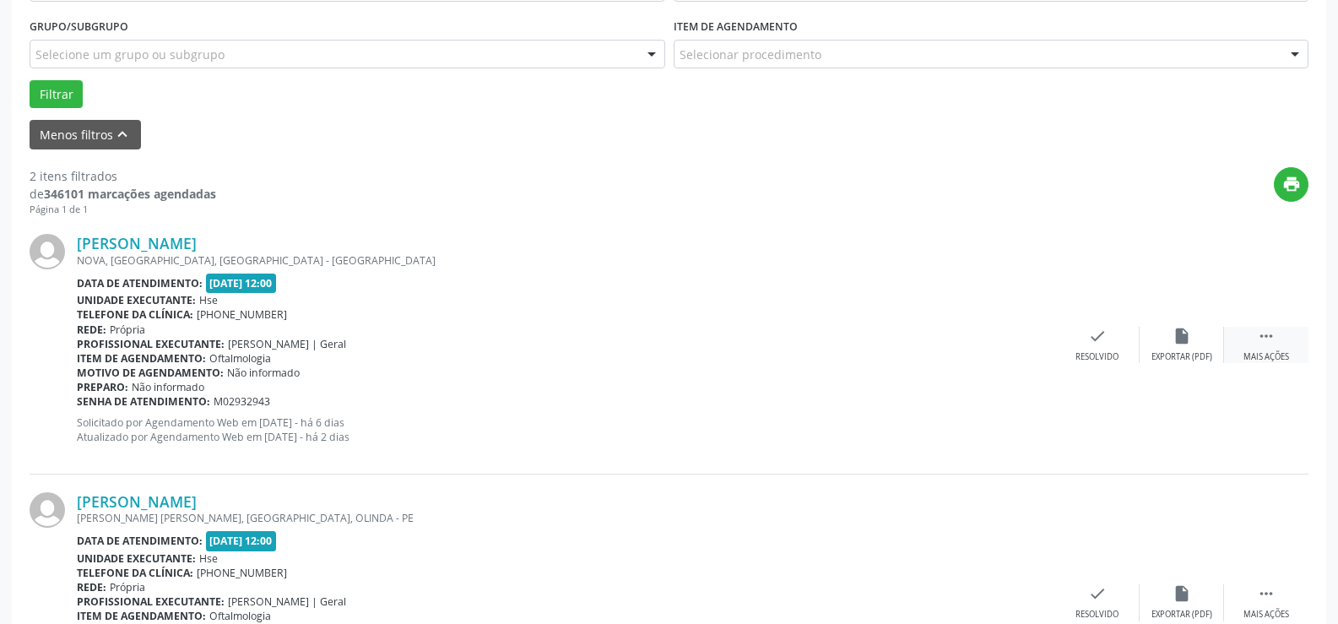
click at [1271, 342] on icon "" at bounding box center [1266, 336] width 19 height 19
click at [1182, 342] on icon "alarm_off" at bounding box center [1181, 336] width 19 height 19
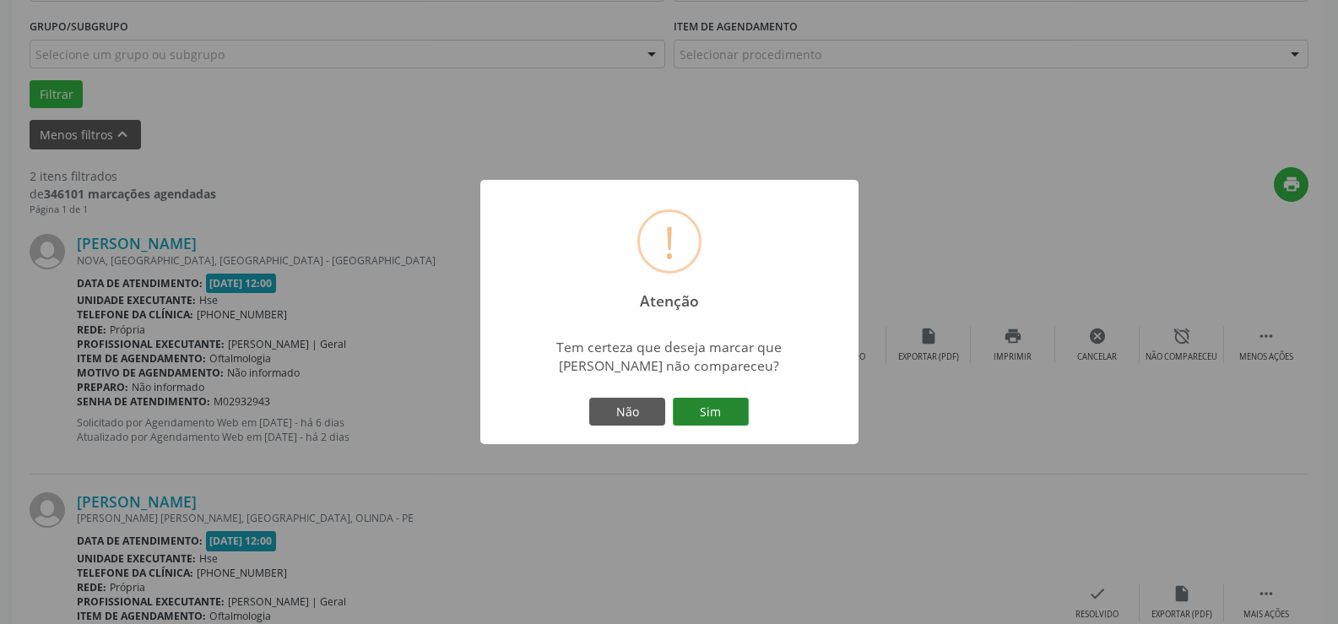
click at [703, 415] on button "Sim" at bounding box center [711, 412] width 76 height 29
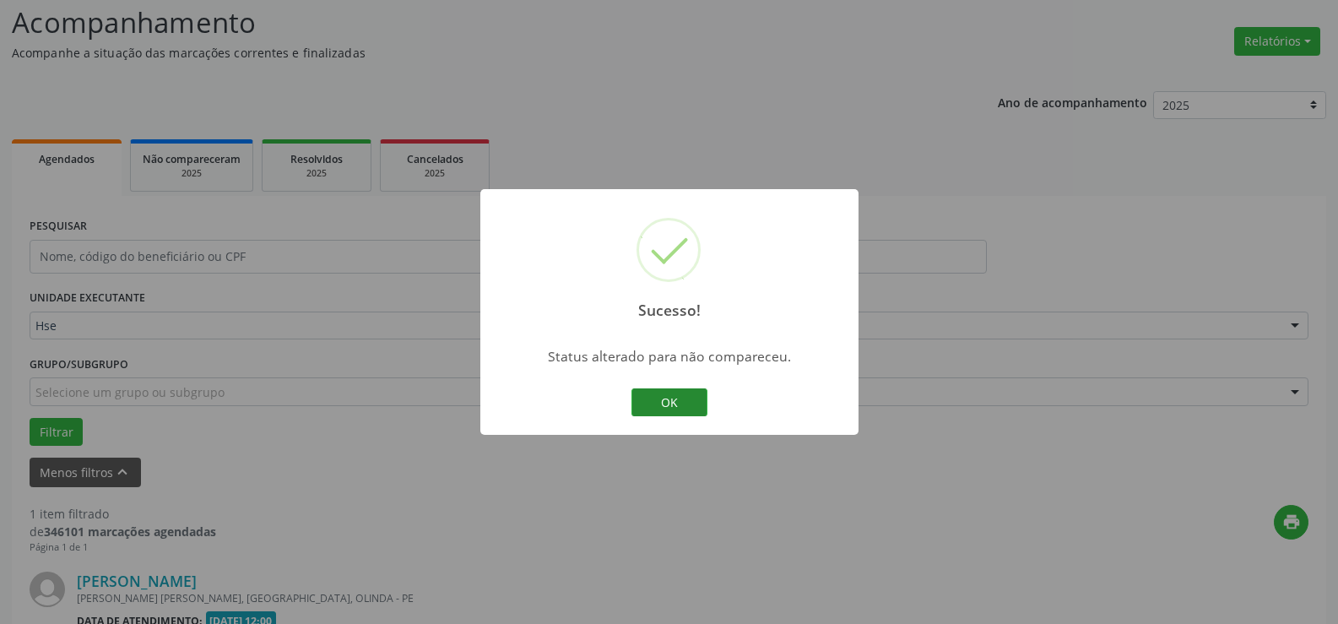
scroll to position [330, 0]
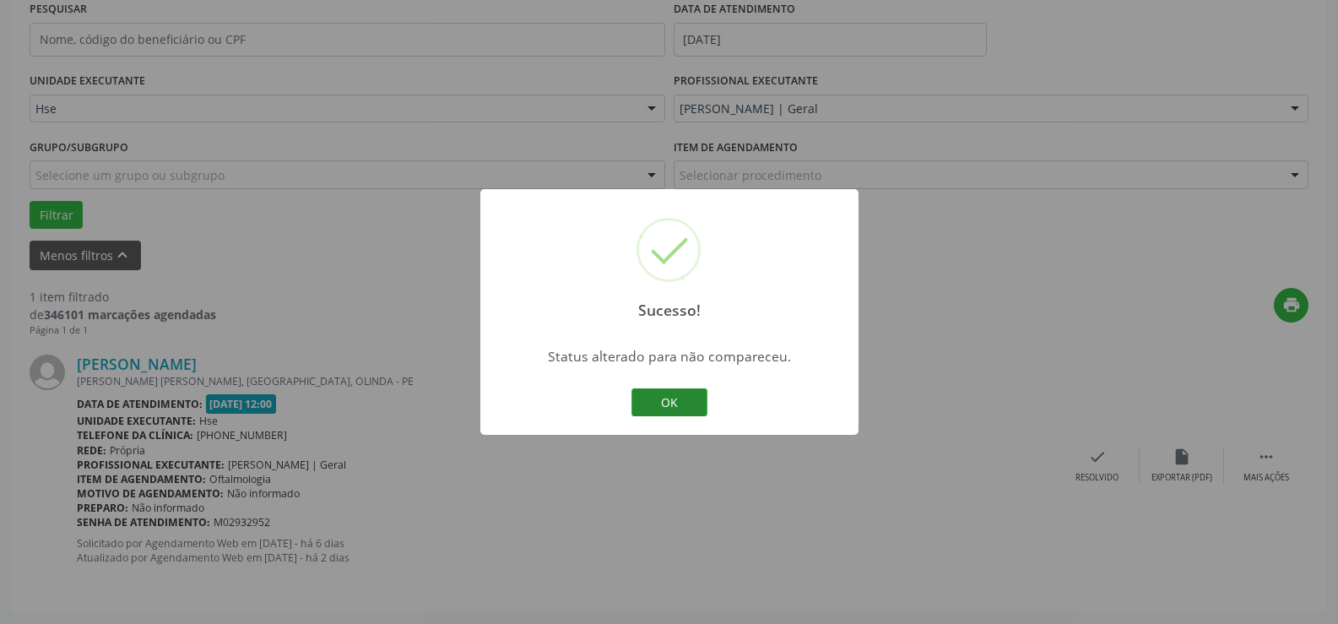
click at [685, 397] on button "OK" at bounding box center [669, 402] width 76 height 29
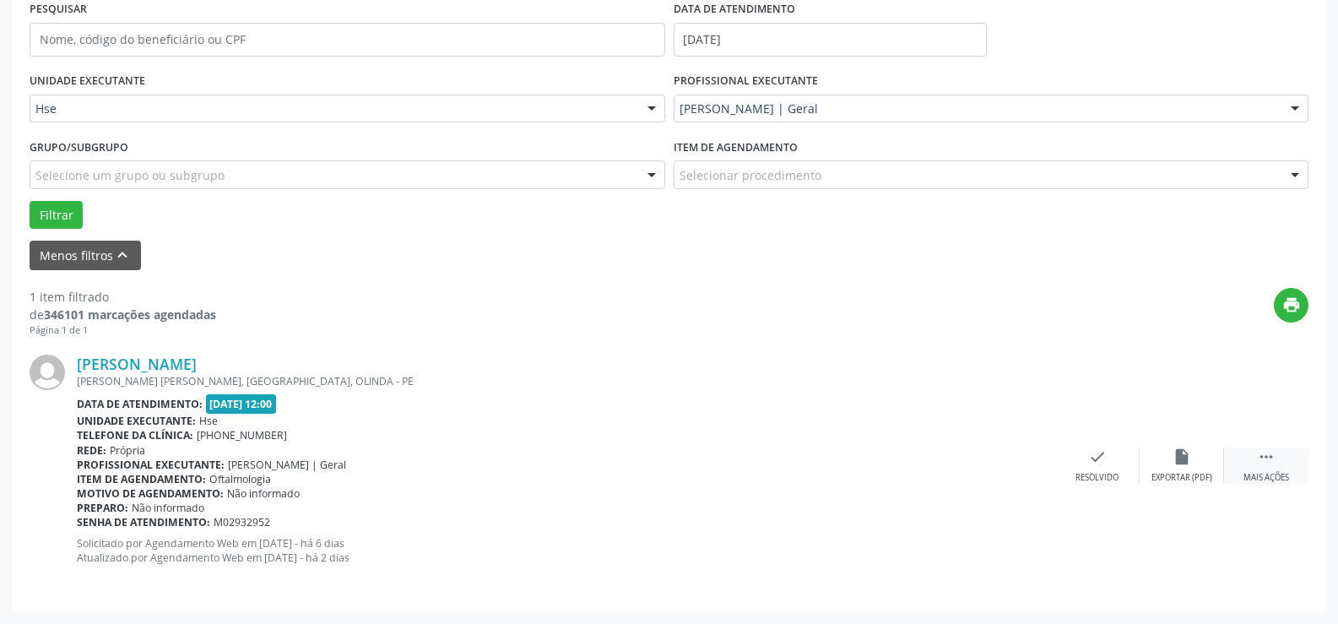
click at [1284, 468] on div " Mais ações" at bounding box center [1266, 465] width 84 height 36
click at [1174, 469] on div "alarm_off Não compareceu" at bounding box center [1181, 465] width 84 height 36
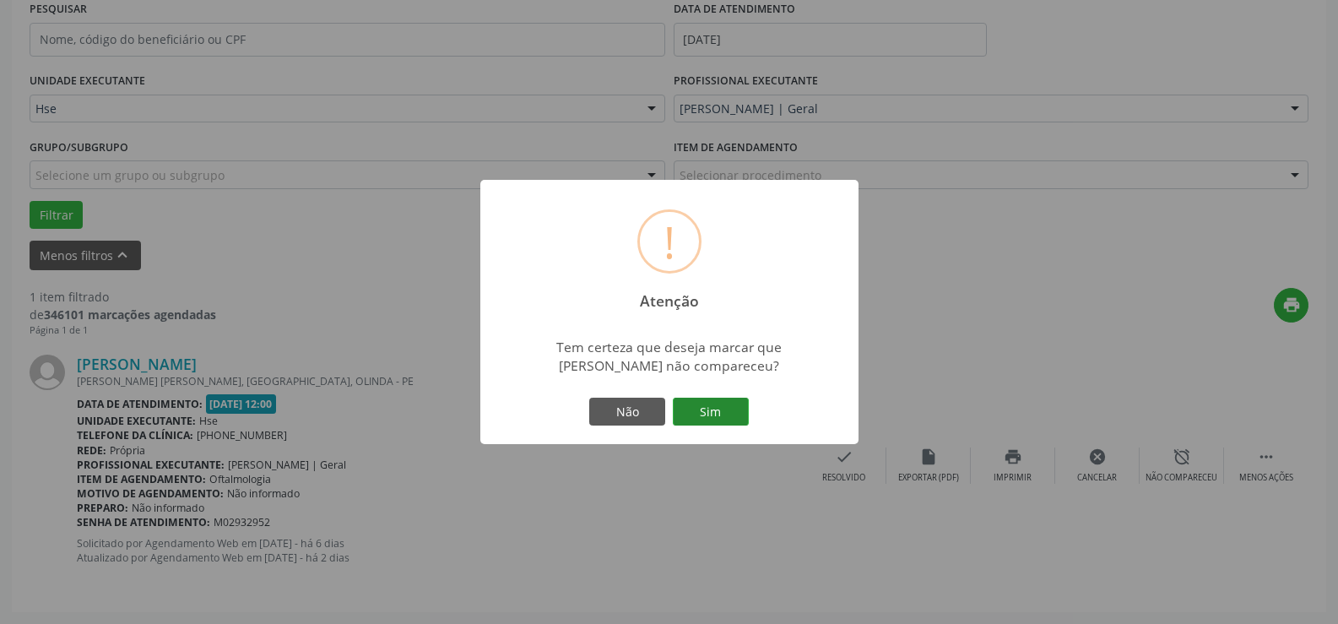
click at [710, 409] on button "Sim" at bounding box center [711, 412] width 76 height 29
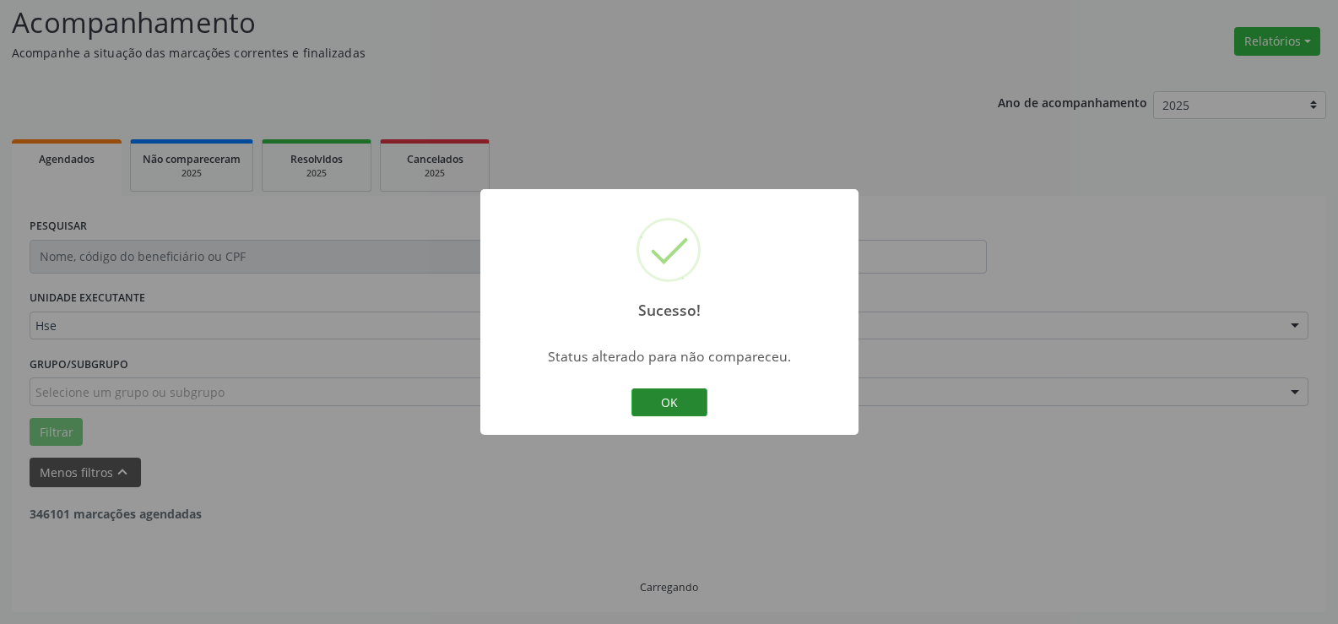
scroll to position [59, 0]
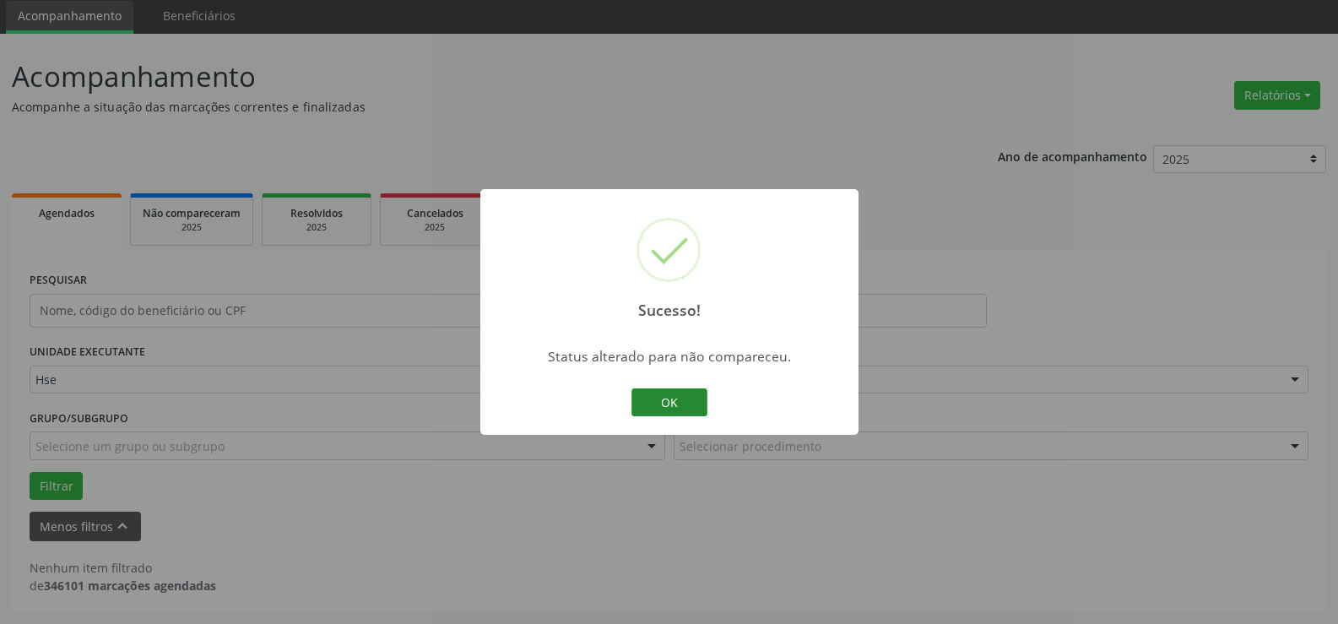
click at [673, 401] on button "OK" at bounding box center [669, 402] width 76 height 29
